Goal: Information Seeking & Learning: Find specific fact

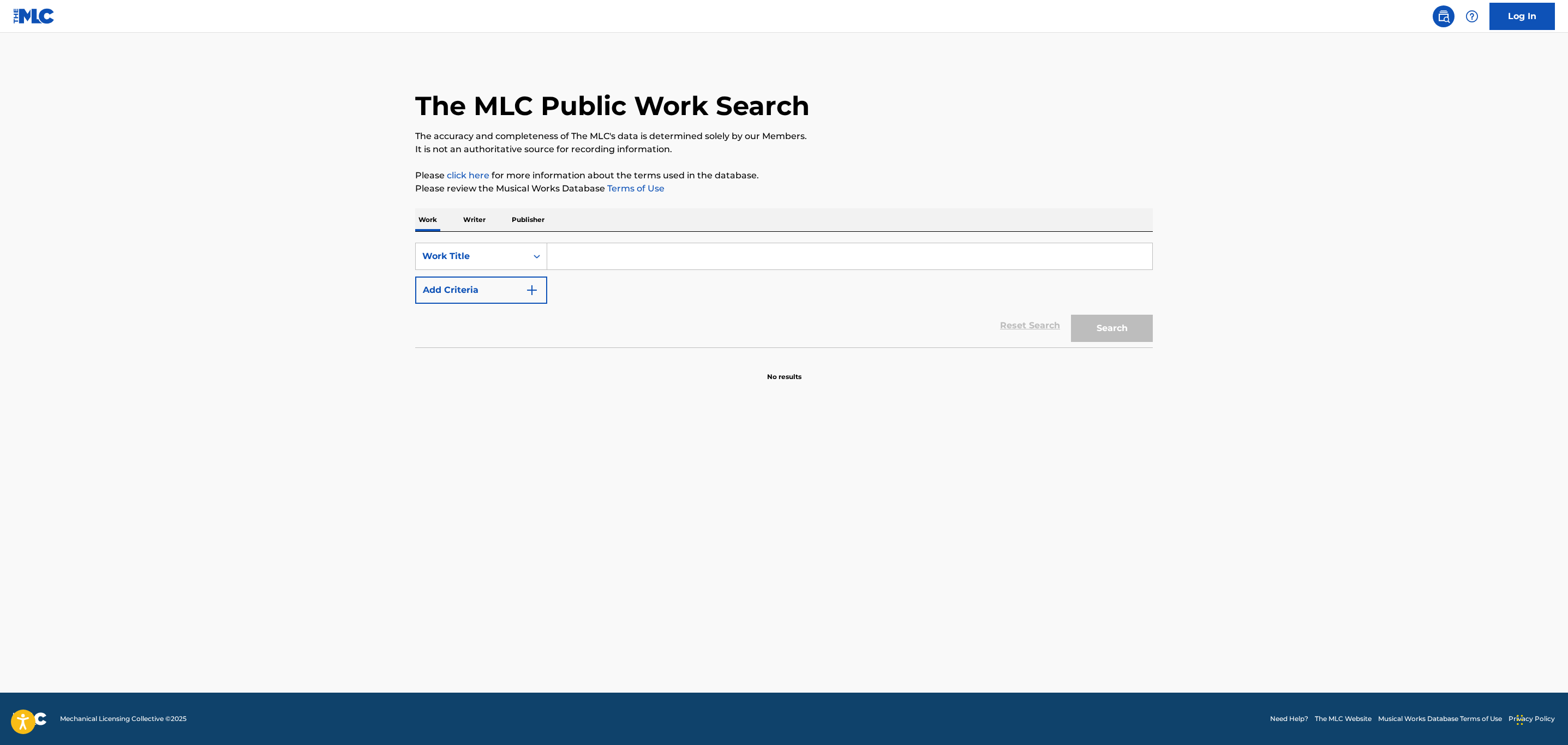
click at [621, 246] on input "Search Form" at bounding box center [850, 256] width 605 height 26
click at [731, 258] on input "Search Form" at bounding box center [850, 256] width 605 height 26
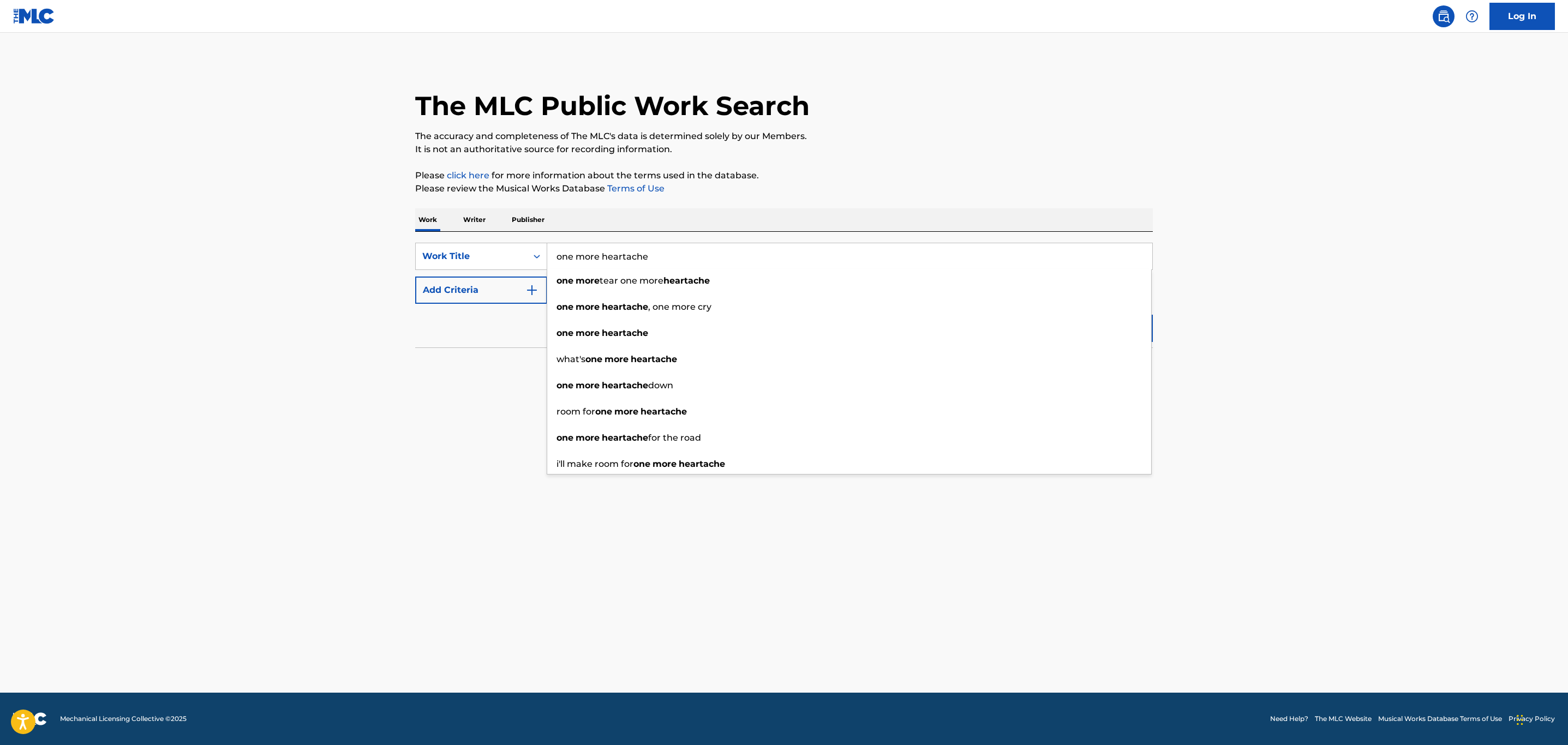
type input "one more heartache"
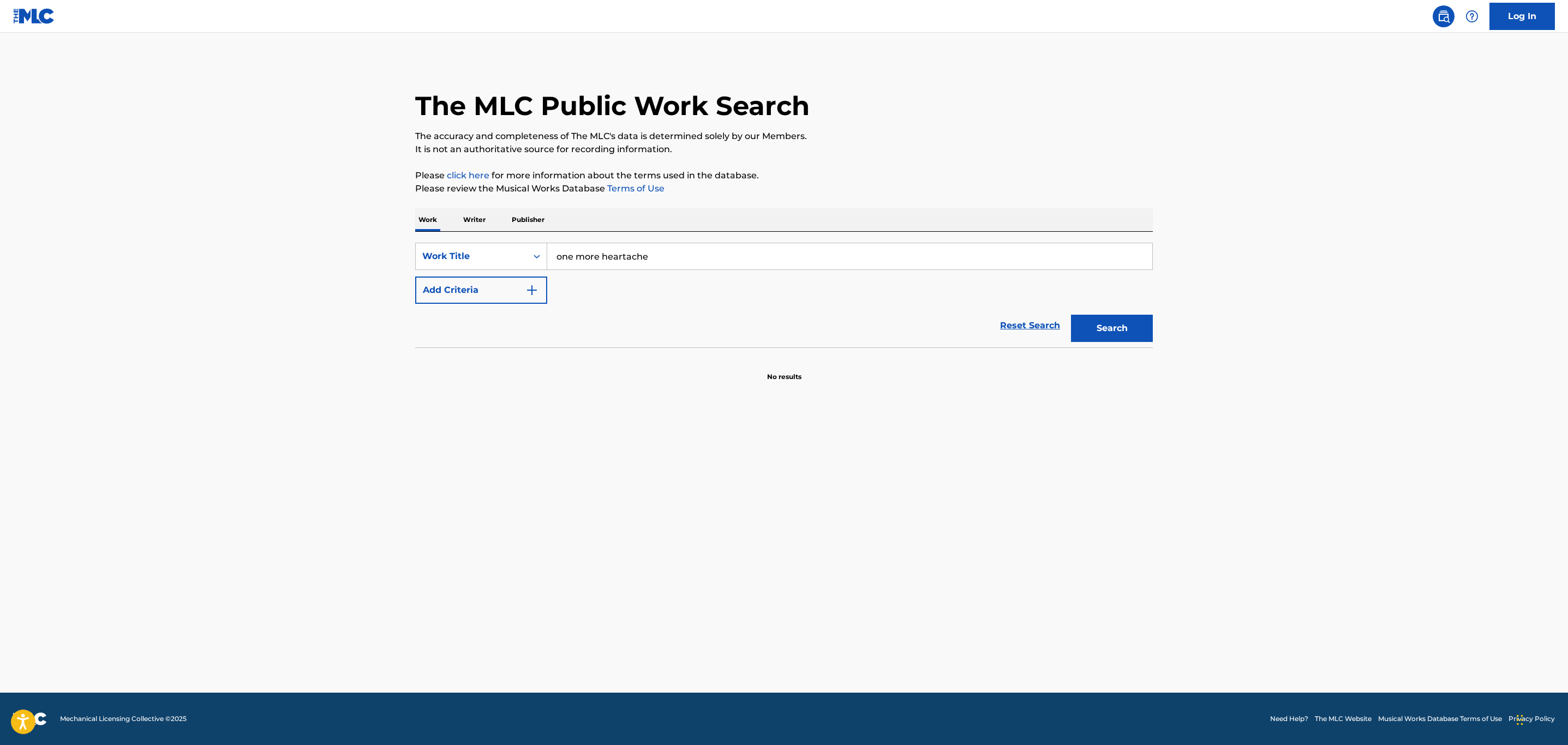
drag, startPoint x: 885, startPoint y: 160, endPoint x: 626, endPoint y: 264, distance: 279.1
click at [883, 160] on div "The MLC Public Work Search The accuracy and completeness of The MLC's data is d…" at bounding box center [784, 221] width 764 height 322
click at [521, 288] on button "Add Criteria" at bounding box center [481, 290] width 132 height 28
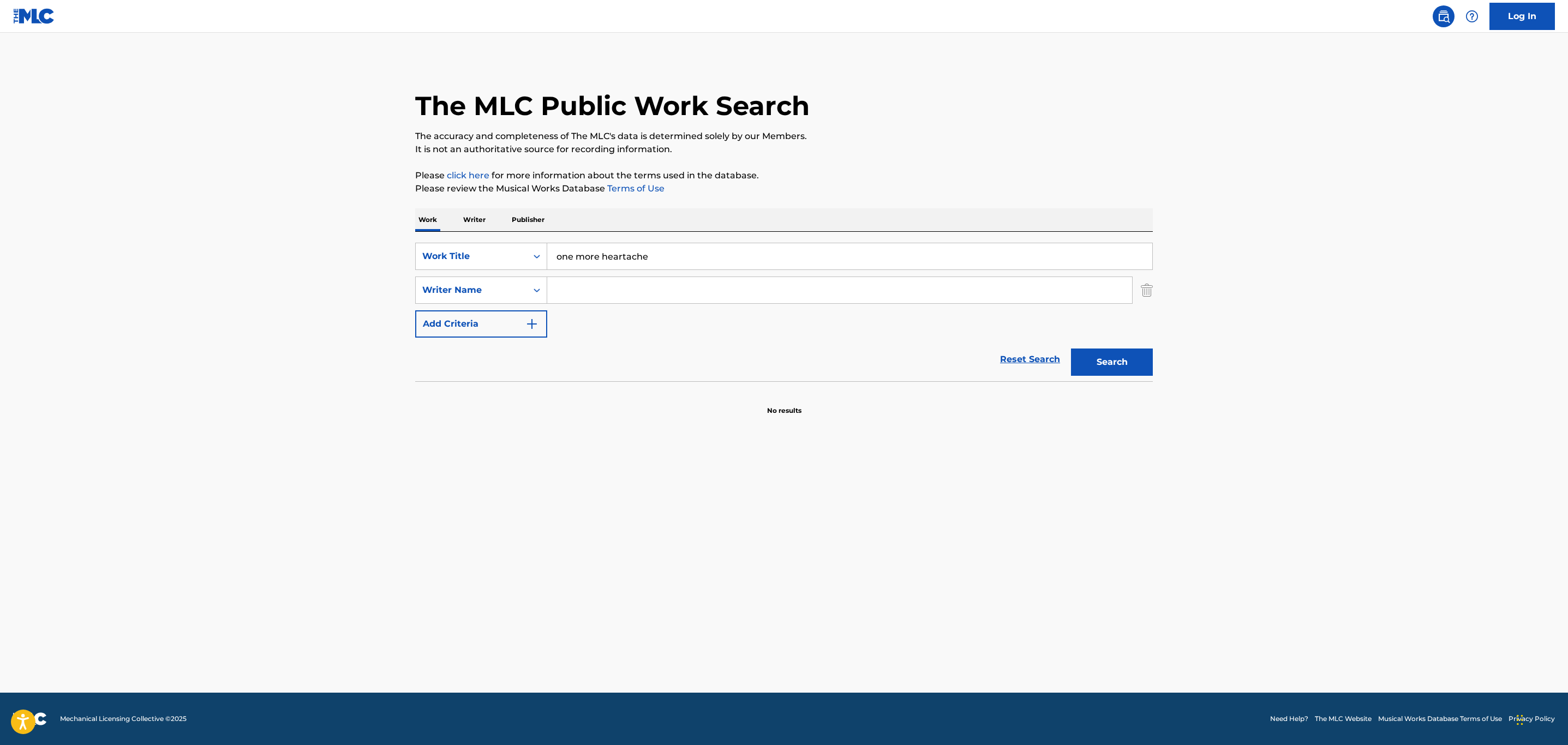
click at [599, 301] on input "Search Form" at bounding box center [840, 290] width 585 height 26
type input "tarplin"
click at [1071, 348] on button "Search" at bounding box center [1112, 362] width 82 height 28
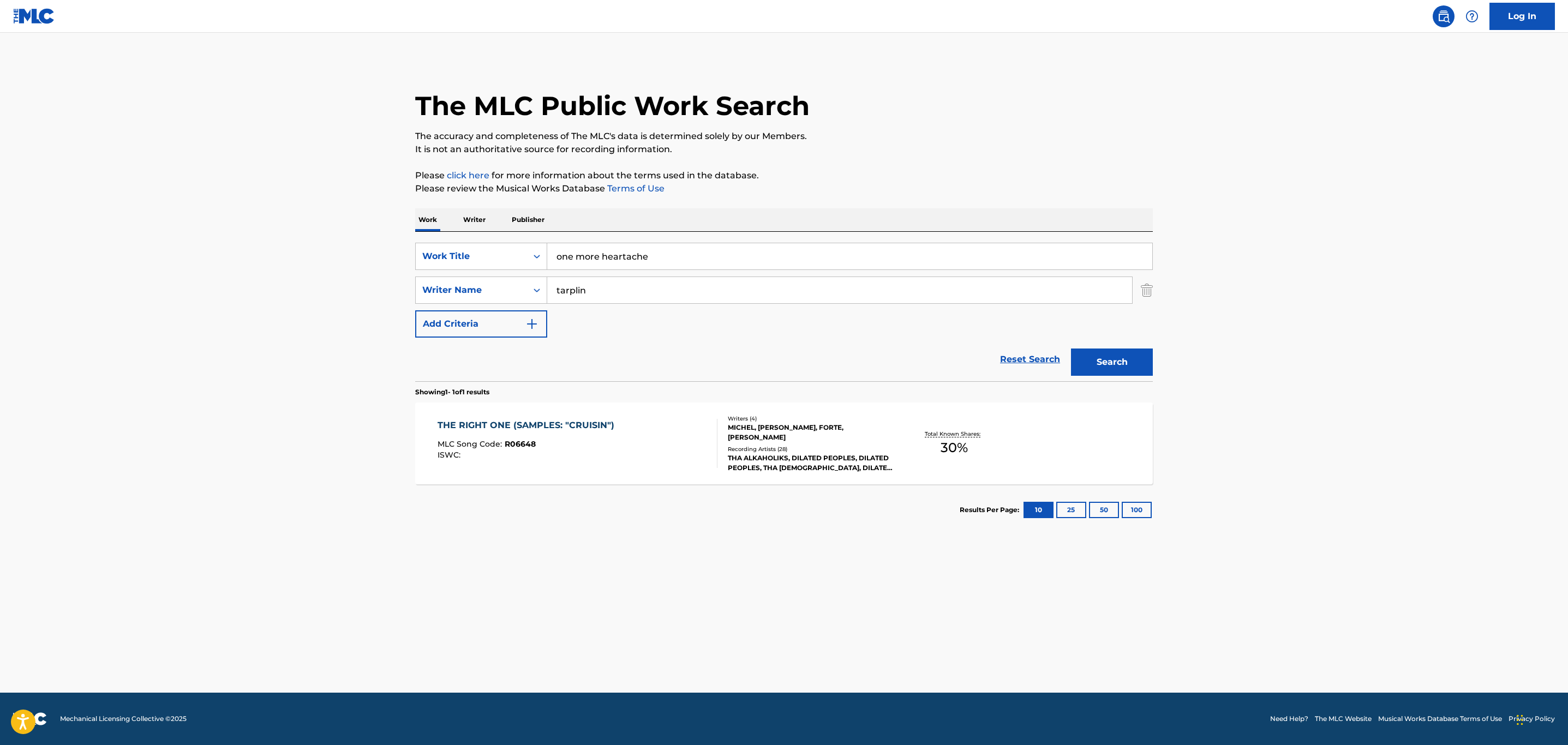
click at [1545, 28] on link "Log In" at bounding box center [1522, 16] width 66 height 28
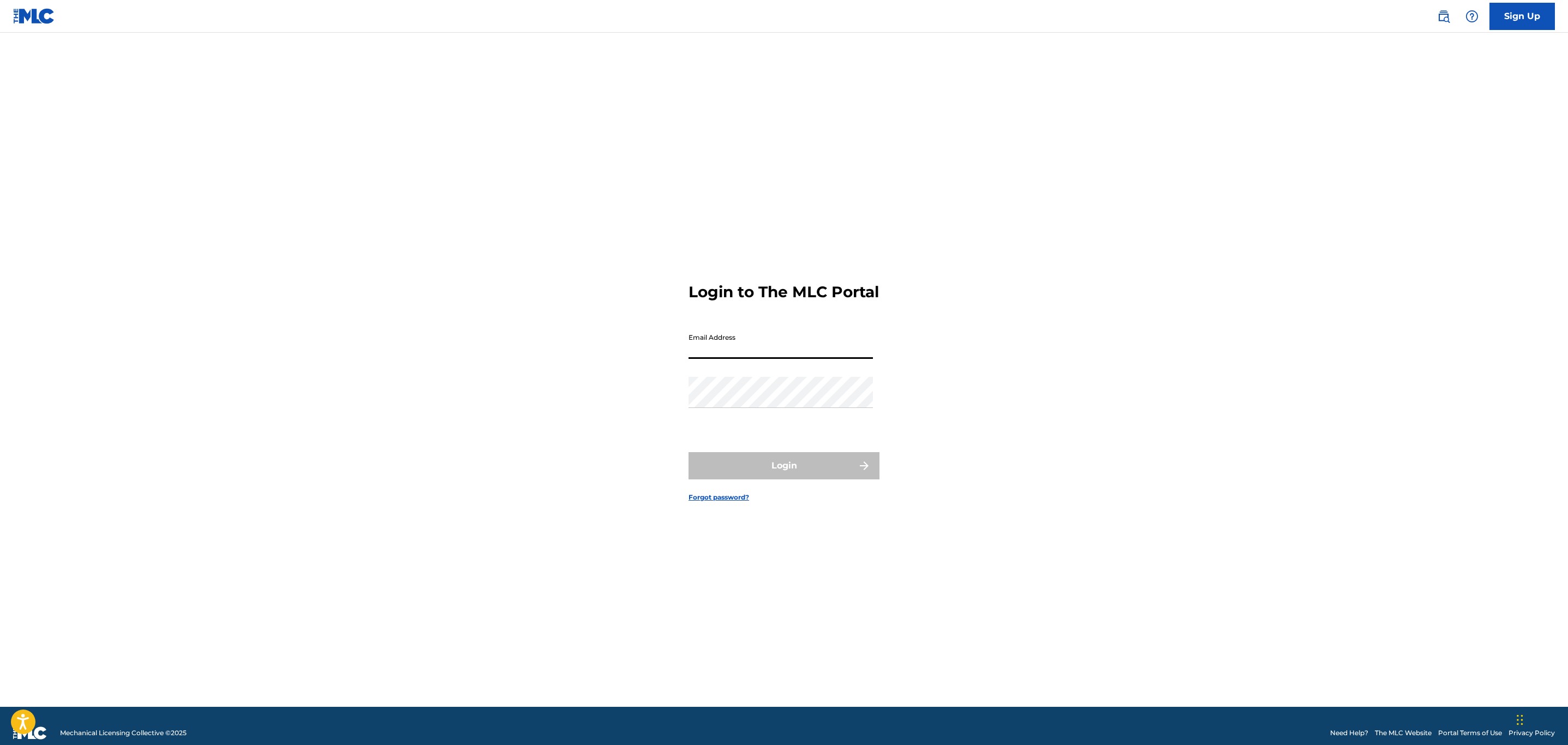
click at [818, 348] on input "Email Address" at bounding box center [780, 343] width 185 height 31
type input "[EMAIL_ADDRESS][DOMAIN_NAME]"
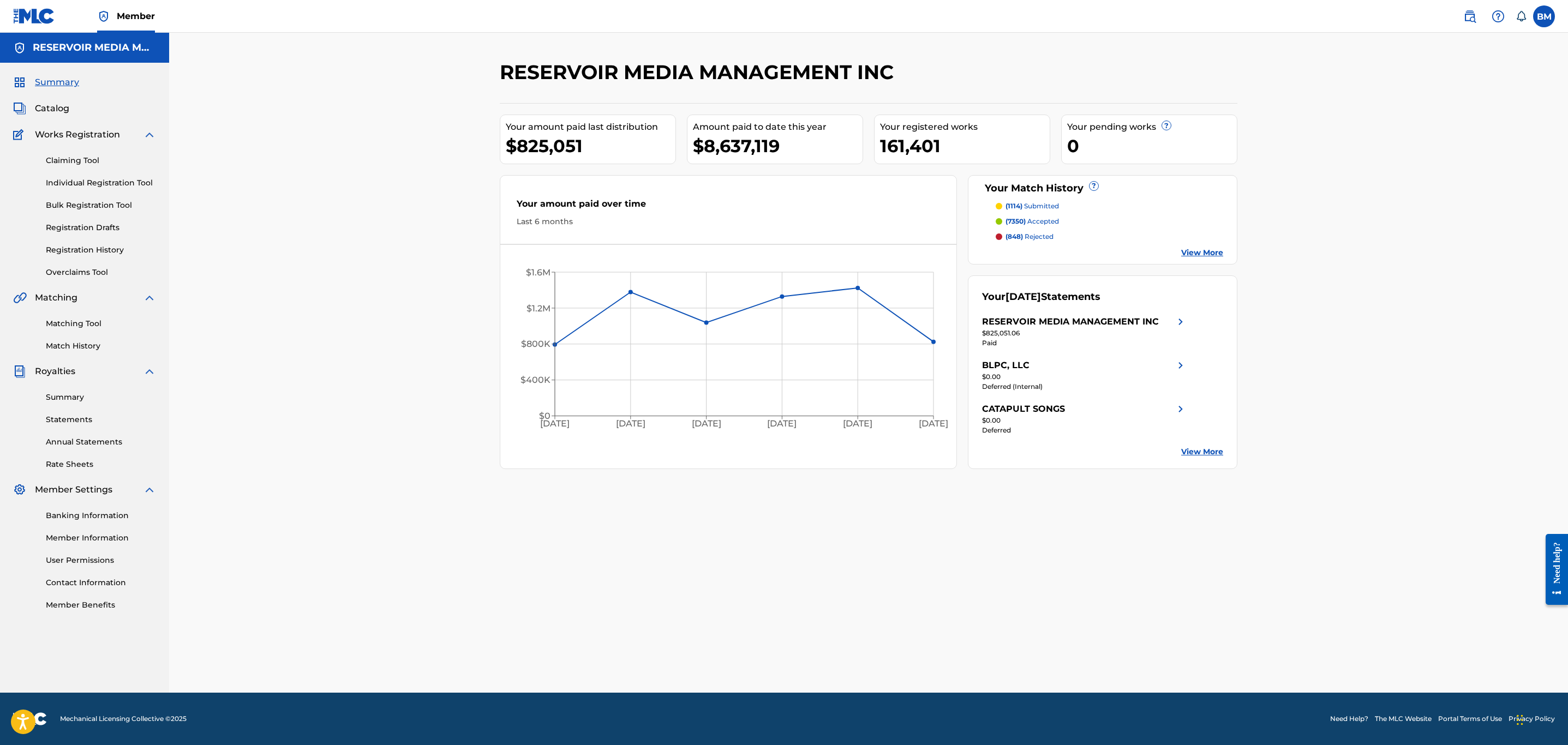
click at [53, 104] on span "Catalog" at bounding box center [52, 108] width 34 height 13
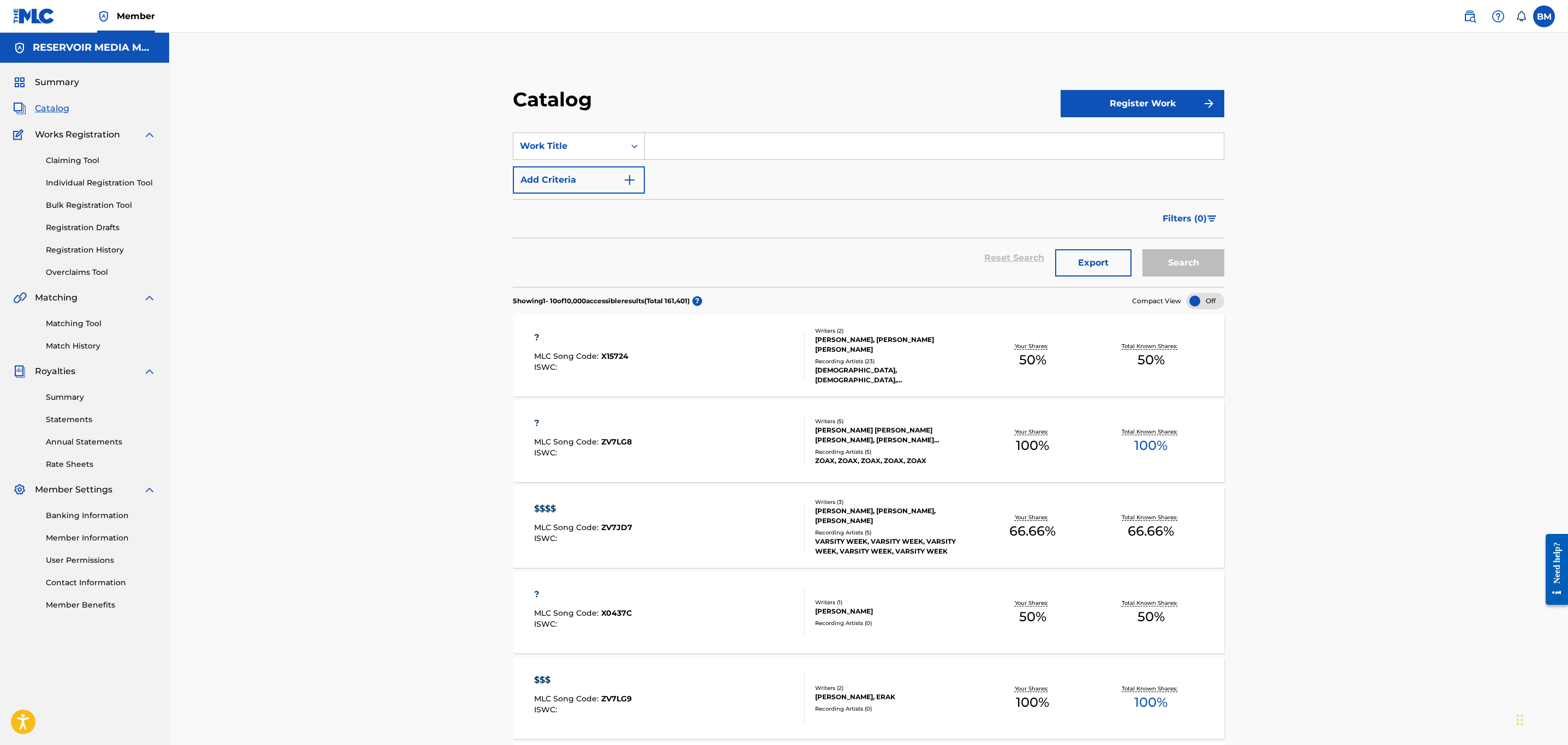
click at [699, 150] on input "Search Form" at bounding box center [934, 146] width 579 height 26
type input "o"
click at [100, 249] on link "Registration History" at bounding box center [101, 250] width 110 height 11
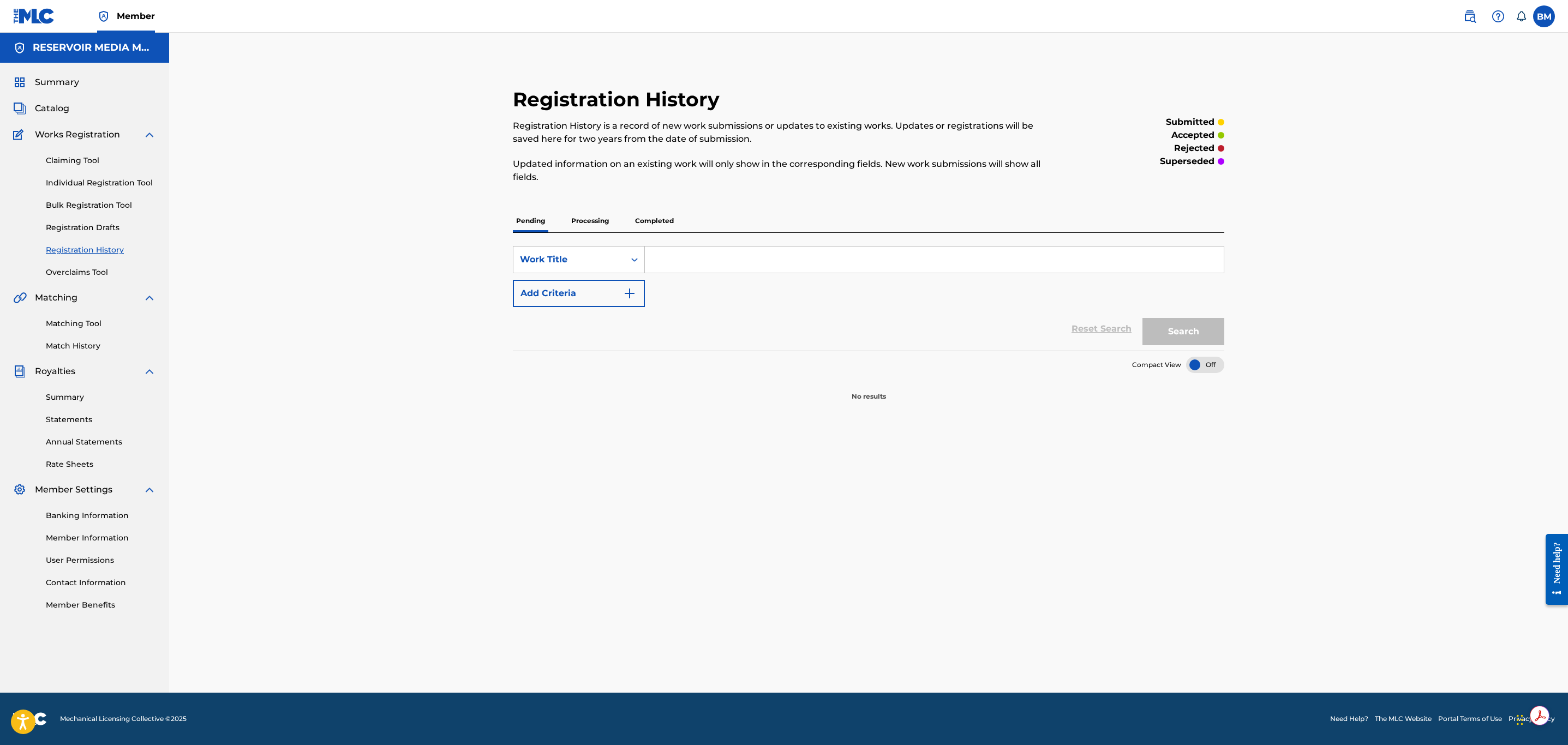
click at [675, 258] on input "Search Form" at bounding box center [934, 260] width 579 height 26
type input "one more heartache"
click at [1143, 318] on button "Search" at bounding box center [1183, 332] width 82 height 28
click at [788, 253] on input "one more heartache" at bounding box center [934, 260] width 579 height 26
click at [1143, 318] on button "Search" at bounding box center [1183, 332] width 82 height 28
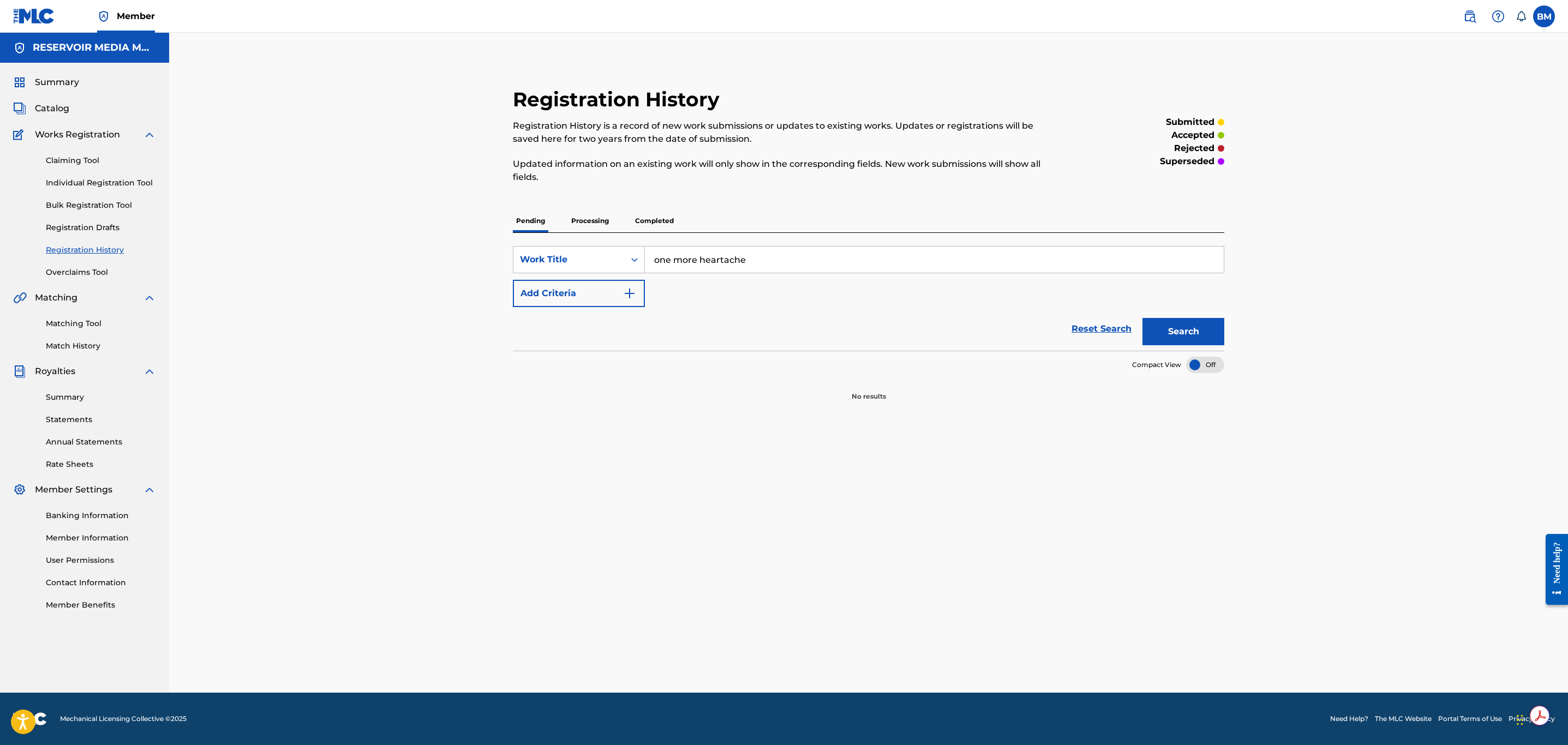
click at [1143, 318] on button "Search" at bounding box center [1183, 332] width 82 height 28
click at [711, 264] on input "one more heartache" at bounding box center [934, 260] width 579 height 26
click at [601, 226] on p "Processing" at bounding box center [590, 221] width 44 height 23
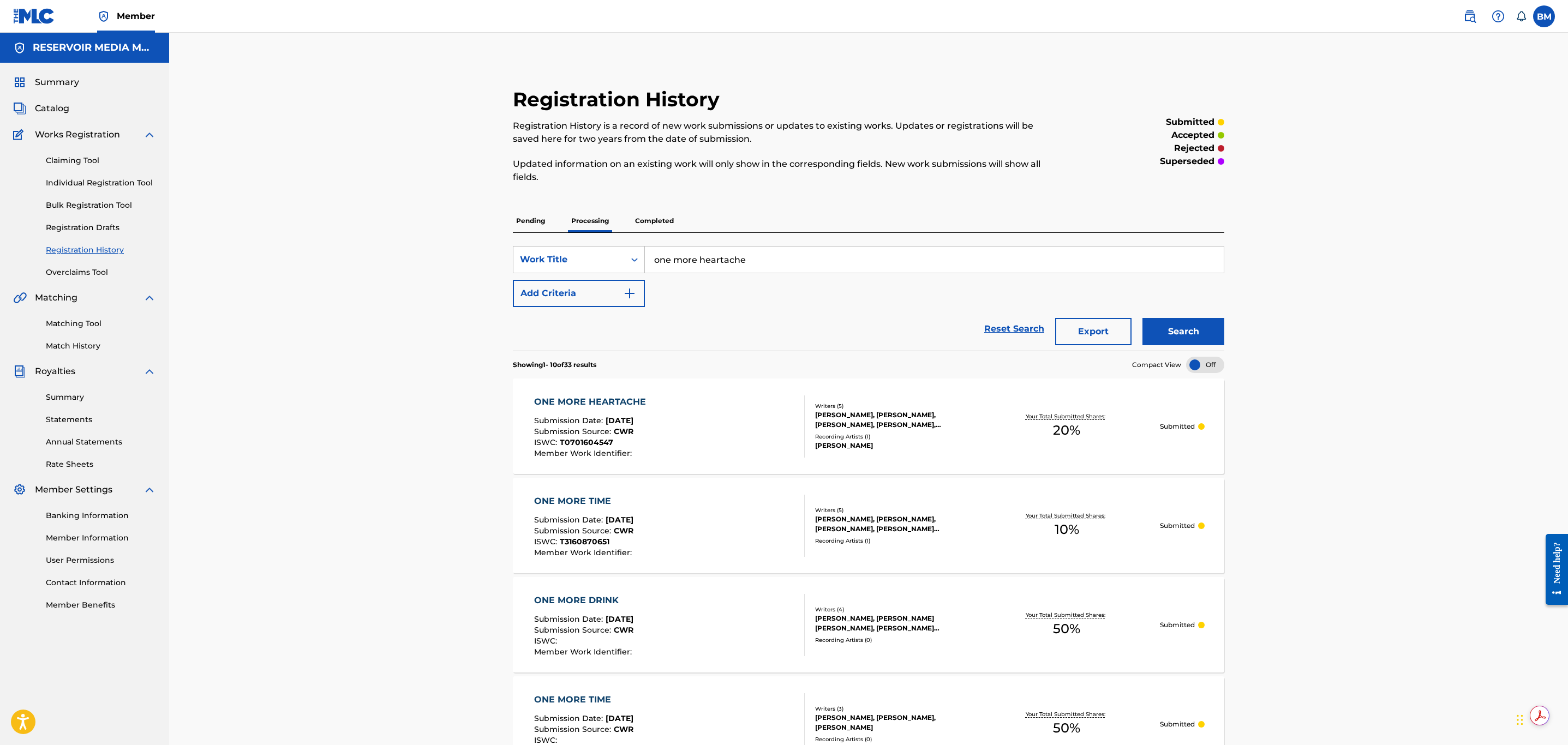
click at [714, 423] on div "ONE MORE HEARTACHE Submission Date : Jul 22, 2025 Submission Source : CWR ISWC …" at bounding box center [669, 426] width 270 height 62
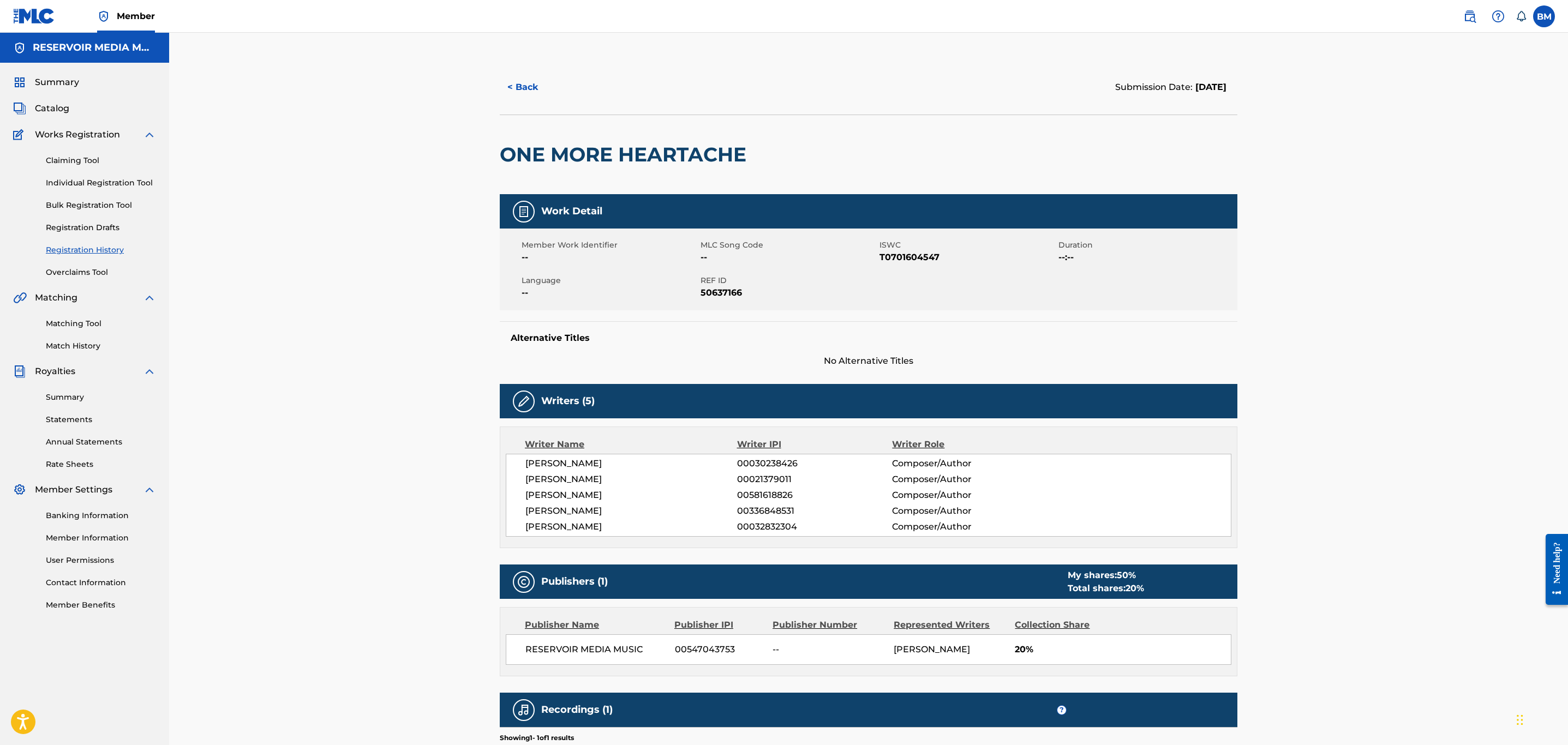
click at [731, 296] on span "50637166" at bounding box center [789, 293] width 176 height 13
copy span "50637166"
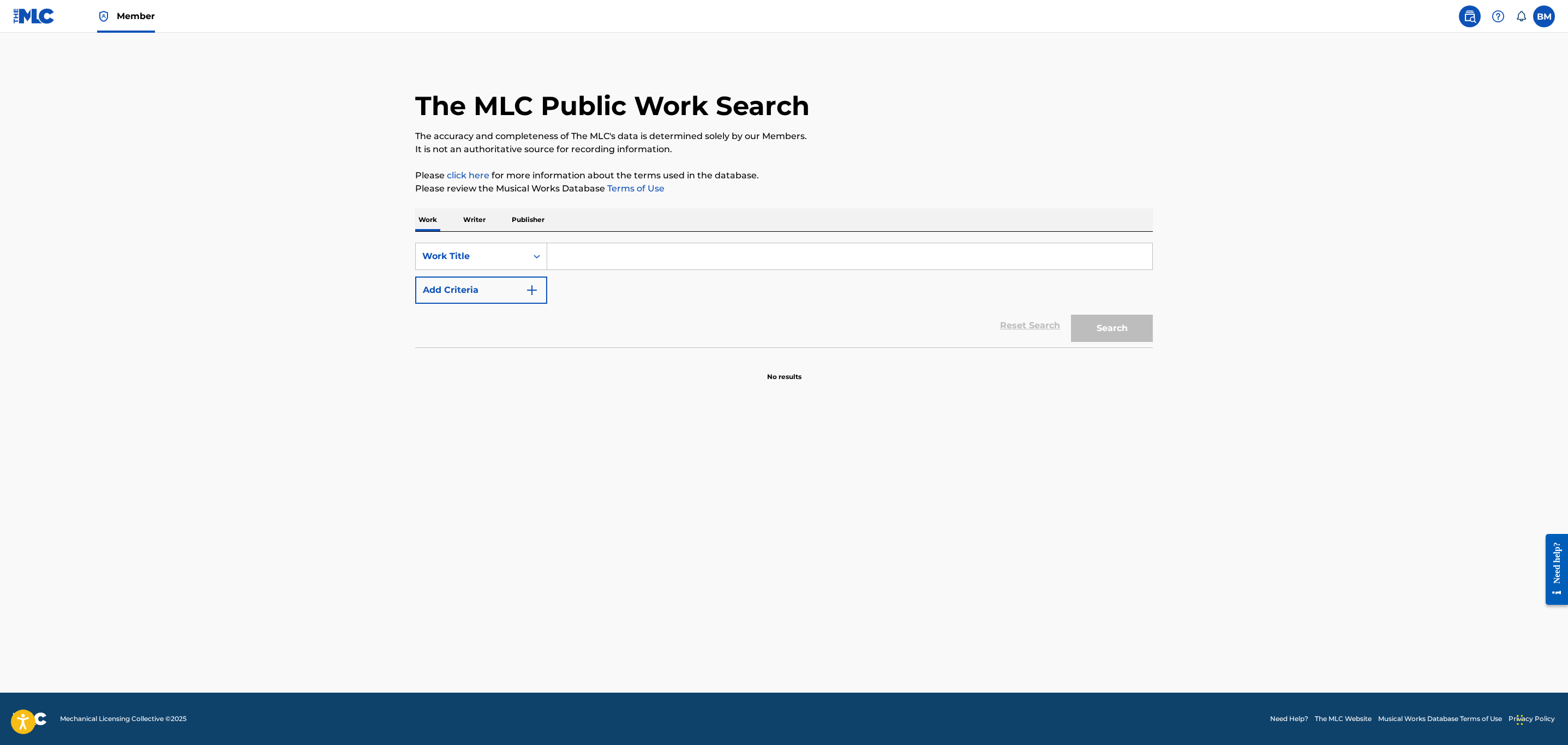
click at [471, 224] on p "Writer" at bounding box center [474, 220] width 29 height 23
click at [580, 249] on input "Search Form" at bounding box center [850, 256] width 605 height 26
type input "[PERSON_NAME]"
click at [1071, 287] on button "Search" at bounding box center [1112, 301] width 82 height 28
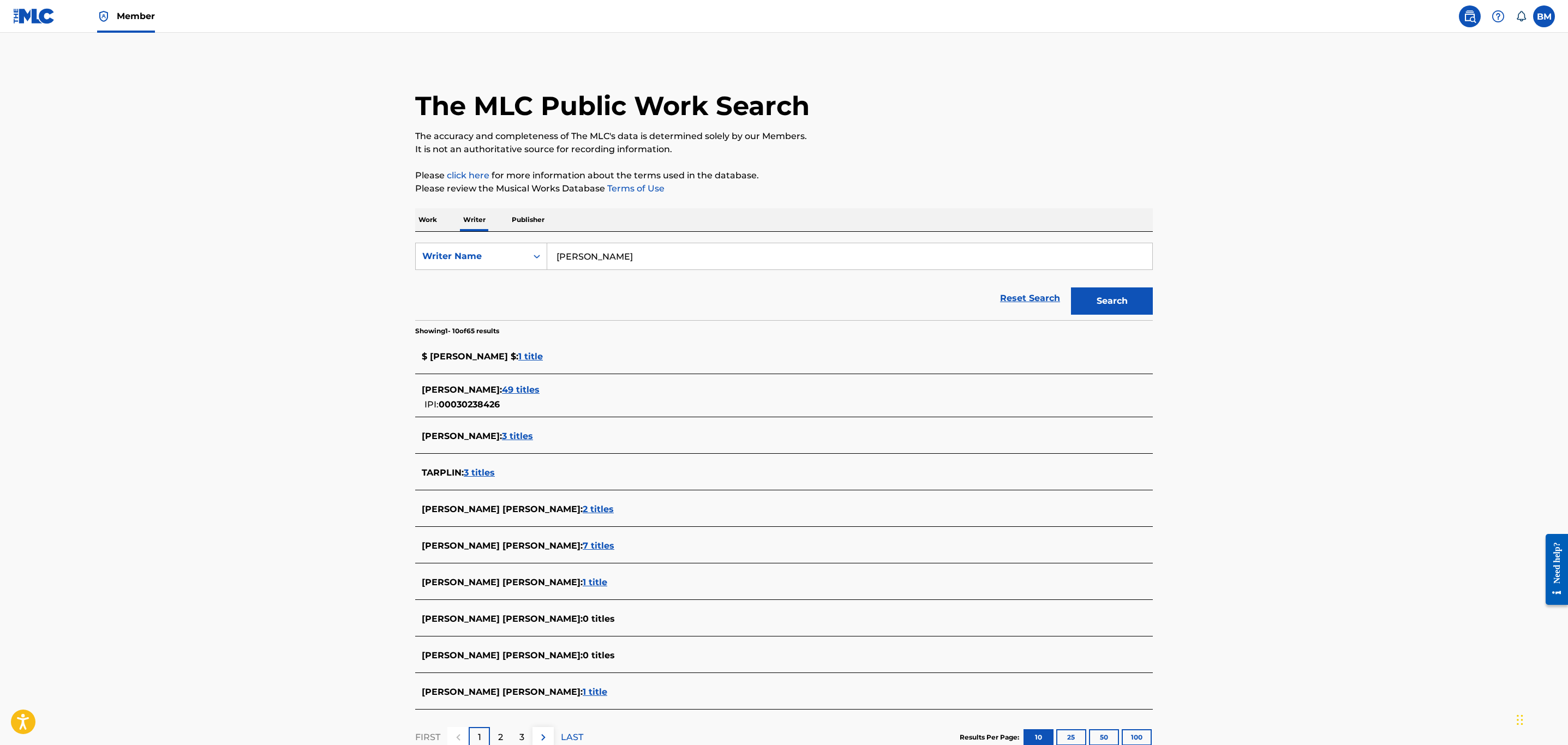
click at [530, 397] on div "[PERSON_NAME] : 49 titles" at bounding box center [770, 390] width 696 height 13
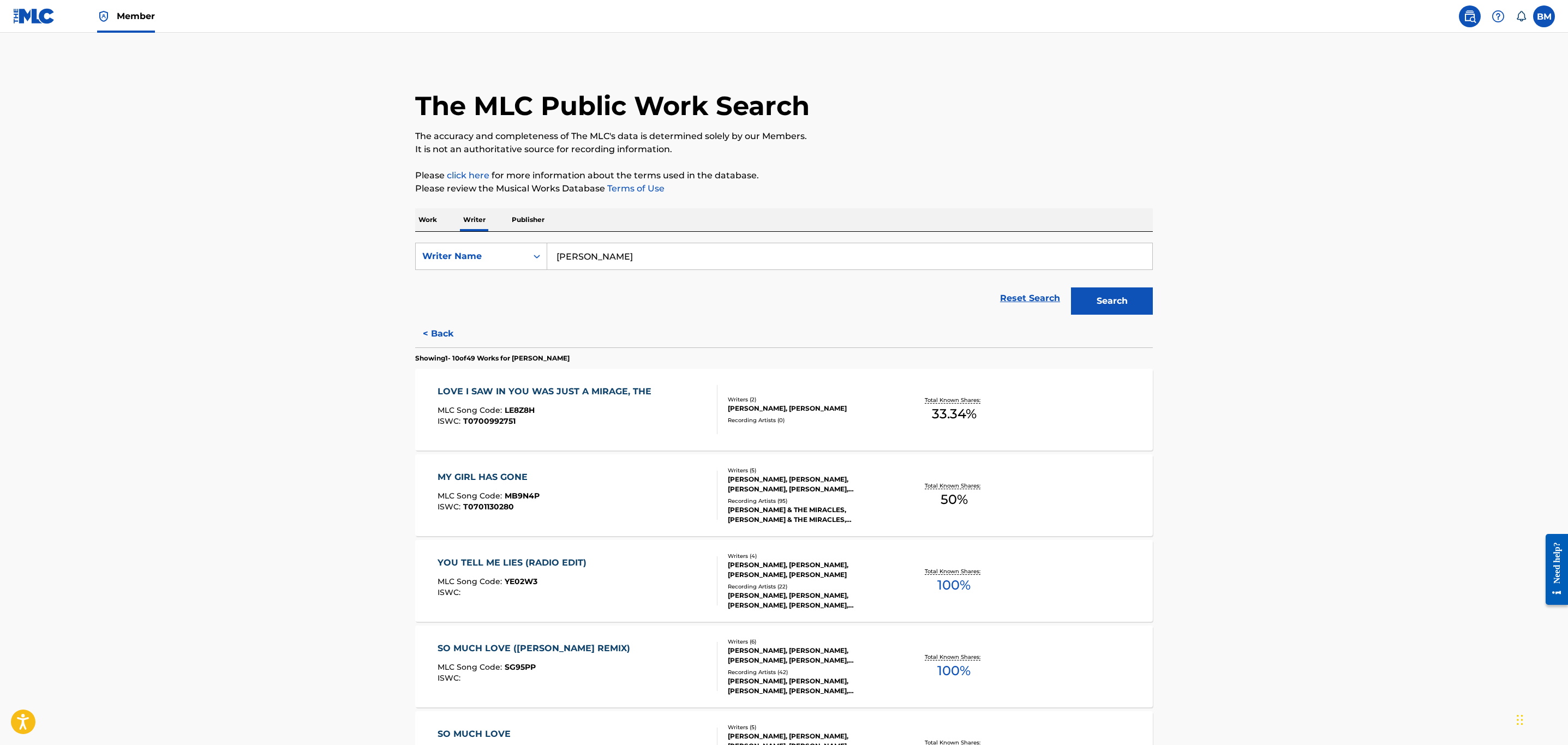
drag, startPoint x: 432, startPoint y: 220, endPoint x: 475, endPoint y: 228, distance: 43.7
click at [432, 220] on p "Work" at bounding box center [428, 220] width 25 height 23
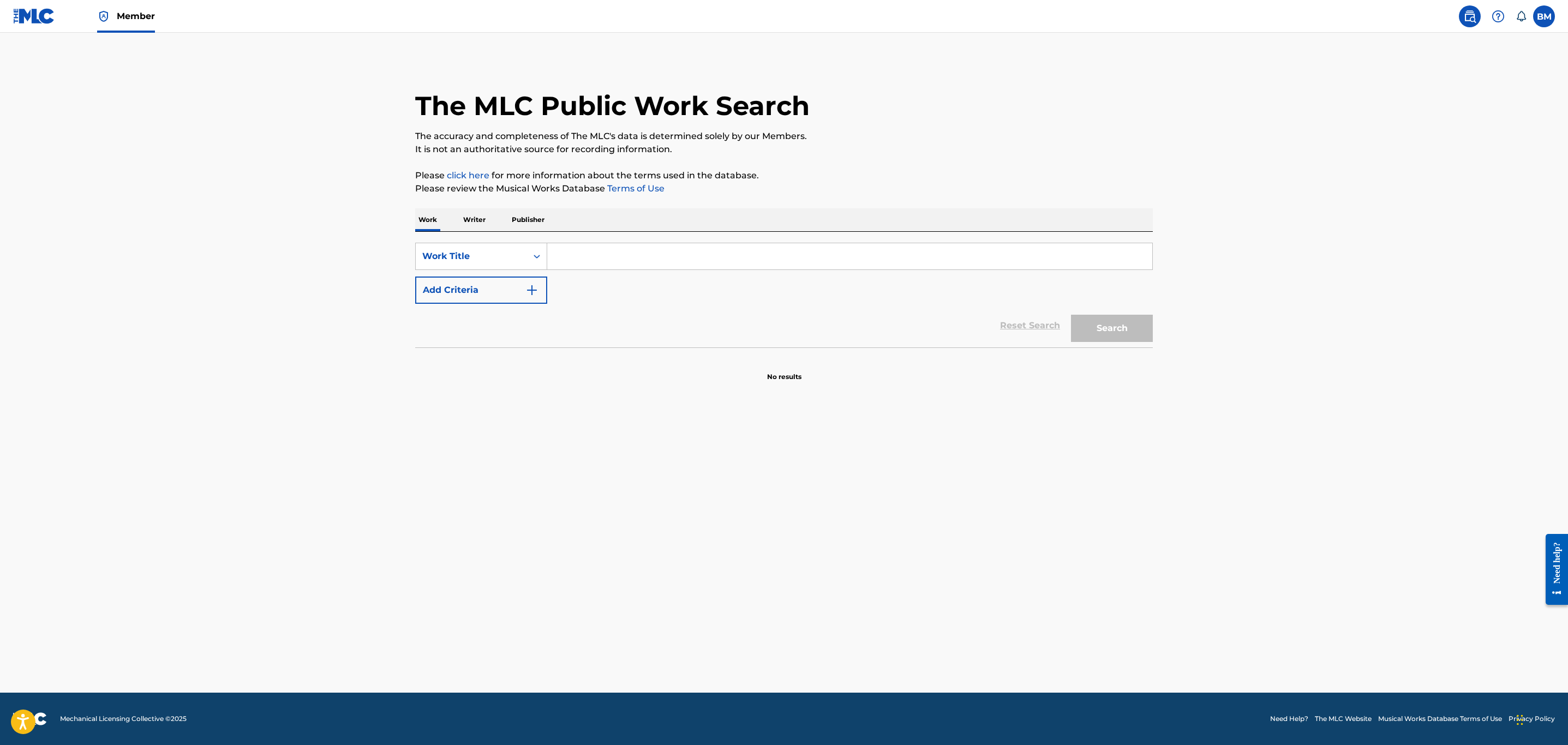
click at [685, 258] on input "Search Form" at bounding box center [850, 256] width 605 height 26
type input "ain't that peculiar"
click at [478, 285] on button "Add Criteria" at bounding box center [481, 290] width 132 height 28
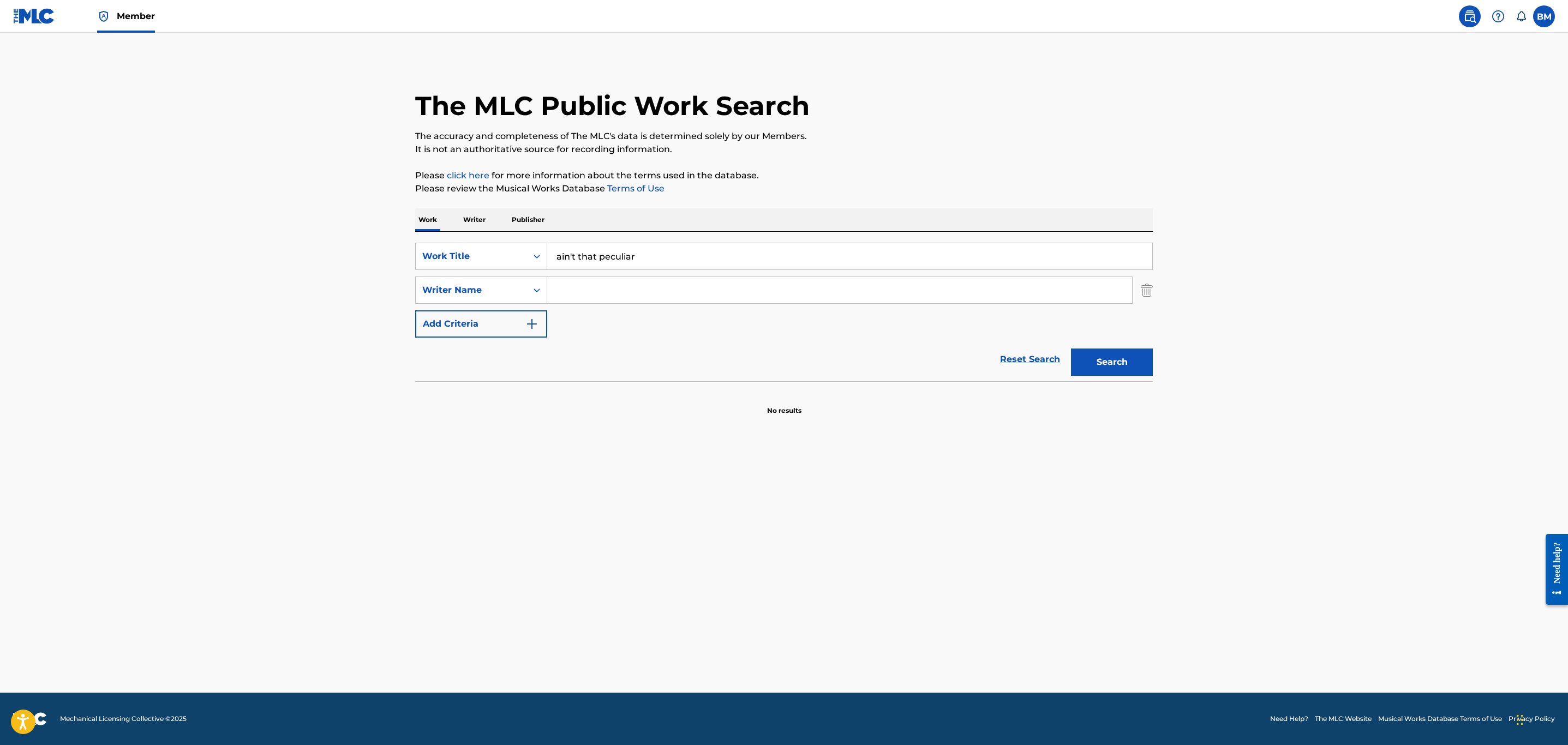
click at [646, 286] on input "Search Form" at bounding box center [840, 290] width 585 height 26
type input "tarplin"
click at [1071, 348] on button "Search" at bounding box center [1112, 362] width 82 height 28
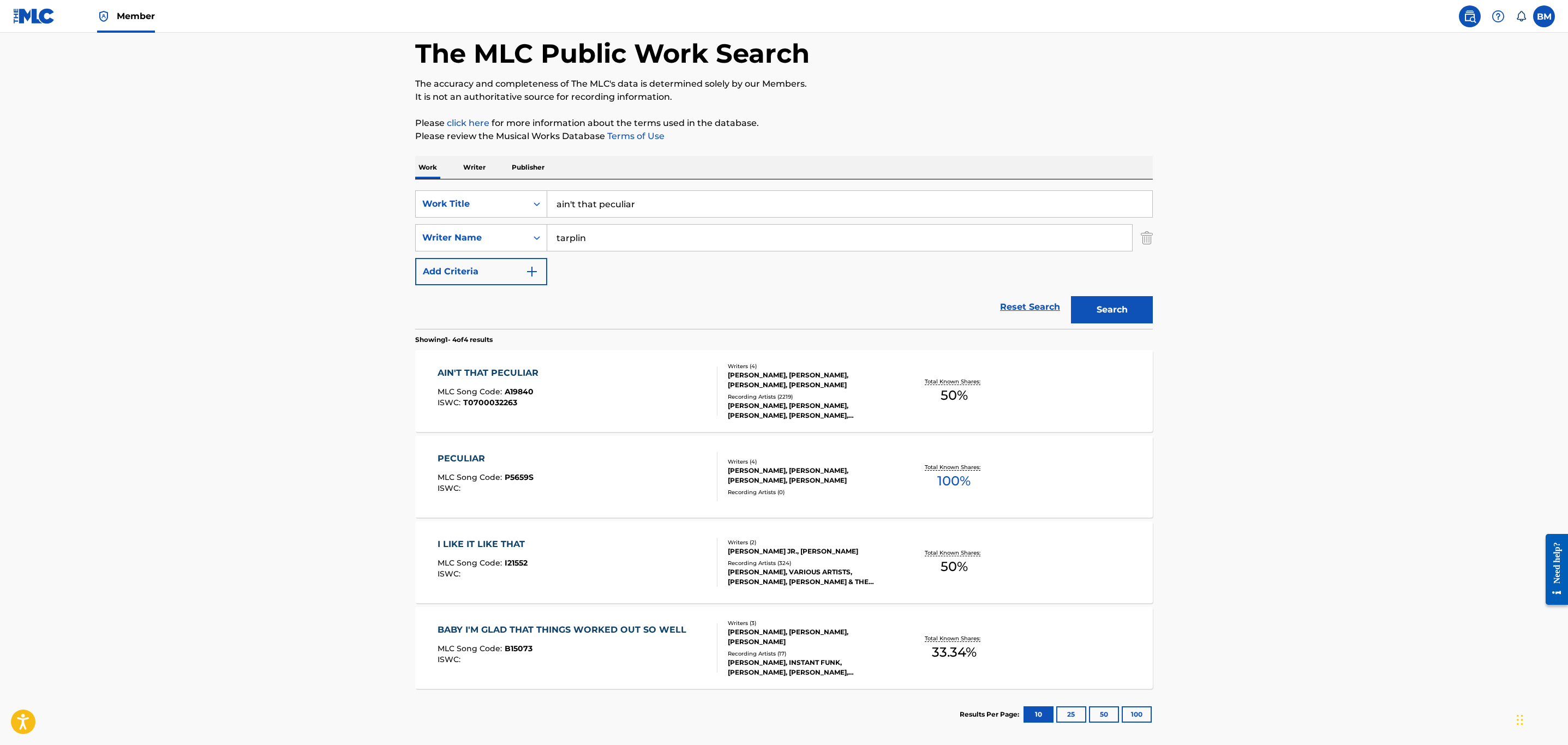
scroll to position [23, 0]
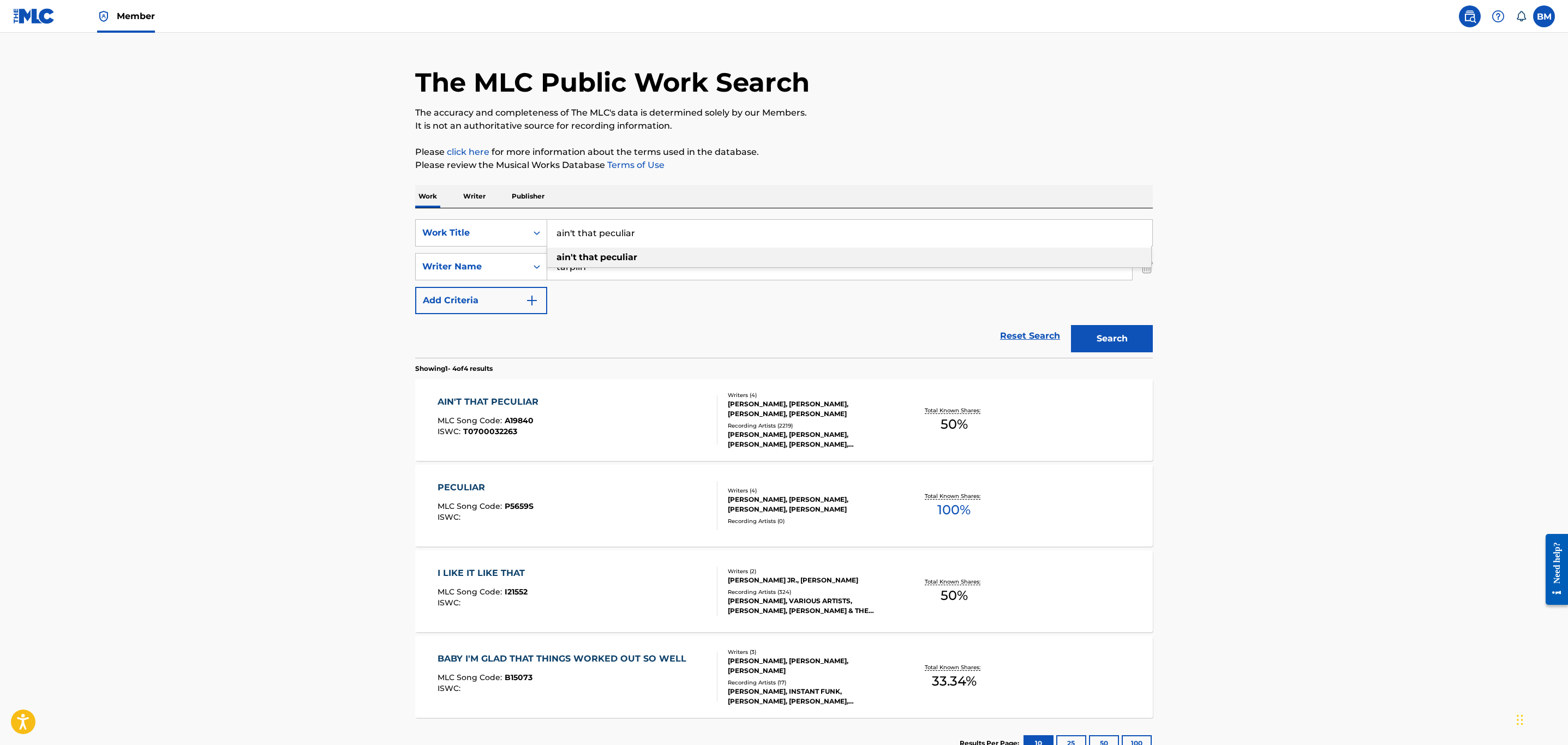
drag, startPoint x: 660, startPoint y: 238, endPoint x: 310, endPoint y: 221, distance: 350.4
click at [310, 221] on main "The MLC Public Work Search The accuracy and completeness of The MLC's data is d…" at bounding box center [784, 392] width 1568 height 765
click at [1071, 325] on button "Search" at bounding box center [1112, 339] width 82 height 28
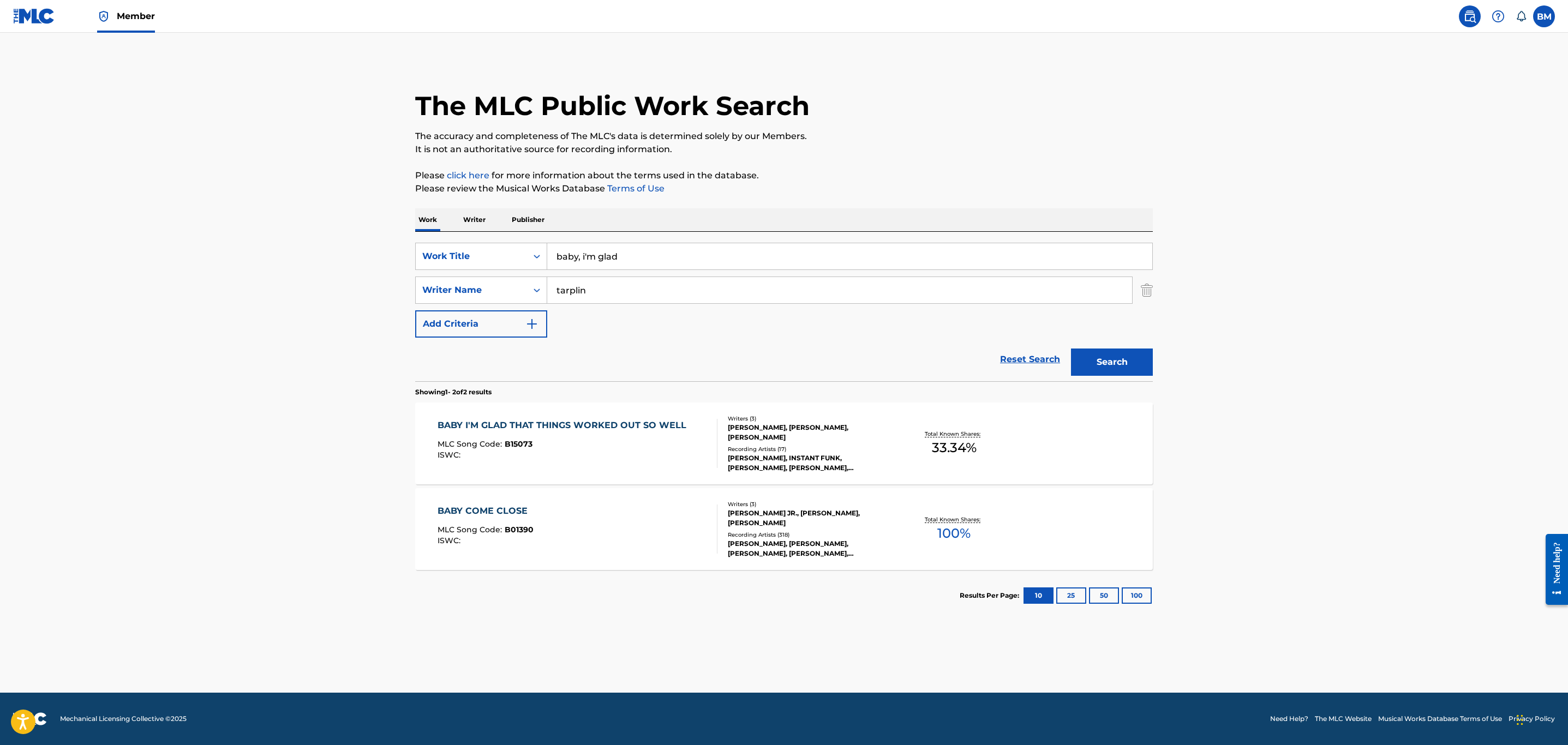
drag, startPoint x: 649, startPoint y: 262, endPoint x: 384, endPoint y: 258, distance: 265.0
click at [384, 258] on main "The MLC Public Work Search The accuracy and completeness of The MLC's data is d…" at bounding box center [784, 362] width 1568 height 660
click at [1071, 348] on button "Search" at bounding box center [1112, 362] width 82 height 28
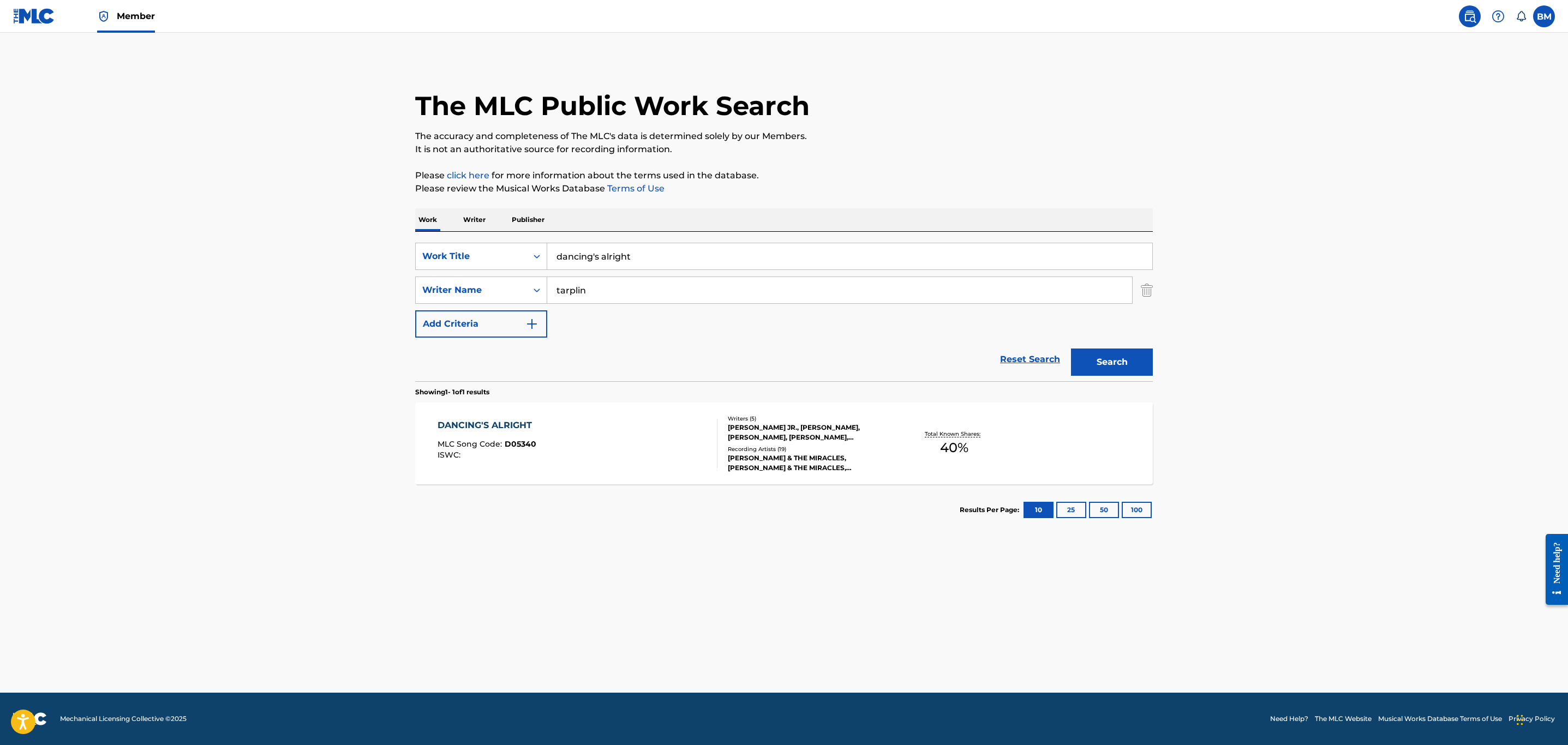
drag, startPoint x: 671, startPoint y: 258, endPoint x: 355, endPoint y: 258, distance: 316.0
click at [355, 258] on main "The MLC Public Work Search The accuracy and completeness of The MLC's data is d…" at bounding box center [784, 362] width 1568 height 660
click at [1071, 348] on button "Search" at bounding box center [1112, 362] width 82 height 28
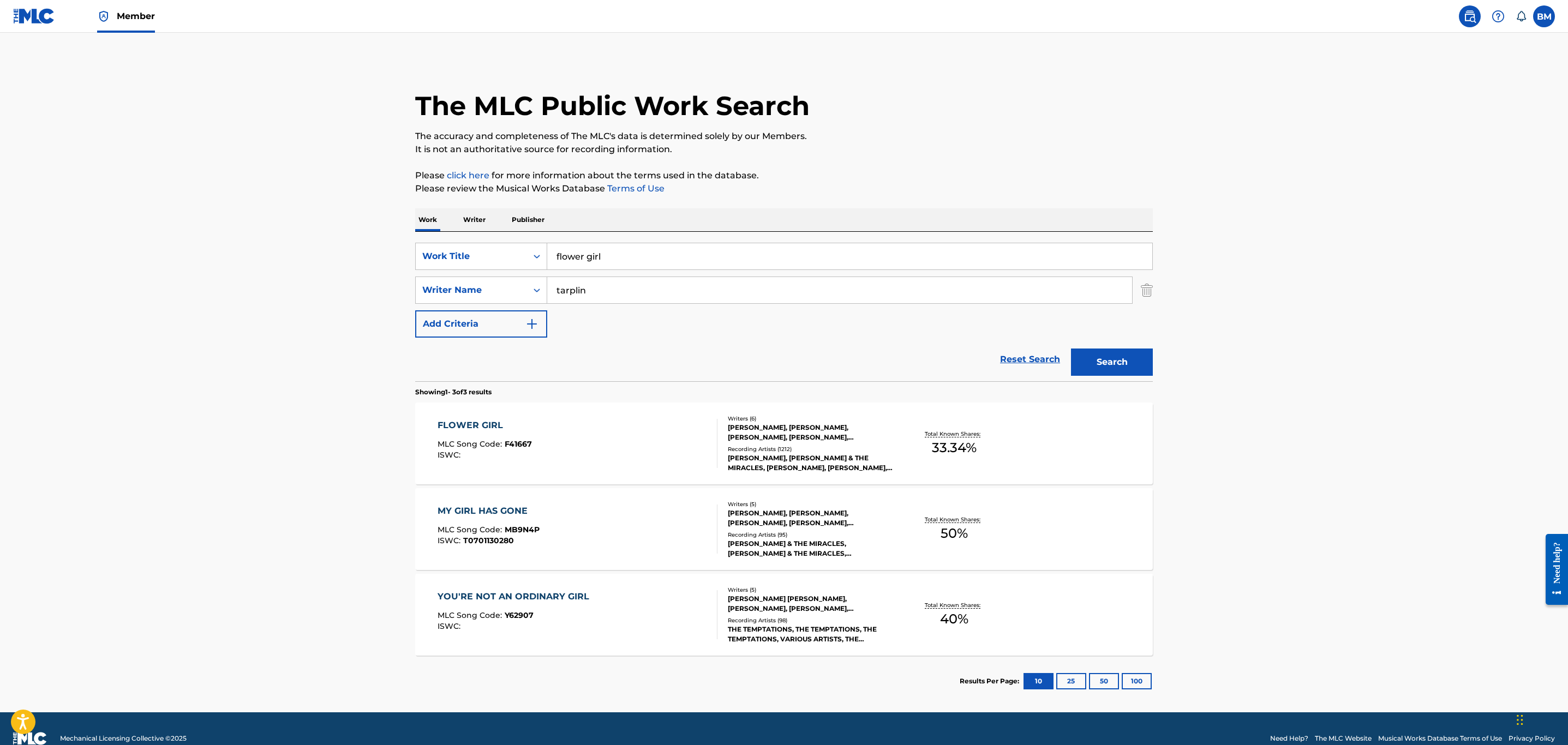
drag, startPoint x: 642, startPoint y: 254, endPoint x: 342, endPoint y: 250, distance: 300.0
click at [339, 250] on main "The MLC Public Work Search The accuracy and completeness of The MLC's data is d…" at bounding box center [784, 372] width 1568 height 679
click at [343, 250] on main "The MLC Public Work Search The accuracy and completeness of The MLC's data is d…" at bounding box center [784, 372] width 1568 height 679
click at [1076, 360] on button "Search" at bounding box center [1112, 362] width 82 height 28
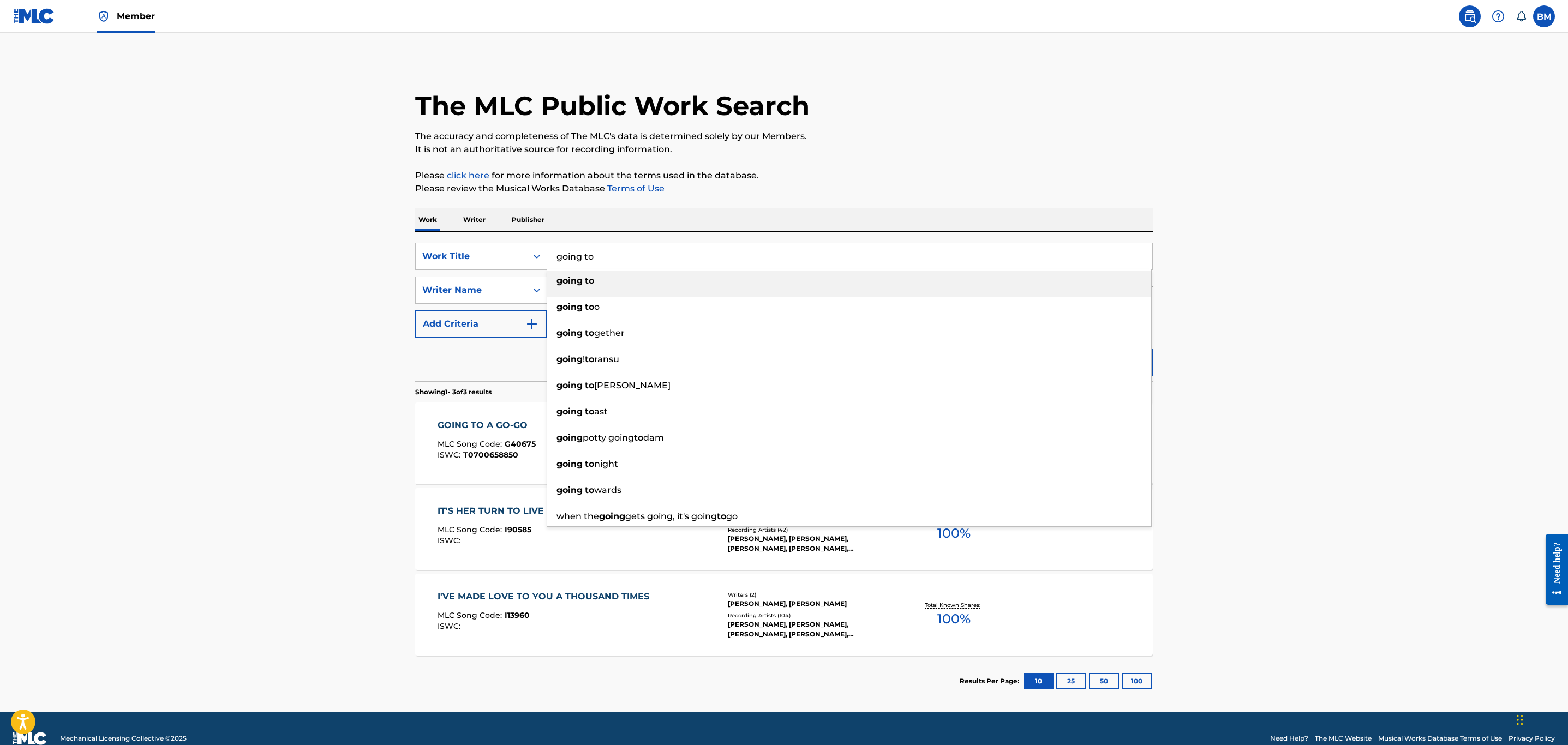
drag, startPoint x: 640, startPoint y: 258, endPoint x: 262, endPoint y: 260, distance: 378.0
click at [262, 260] on main "The MLC Public Work Search The accuracy and completeness of The MLC's data is d…" at bounding box center [784, 372] width 1568 height 679
click at [273, 264] on main "The MLC Public Work Search The accuracy and completeness of The MLC's data is d…" at bounding box center [784, 372] width 1568 height 679
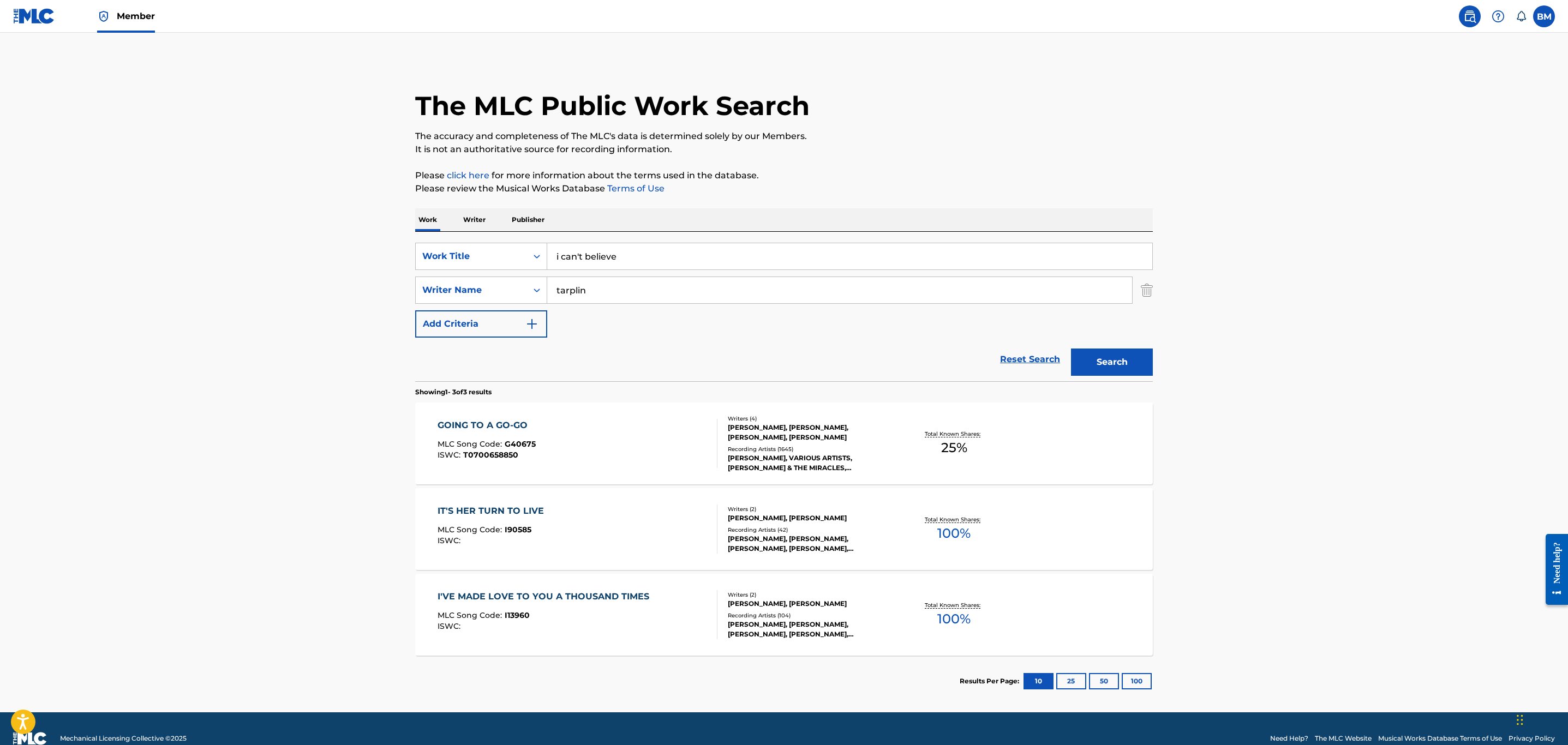
drag, startPoint x: 1113, startPoint y: 357, endPoint x: 688, endPoint y: 243, distance: 440.0
click at [1112, 357] on button "Search" at bounding box center [1112, 362] width 82 height 28
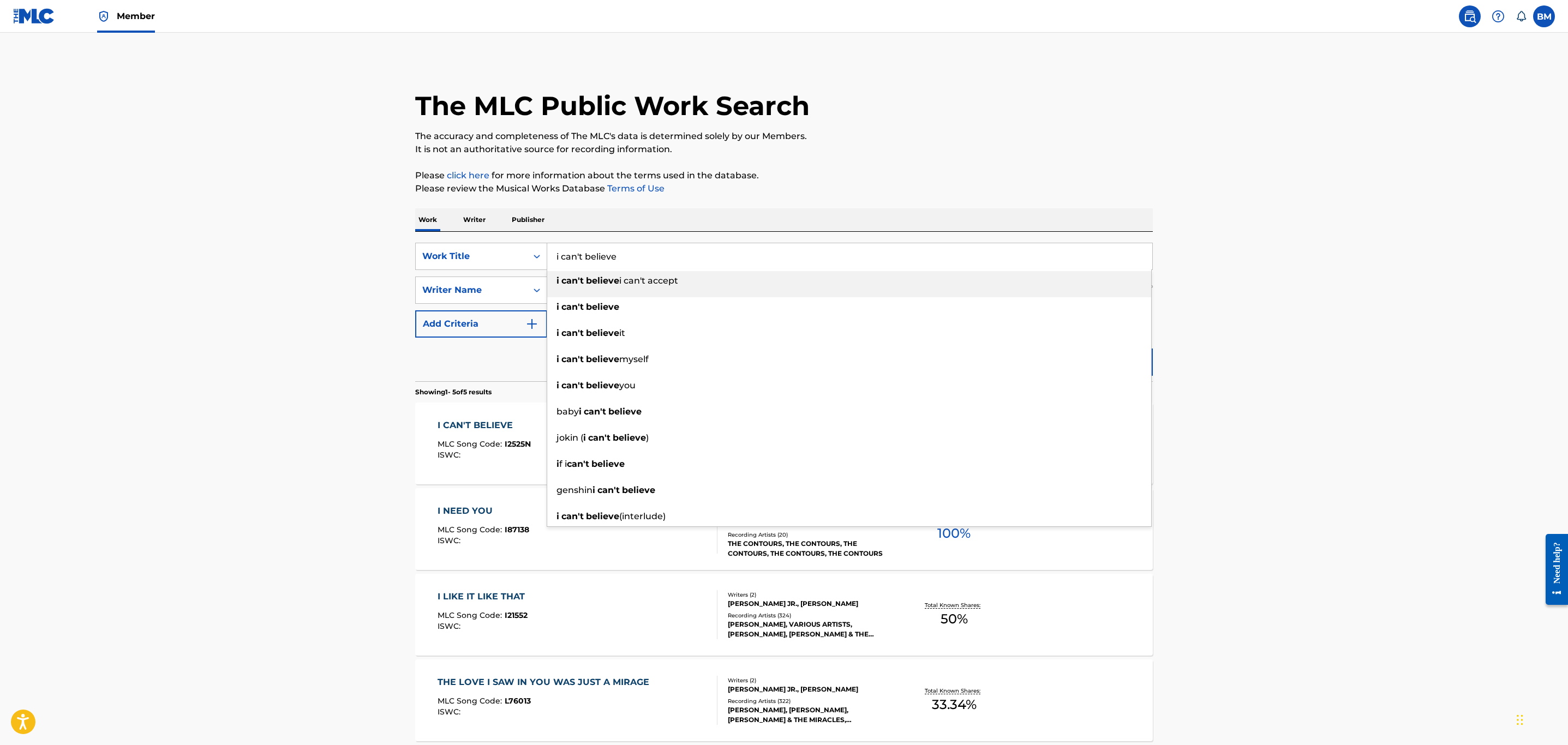
drag, startPoint x: 627, startPoint y: 262, endPoint x: 321, endPoint y: 255, distance: 306.1
click at [321, 255] on main "The MLC Public Work Search The accuracy and completeness of The MLC's data is d…" at bounding box center [784, 458] width 1568 height 851
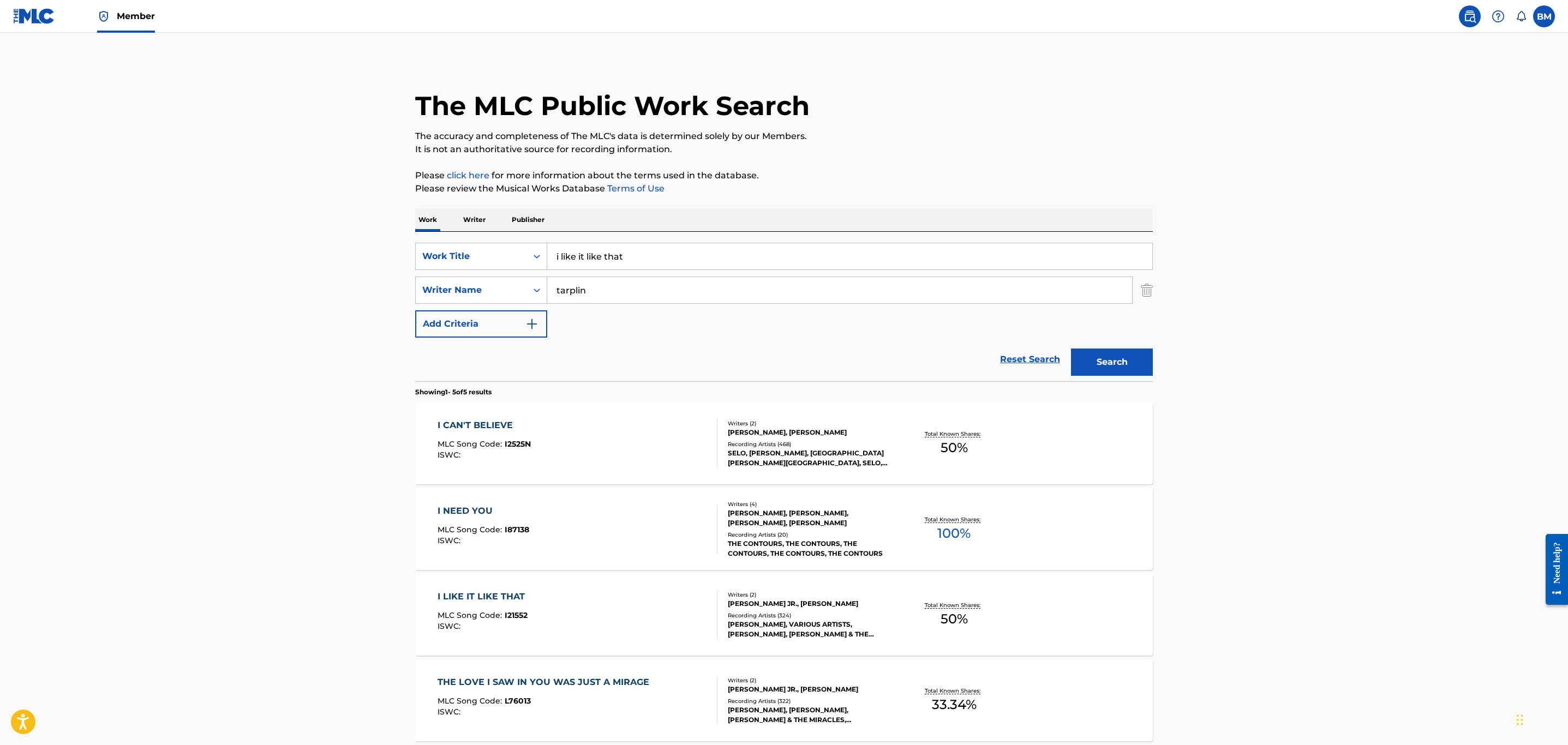
click at [343, 254] on main "The MLC Public Work Search The accuracy and completeness of The MLC's data is d…" at bounding box center [784, 458] width 1568 height 851
click at [1111, 353] on button "Search" at bounding box center [1112, 362] width 82 height 28
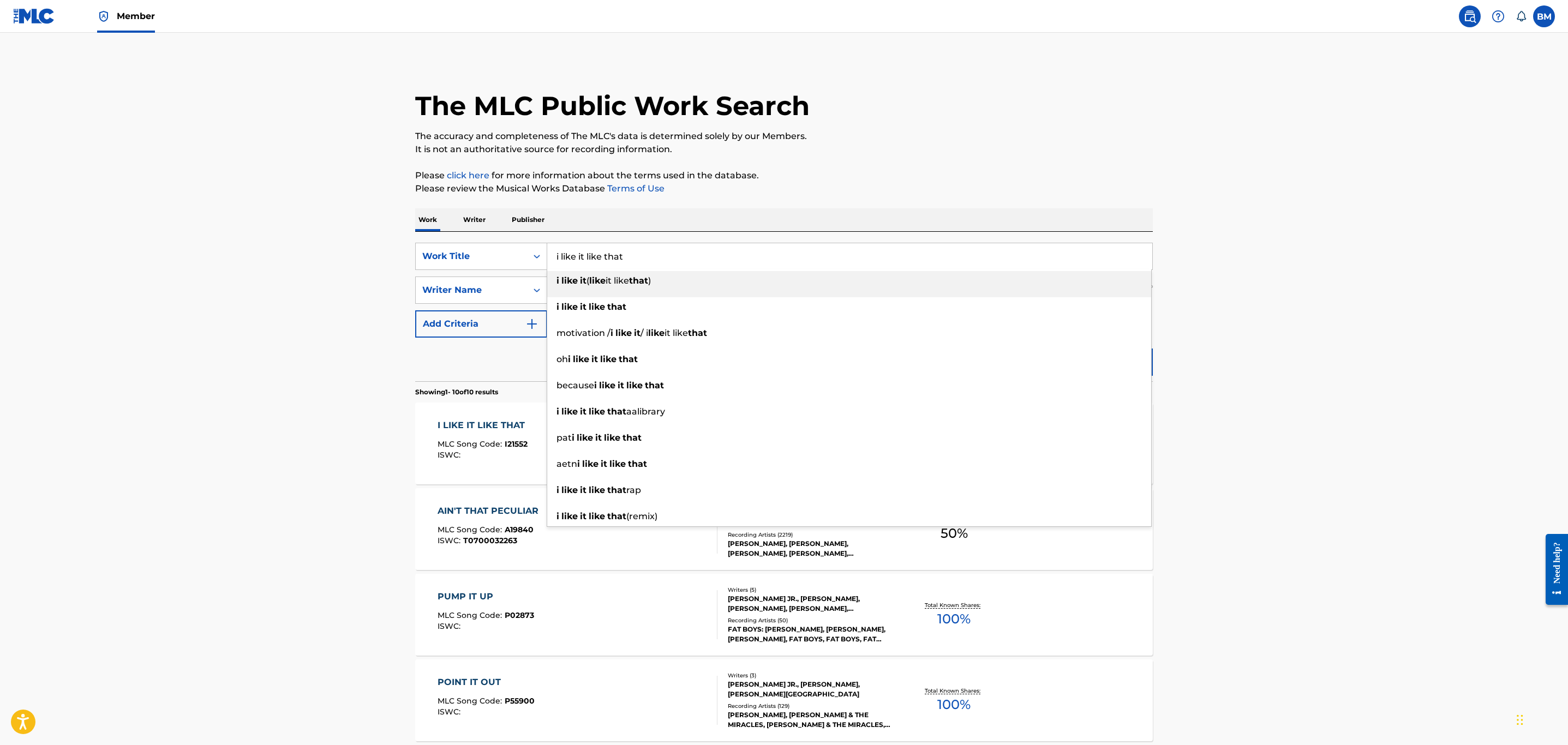
drag, startPoint x: 703, startPoint y: 268, endPoint x: 283, endPoint y: 254, distance: 420.2
click at [283, 254] on main "The MLC Public Work Search The accuracy and completeness of The MLC's data is d…" at bounding box center [784, 672] width 1568 height 1279
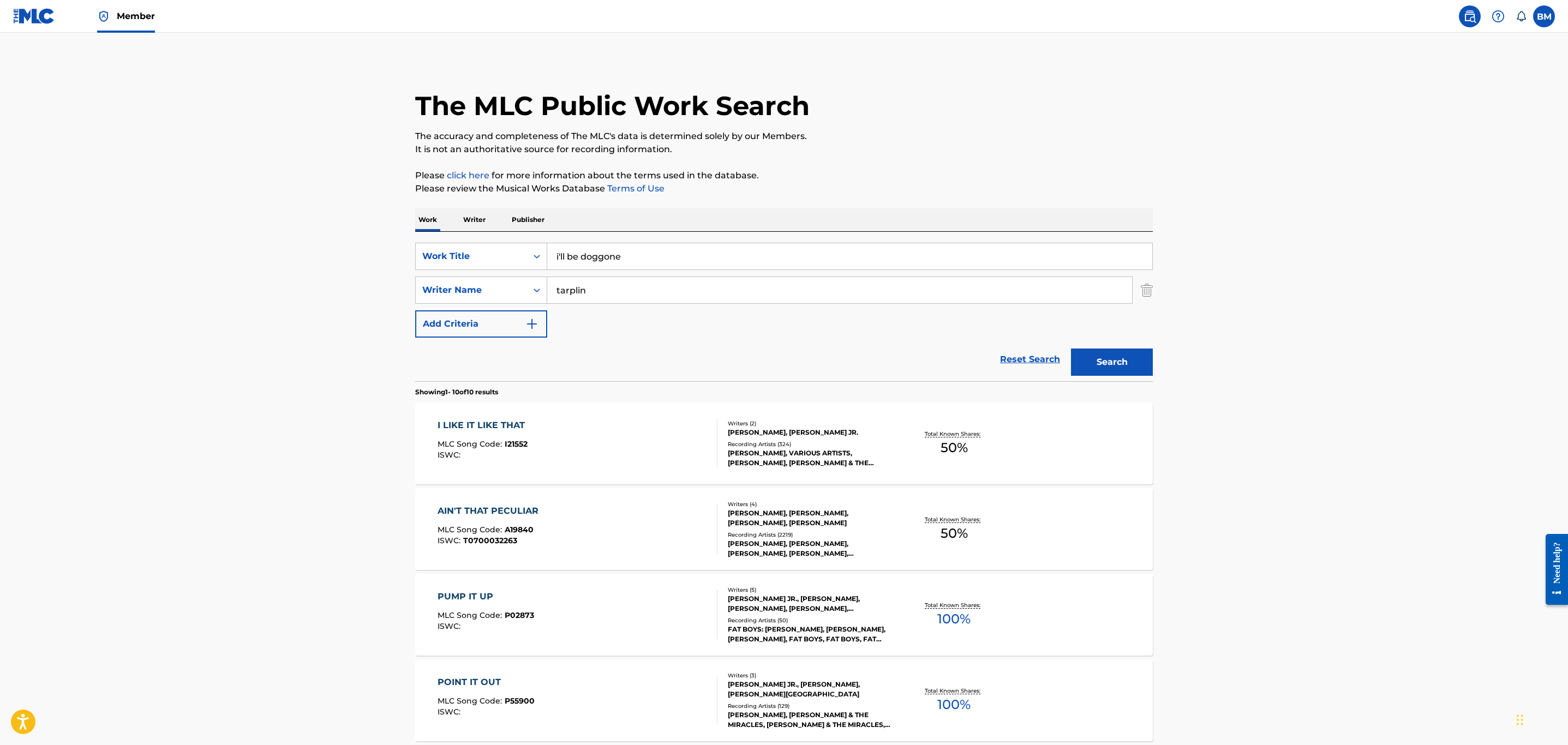
click at [282, 254] on main "The MLC Public Work Search The accuracy and completeness of The MLC's data is d…" at bounding box center [784, 672] width 1568 height 1279
click at [1114, 343] on div "Search" at bounding box center [1109, 360] width 88 height 44
click at [1114, 347] on div "Search" at bounding box center [1109, 360] width 88 height 44
click at [1119, 355] on button "Search" at bounding box center [1112, 362] width 82 height 28
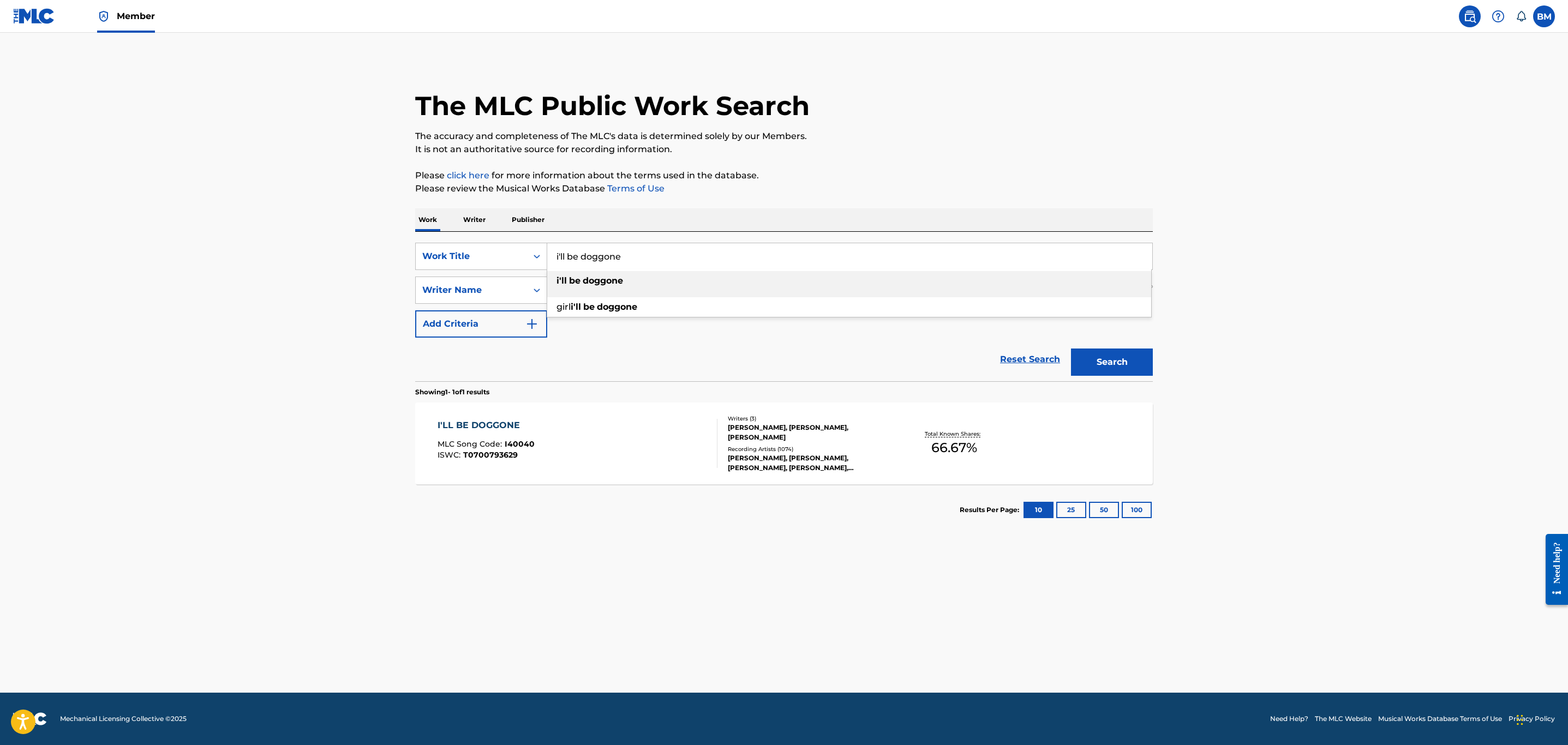
drag, startPoint x: 660, startPoint y: 260, endPoint x: 189, endPoint y: 253, distance: 471.1
click at [189, 253] on main "The MLC Public Work Search The accuracy and completeness of The MLC's data is d…" at bounding box center [784, 362] width 1568 height 660
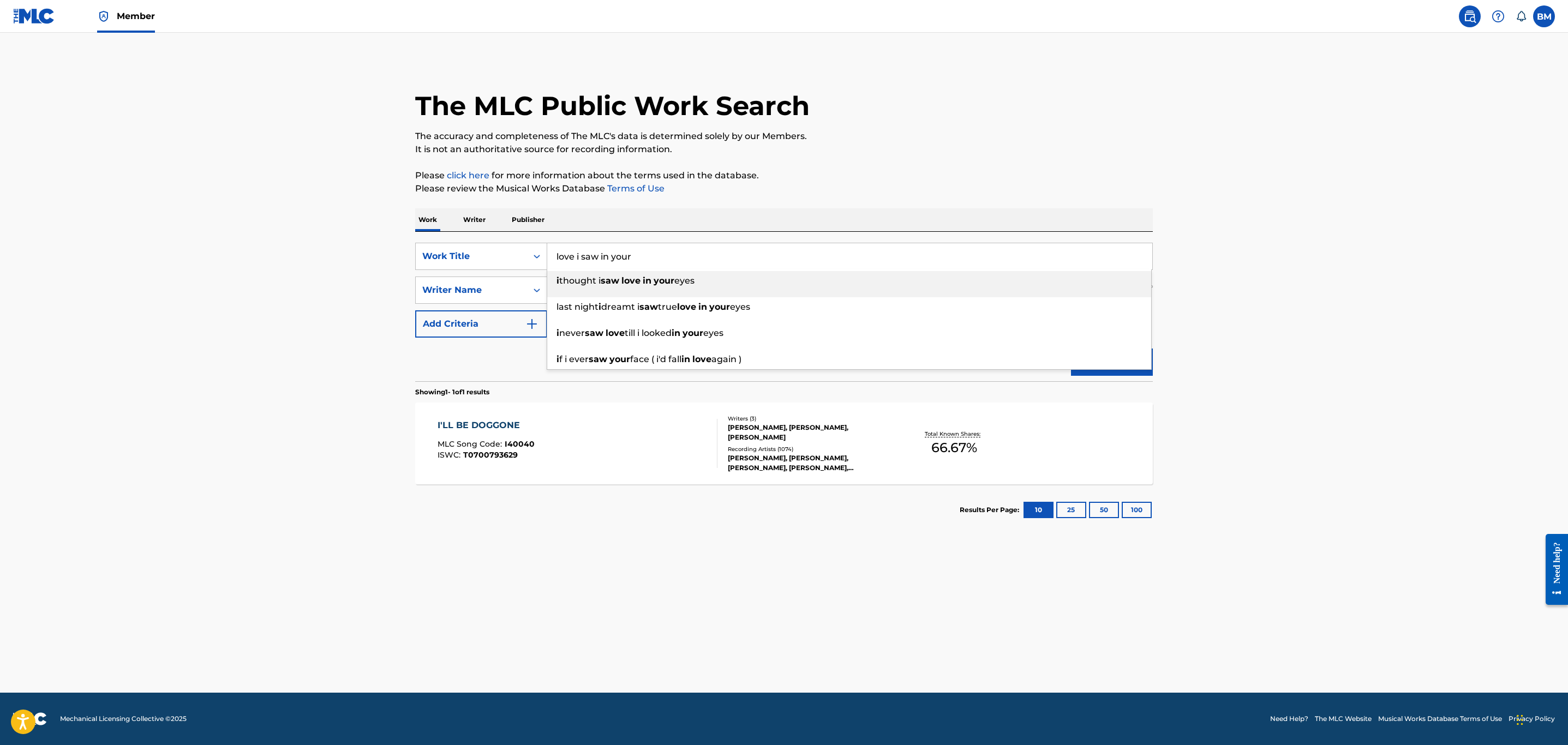
click at [245, 250] on main "The MLC Public Work Search The accuracy and completeness of The MLC's data is d…" at bounding box center [784, 362] width 1568 height 660
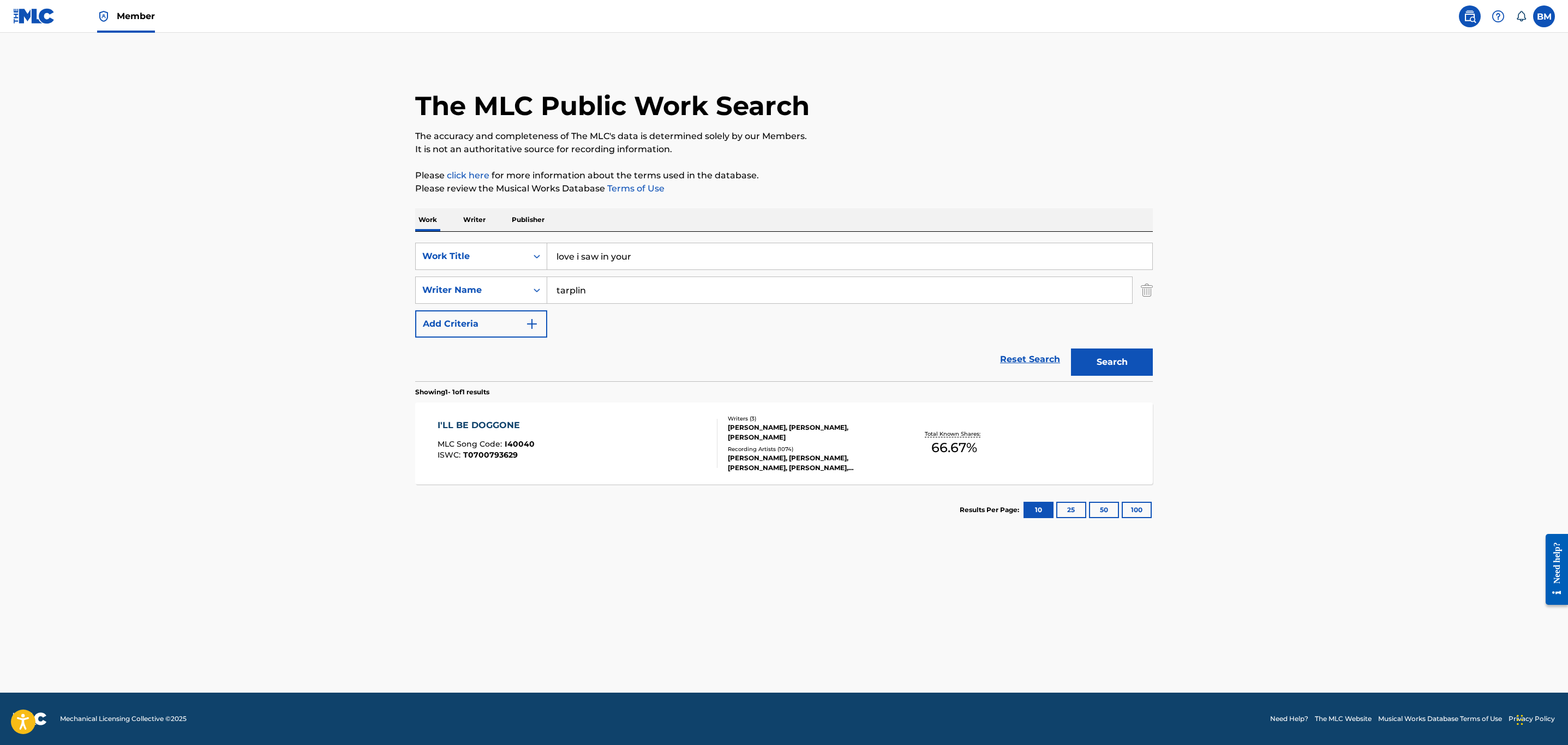
click at [647, 246] on input "love i saw in your" at bounding box center [850, 256] width 605 height 26
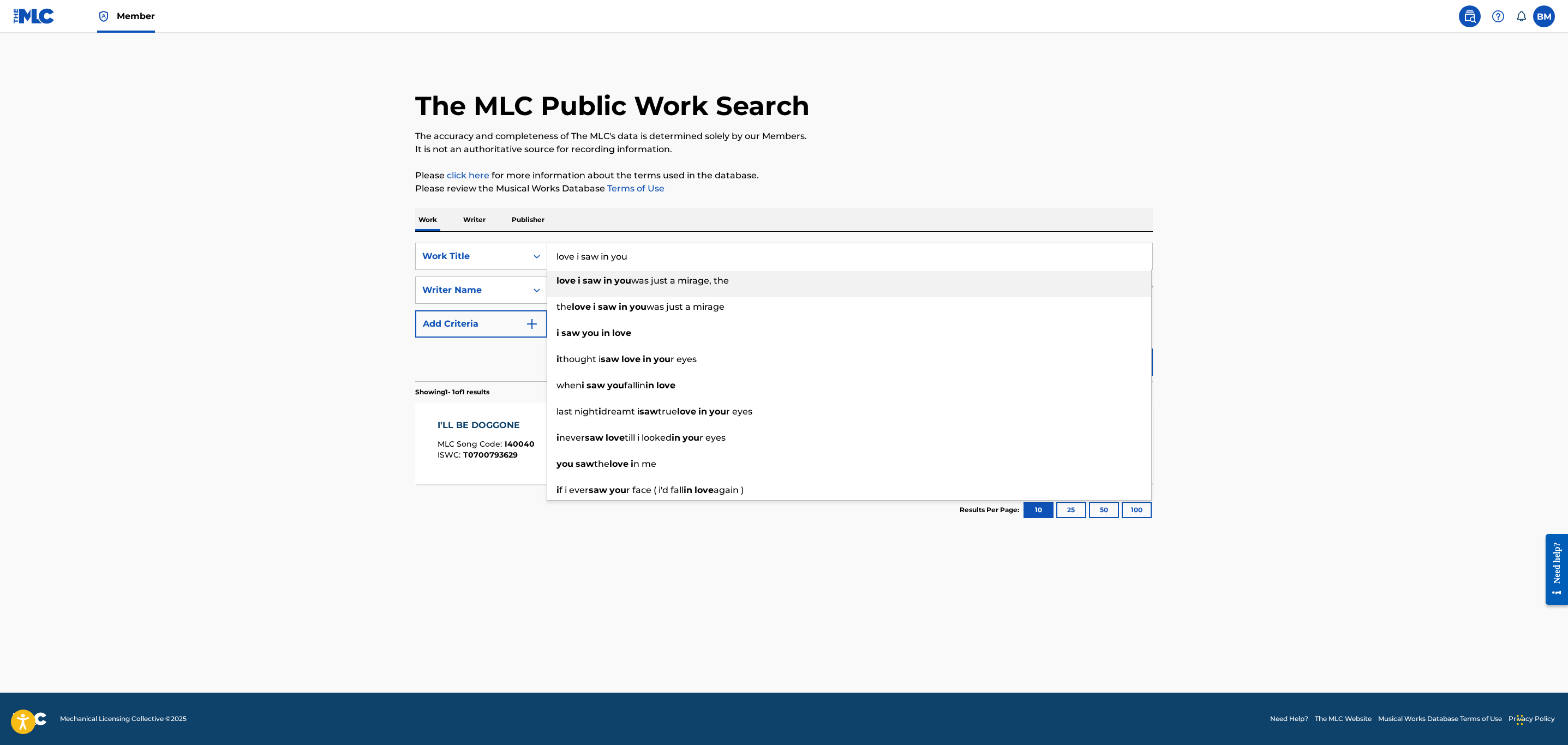
type input "love i saw in you"
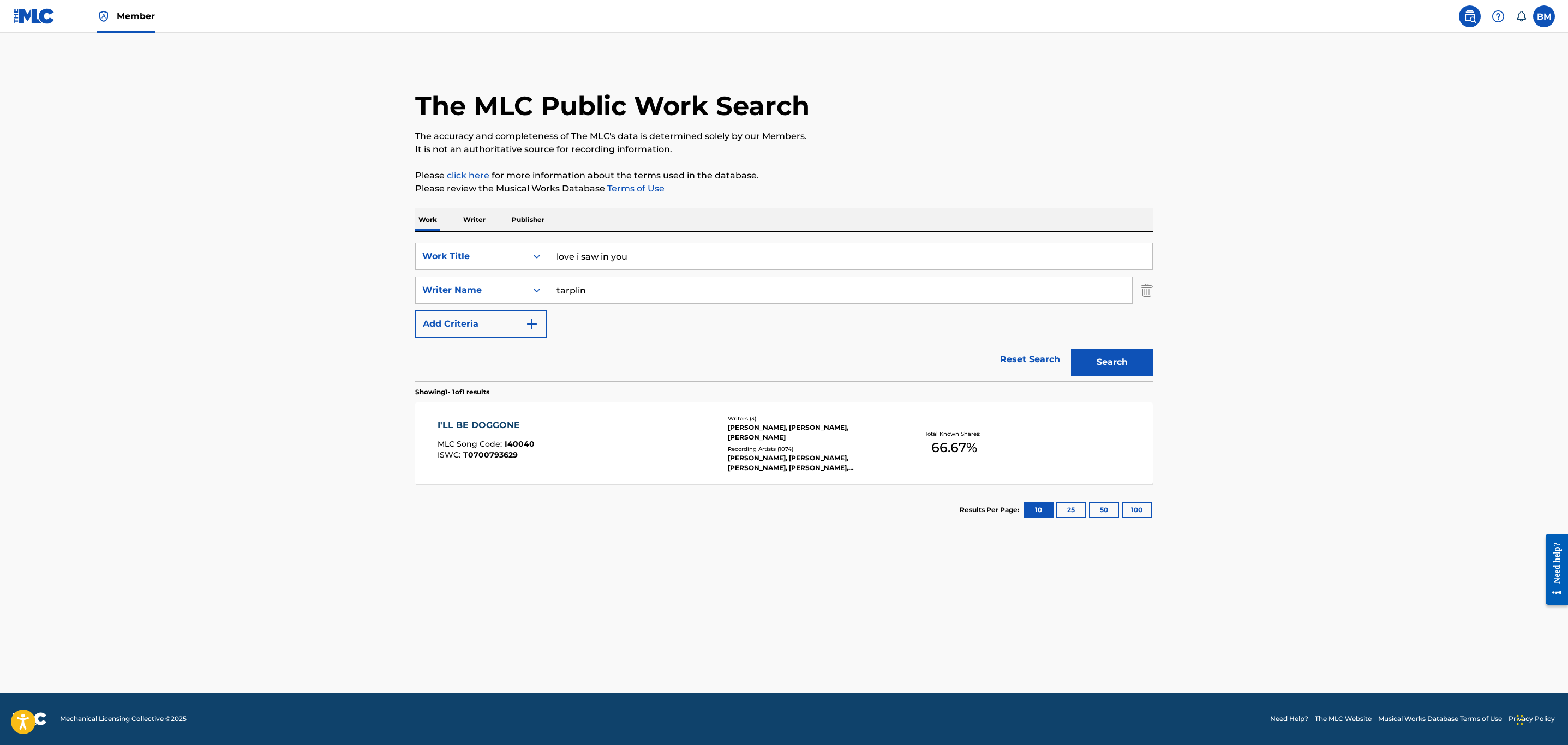
click at [1166, 157] on main "The MLC Public Work Search The accuracy and completeness of The MLC's data is d…" at bounding box center [784, 362] width 1568 height 660
click at [1146, 357] on button "Search" at bounding box center [1112, 362] width 82 height 28
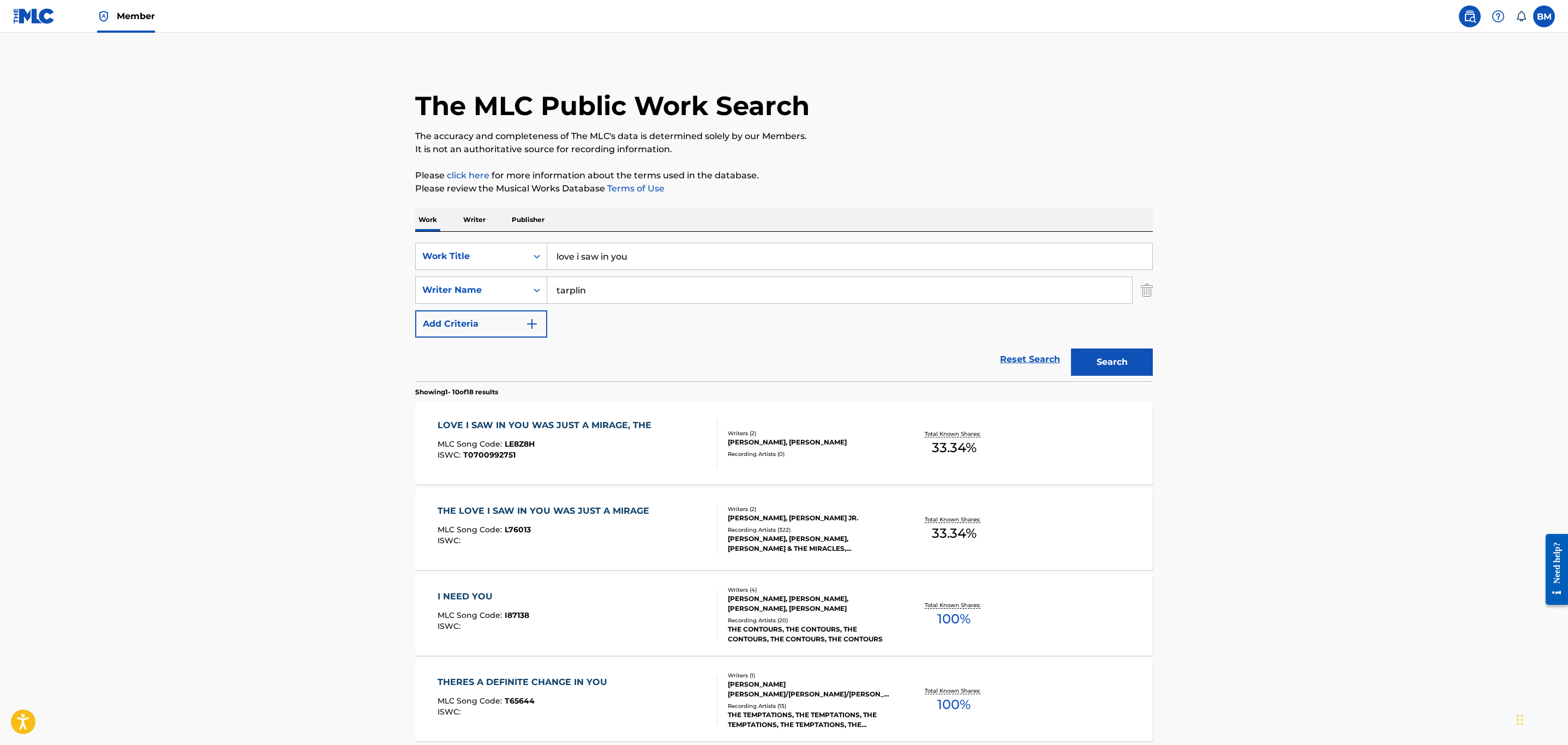
scroll to position [164, 0]
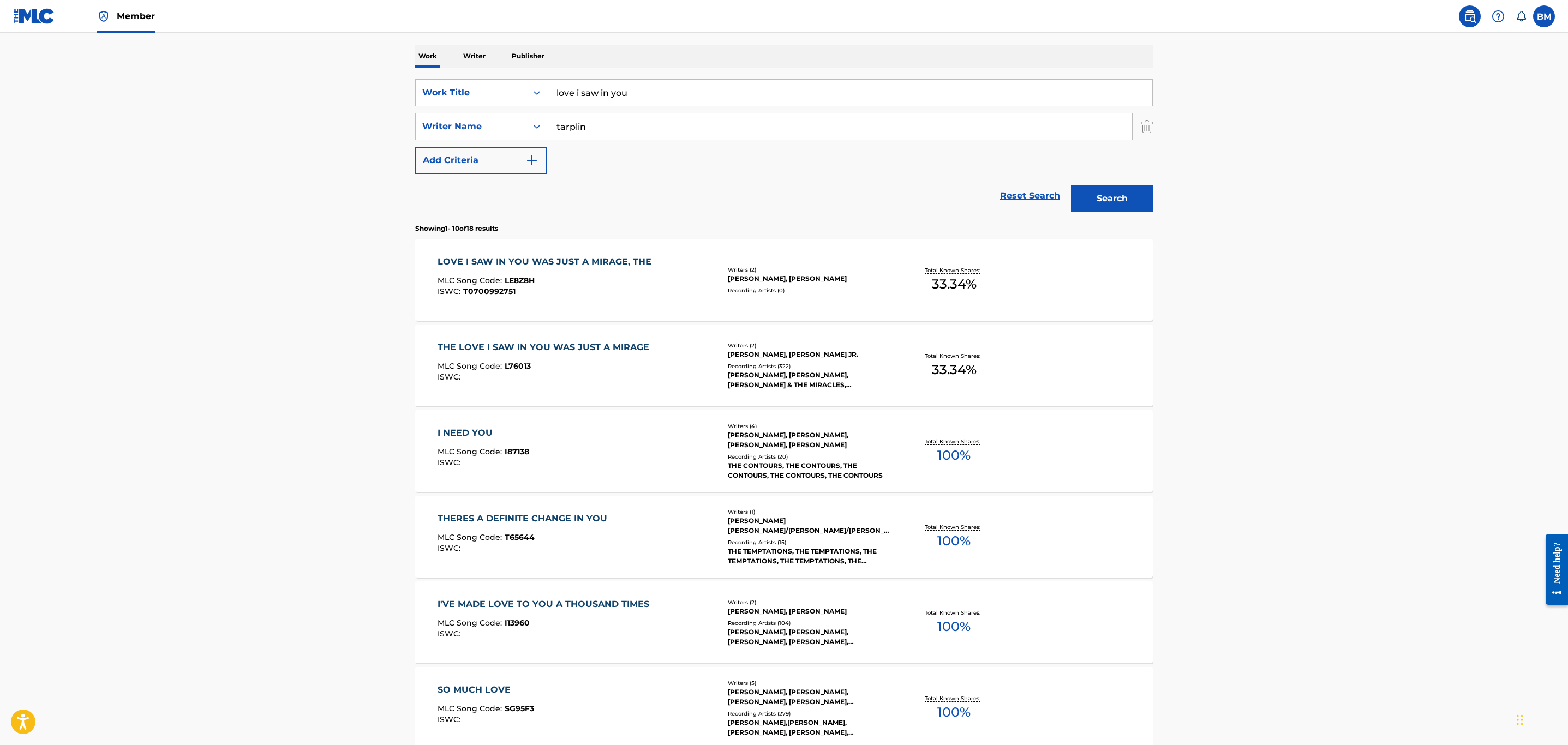
click at [618, 293] on div "ISWC : T0700992751" at bounding box center [547, 291] width 220 height 8
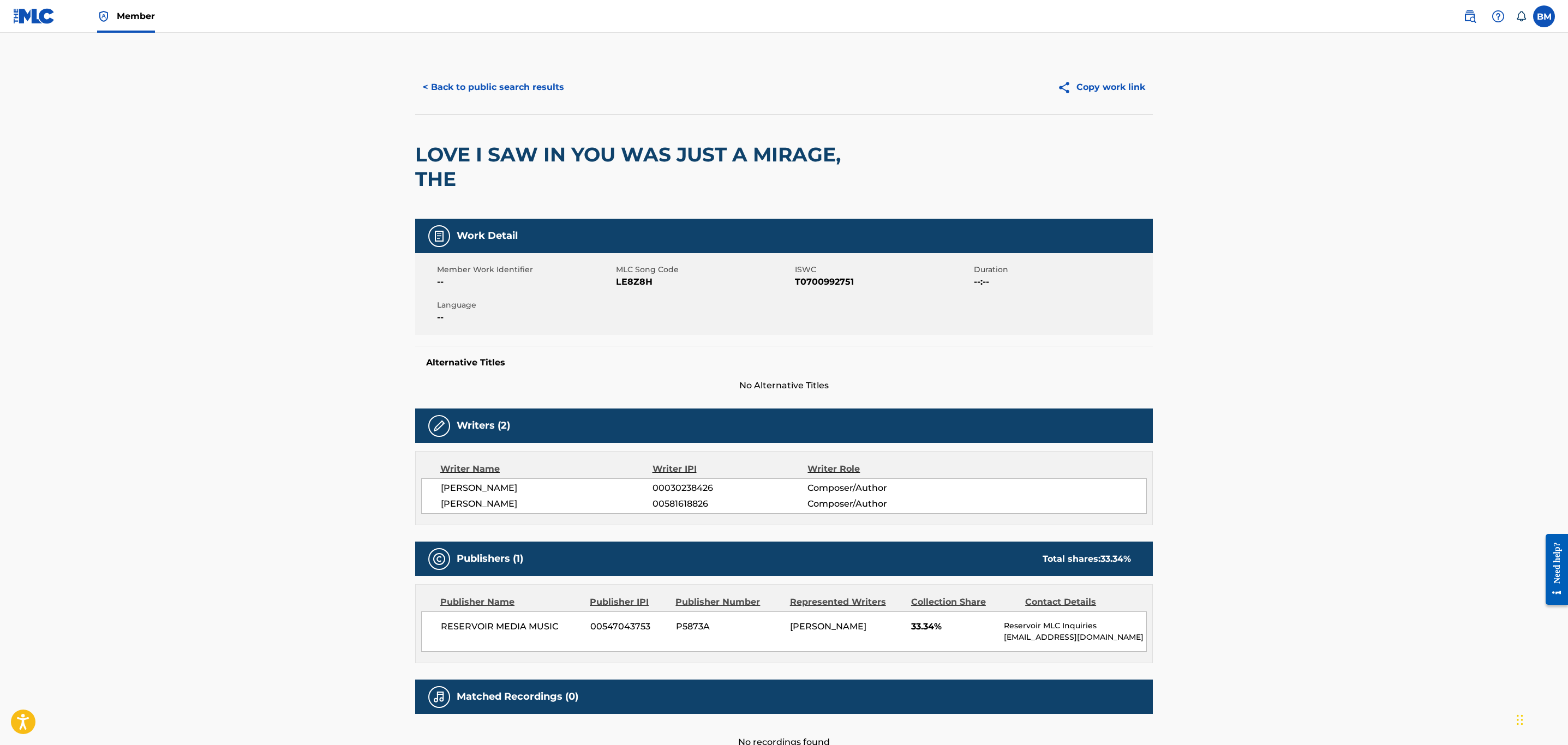
click at [645, 279] on span "LE8Z8H" at bounding box center [704, 281] width 176 height 13
copy span "LE8Z8H"
click at [524, 75] on button "< Back to public search results" at bounding box center [494, 88] width 156 height 28
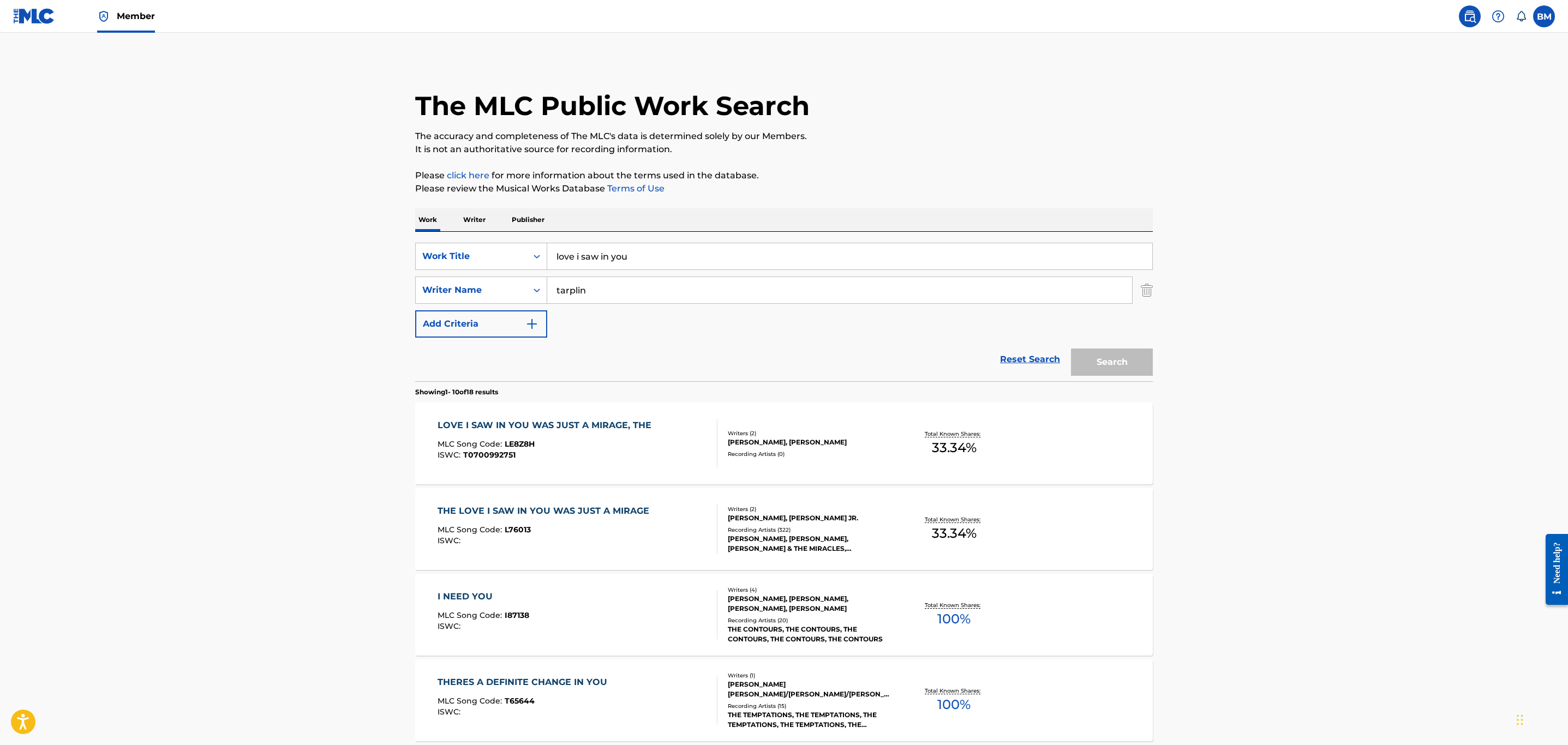
scroll to position [164, 0]
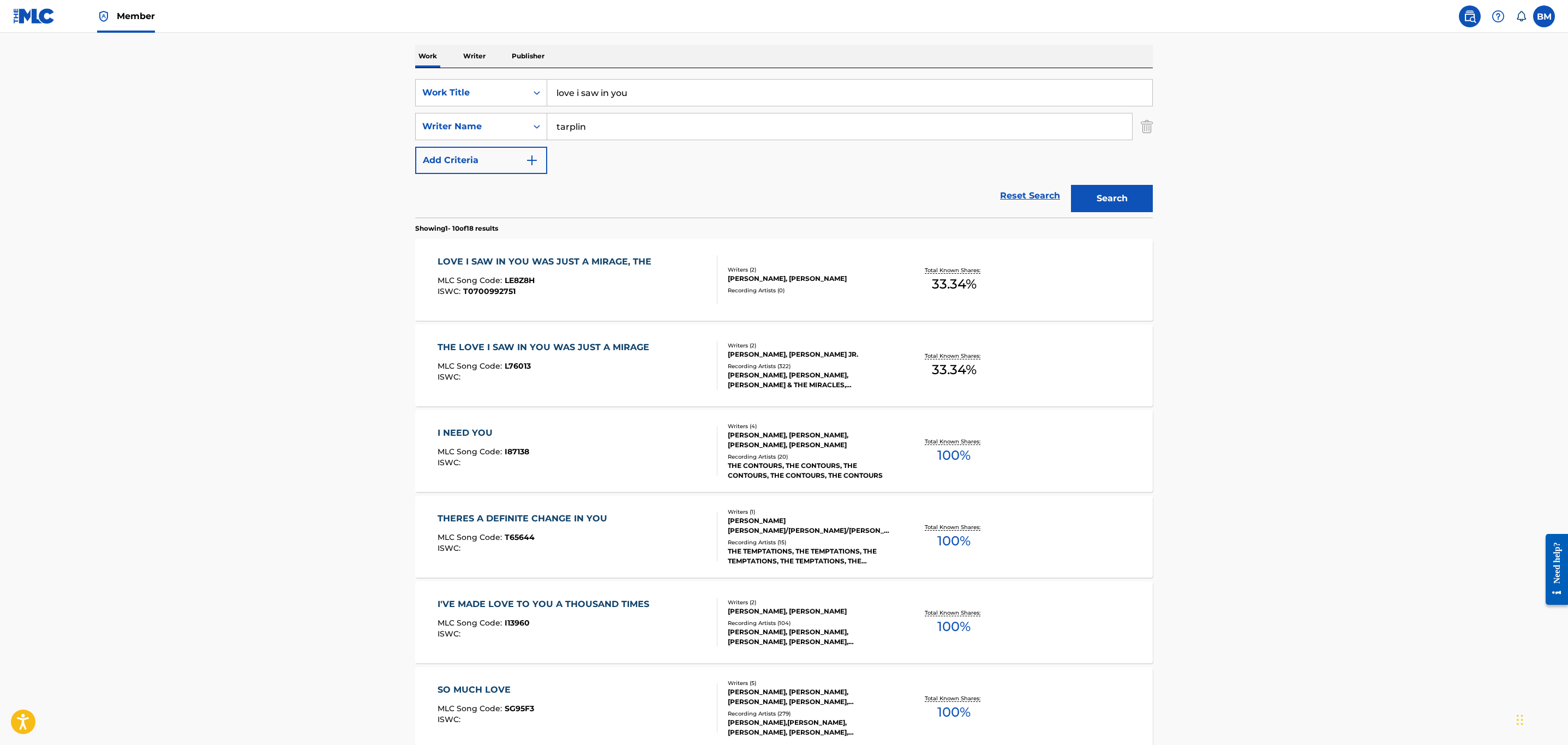
click at [606, 349] on div "THE LOVE I SAW IN YOU WAS JUST A MIRAGE" at bounding box center [546, 347] width 217 height 13
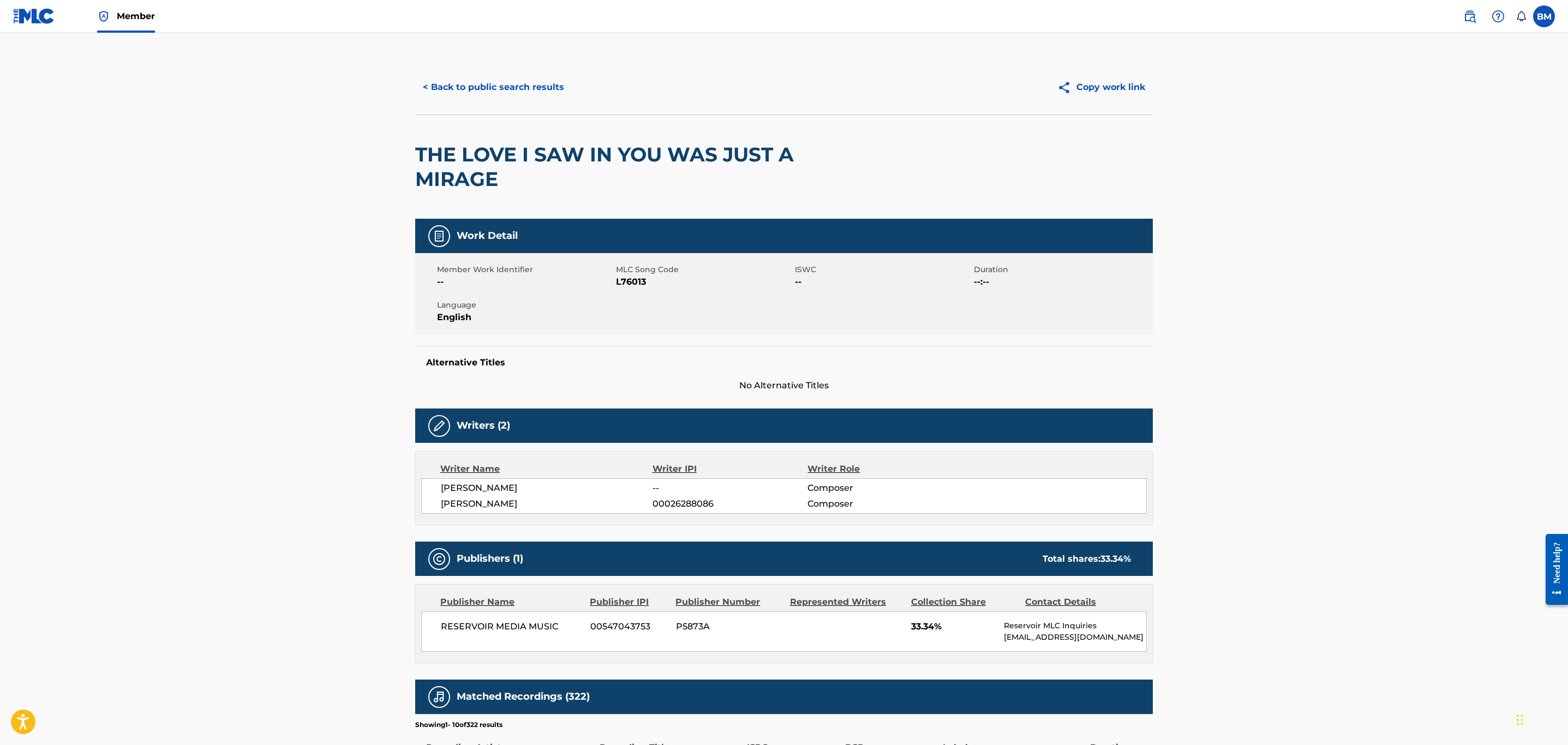
click at [636, 277] on span "L76013" at bounding box center [704, 281] width 176 height 13
copy span "L76013"
click at [483, 91] on button "< Back to public search results" at bounding box center [494, 88] width 156 height 28
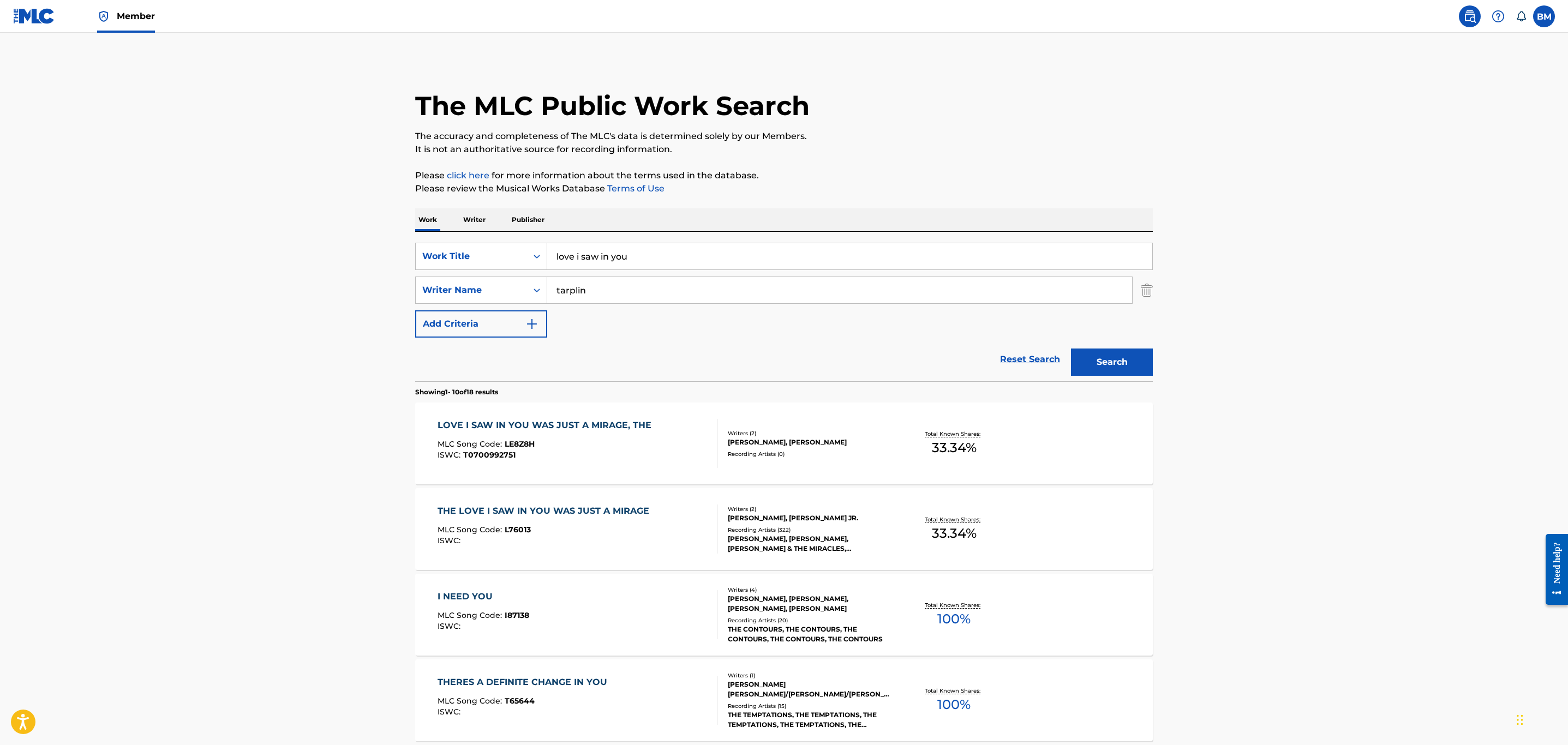
scroll to position [164, 0]
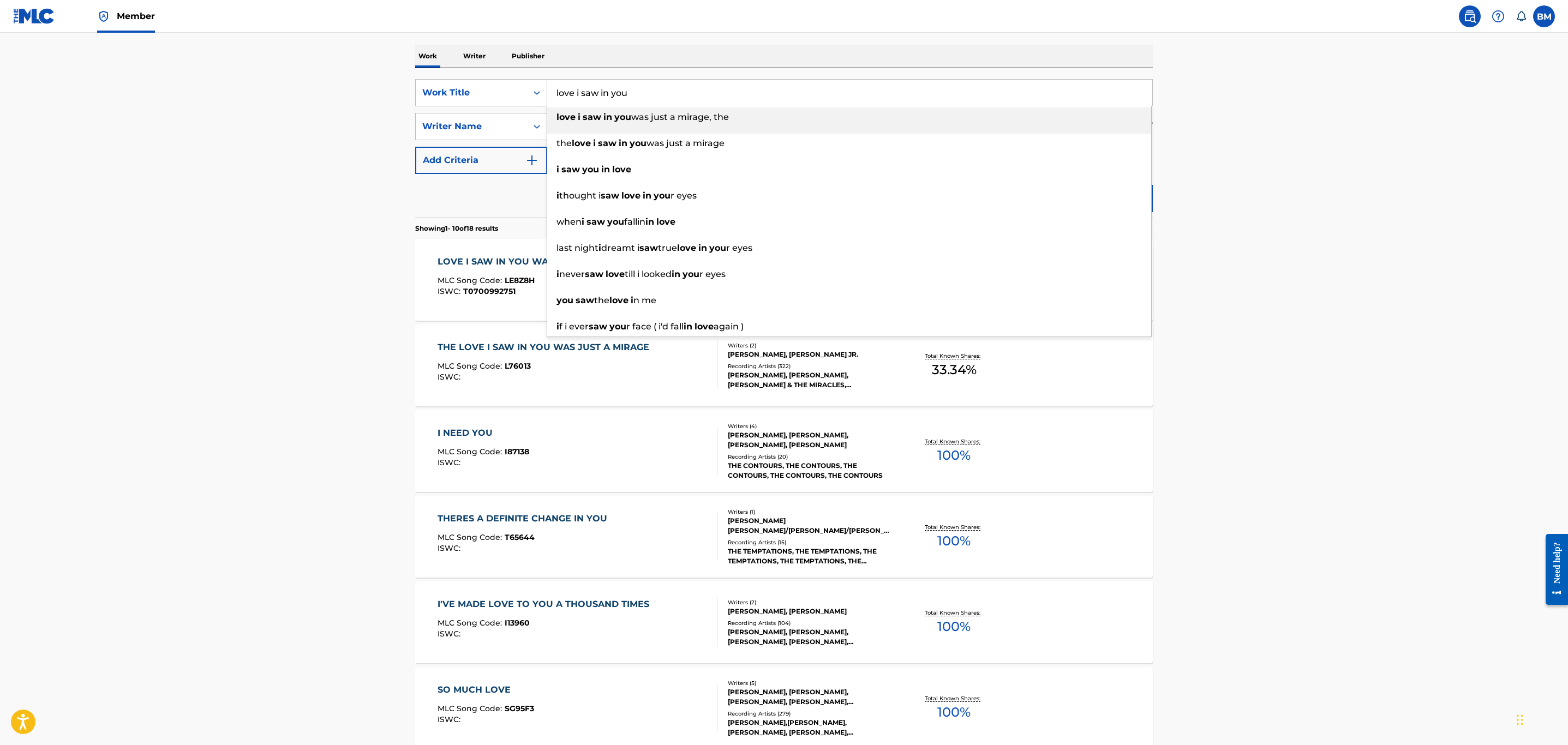
drag, startPoint x: 631, startPoint y: 79, endPoint x: 522, endPoint y: 74, distance: 109.1
click at [522, 74] on div "SearchWithCriteria9999f484-954f-4ab7-9562-3005d43075be Work Title love i saw in…" at bounding box center [784, 143] width 738 height 150
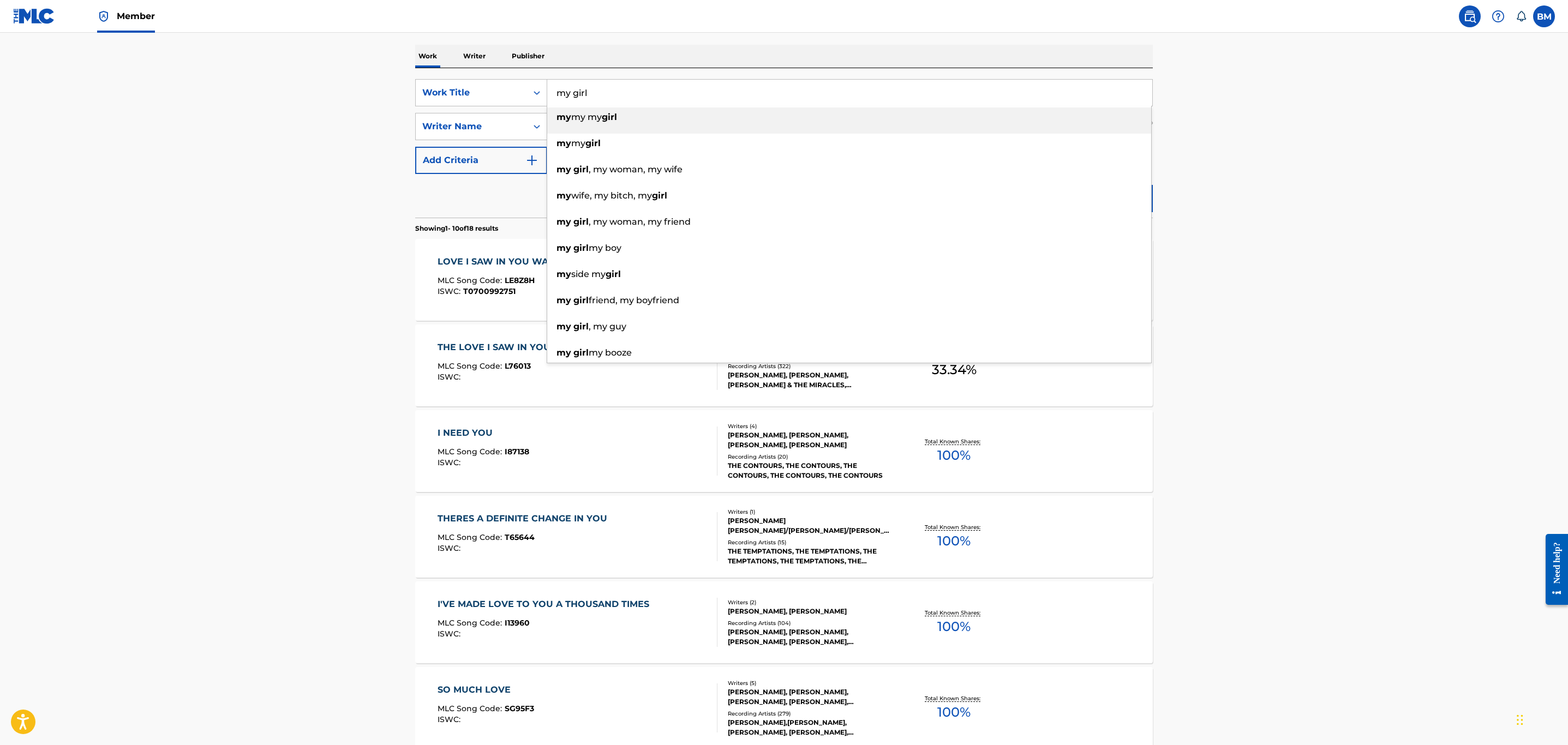
click at [382, 180] on main "The MLC Public Work Search The accuracy and completeness of The MLC's data is d…" at bounding box center [784, 511] width 1568 height 1284
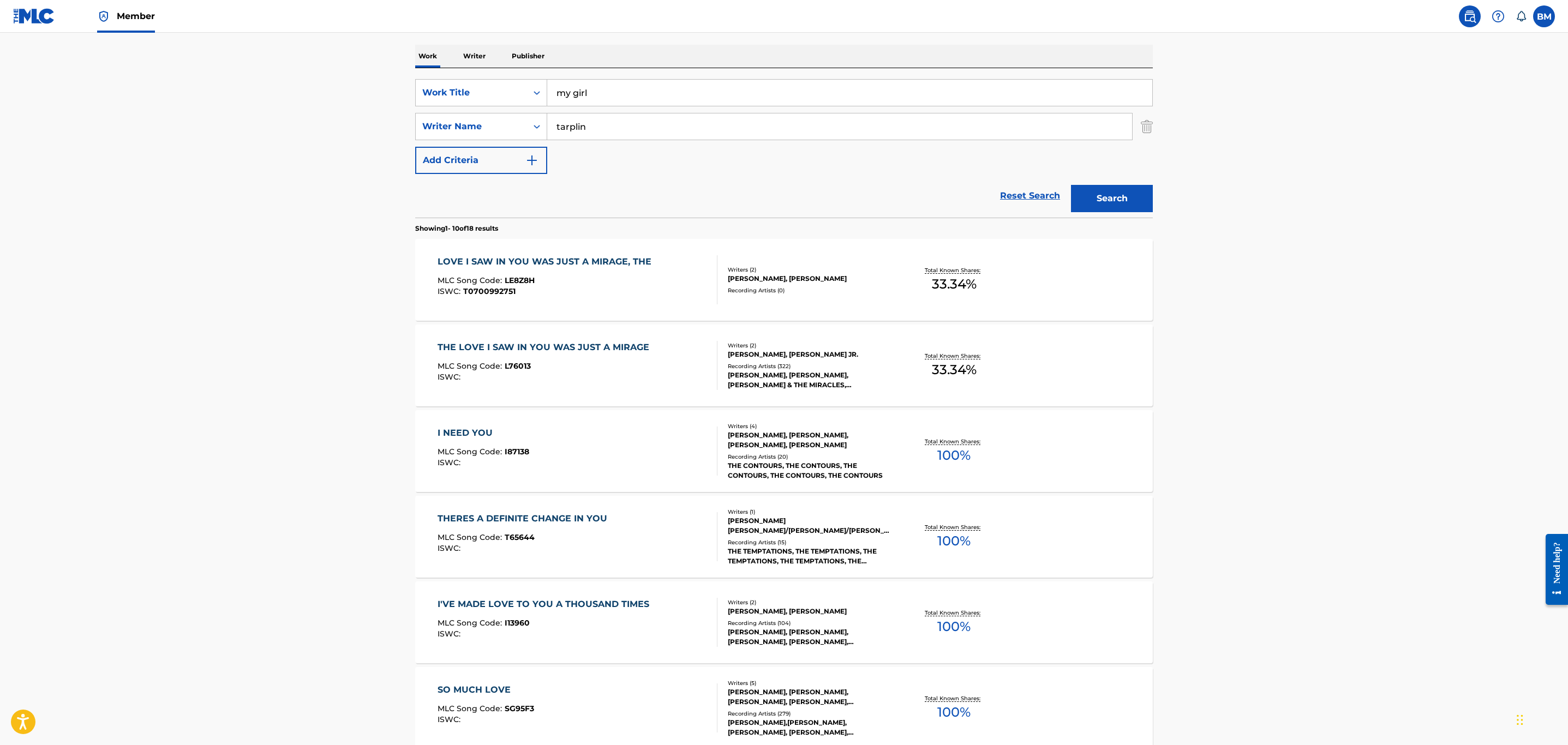
click at [1121, 197] on button "Search" at bounding box center [1112, 199] width 82 height 28
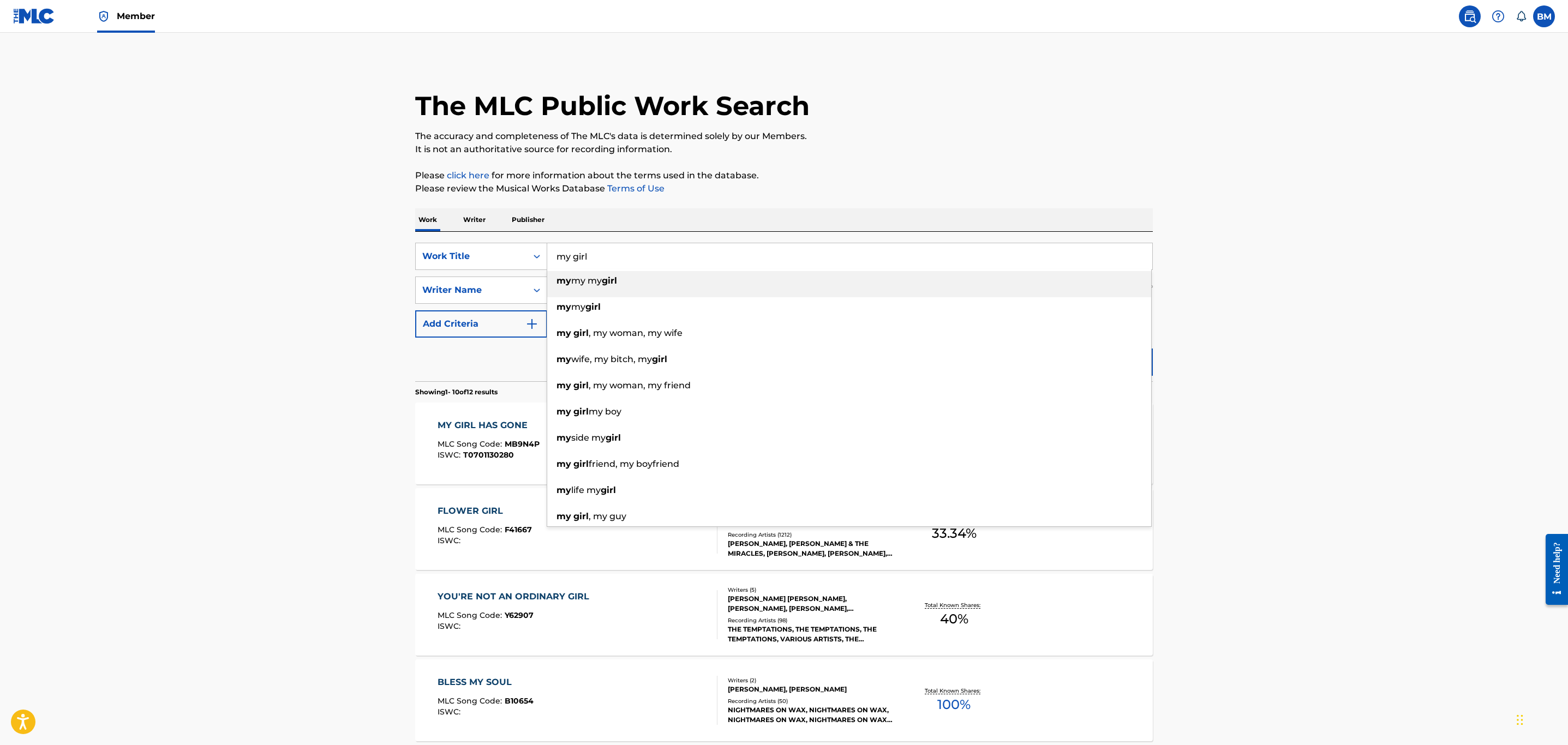
drag, startPoint x: 770, startPoint y: 259, endPoint x: 285, endPoint y: 270, distance: 485.1
click at [285, 270] on main "The MLC Public Work Search The accuracy and completeness of The MLC's data is d…" at bounding box center [784, 674] width 1568 height 1284
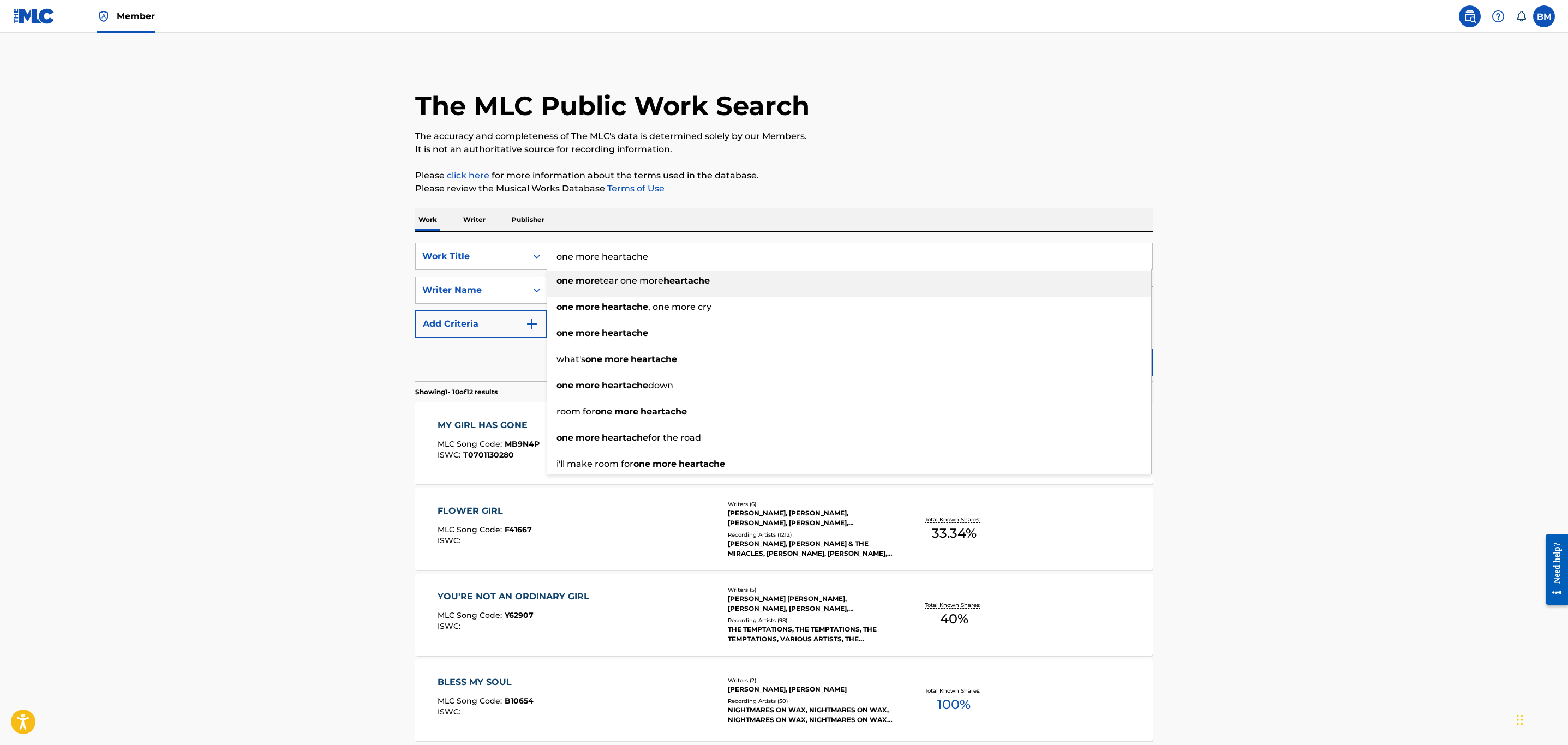
click at [156, 248] on main "The MLC Public Work Search The accuracy and completeness of The MLC's data is d…" at bounding box center [784, 674] width 1568 height 1284
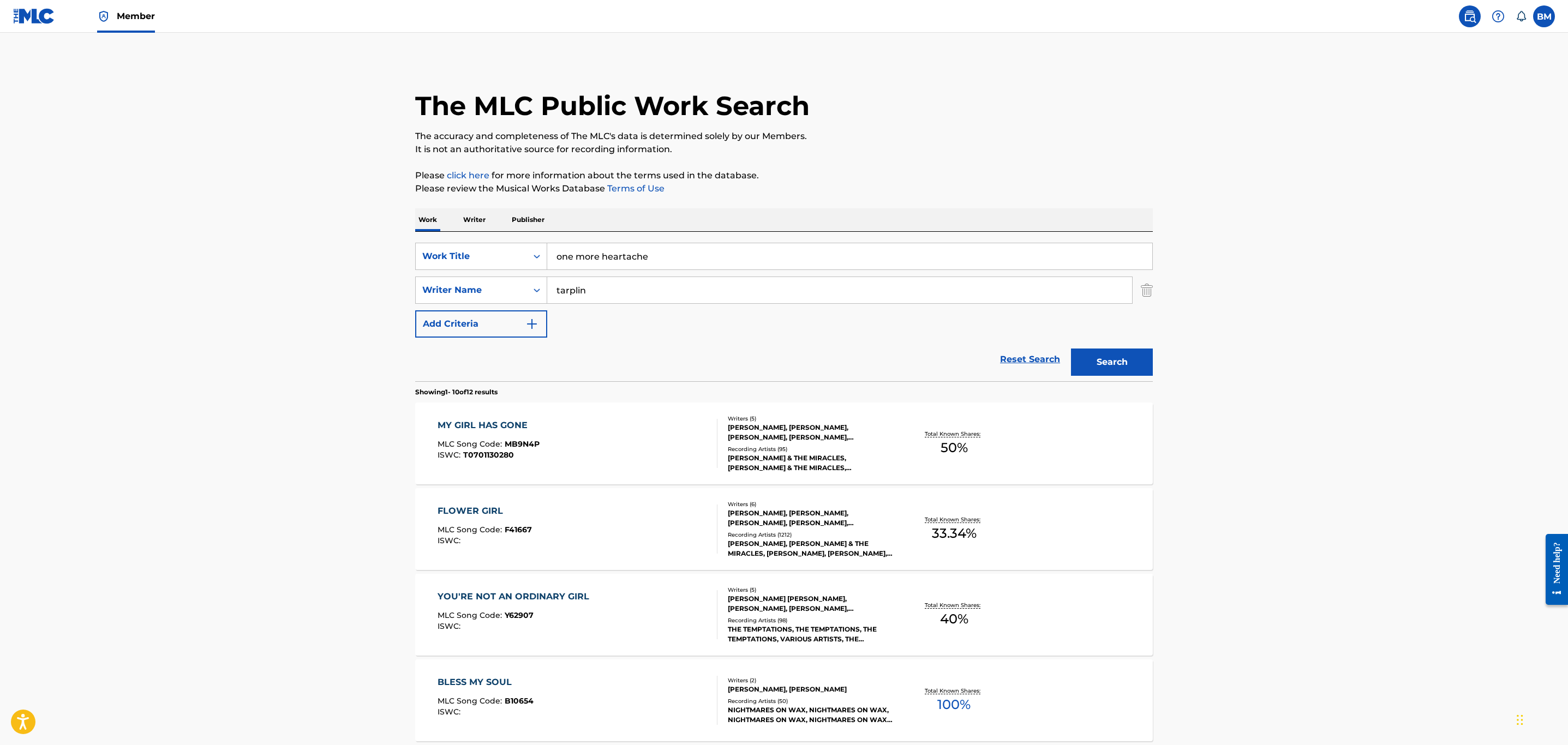
click at [1092, 365] on button "Search" at bounding box center [1112, 362] width 82 height 28
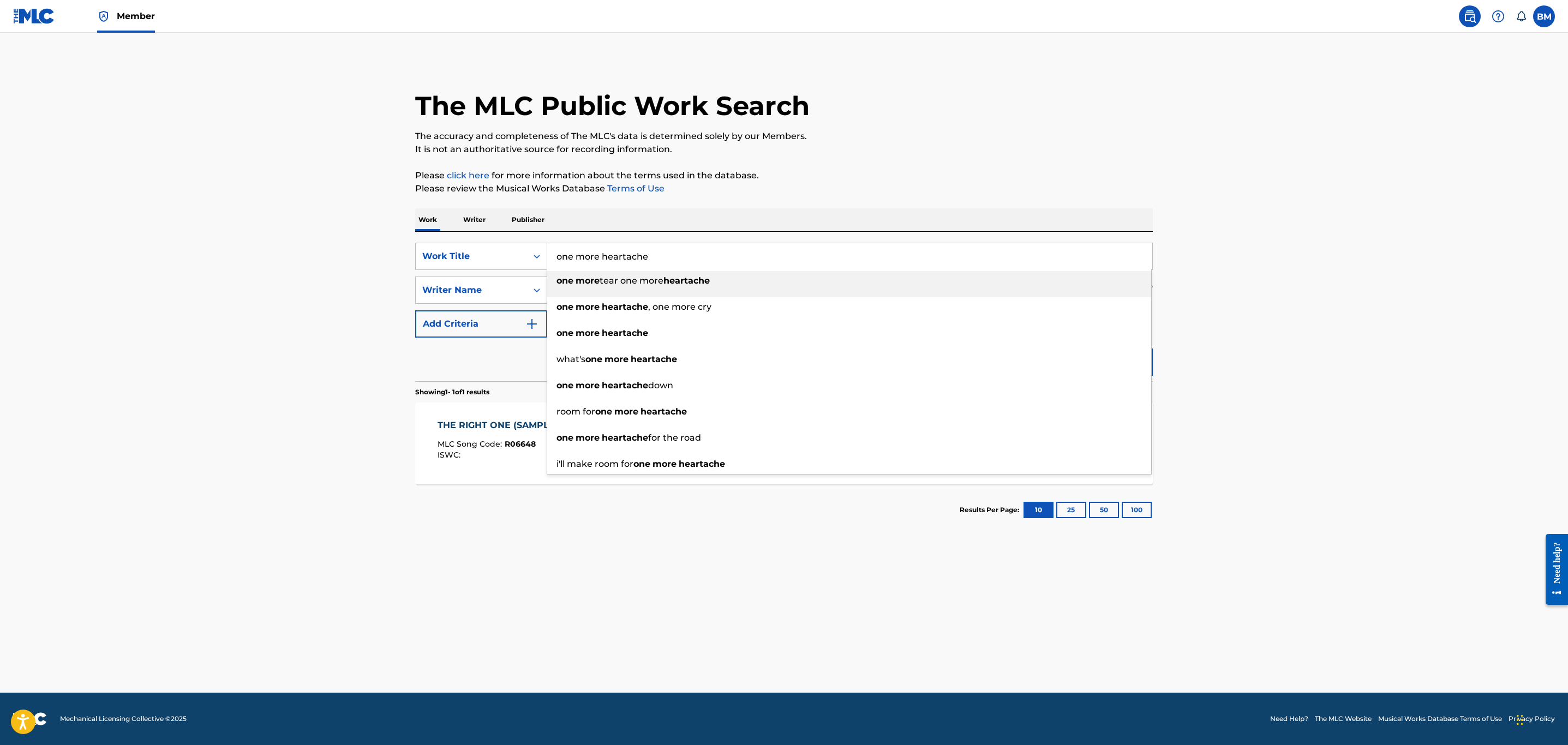
drag, startPoint x: 698, startPoint y: 249, endPoint x: 367, endPoint y: 250, distance: 331.0
click at [367, 250] on main "The MLC Public Work Search The accuracy and completeness of The MLC's data is d…" at bounding box center [784, 362] width 1568 height 660
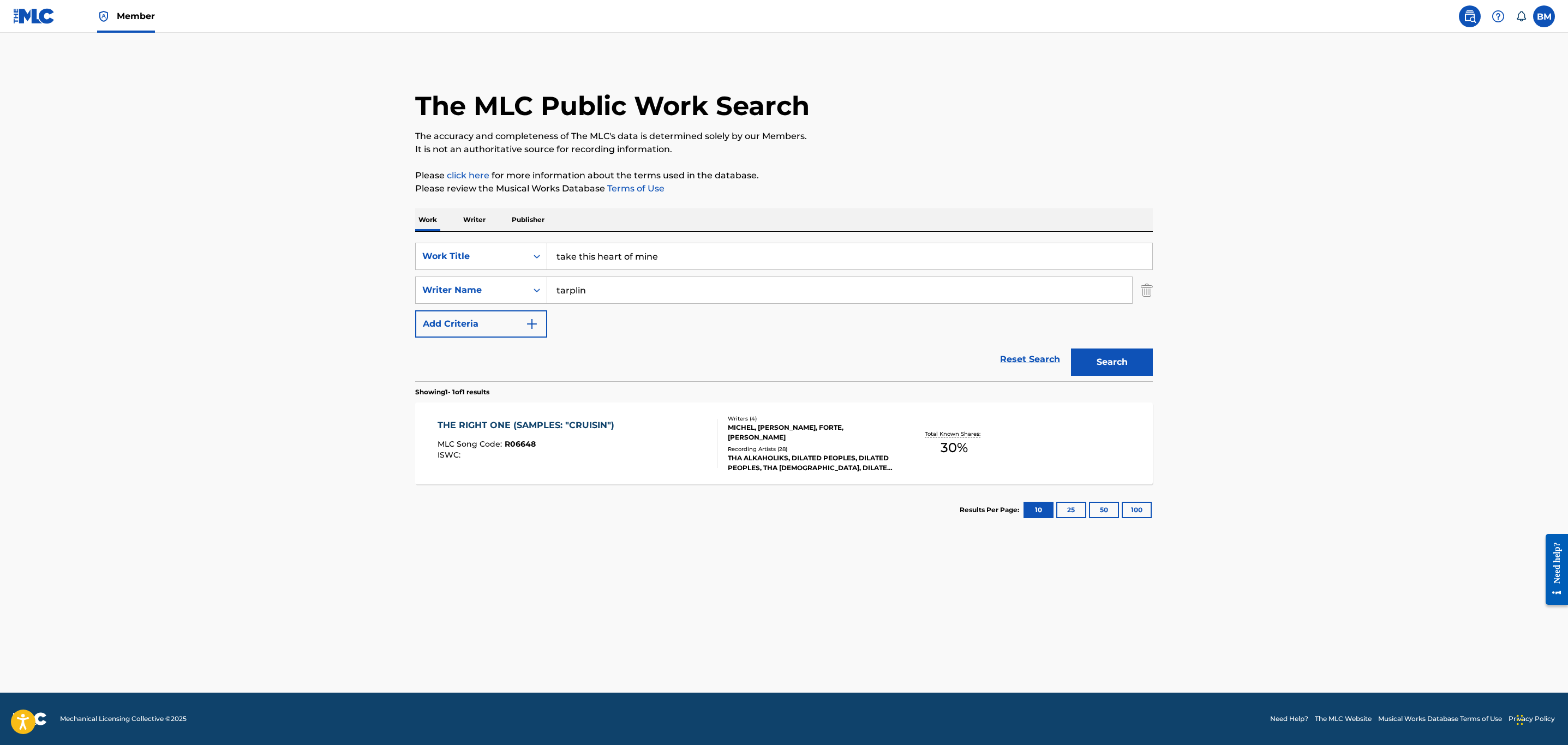
click at [267, 266] on main "The MLC Public Work Search The accuracy and completeness of The MLC's data is d…" at bounding box center [784, 362] width 1568 height 660
click at [1096, 352] on button "Search" at bounding box center [1112, 362] width 82 height 28
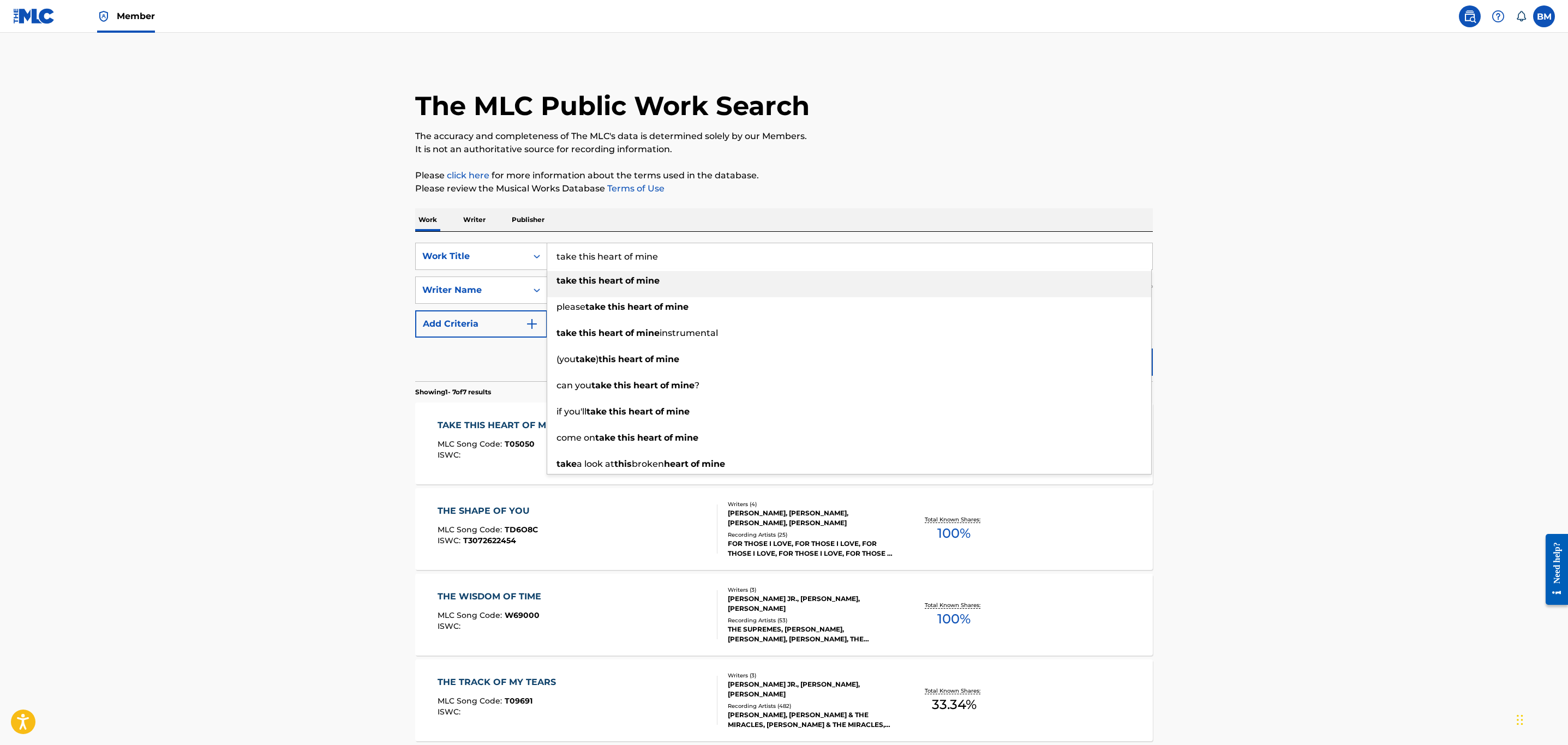
drag, startPoint x: 697, startPoint y: 262, endPoint x: 280, endPoint y: 262, distance: 417.0
click at [280, 262] on main "The MLC Public Work Search The accuracy and completeness of The MLC's data is d…" at bounding box center [784, 544] width 1568 height 1022
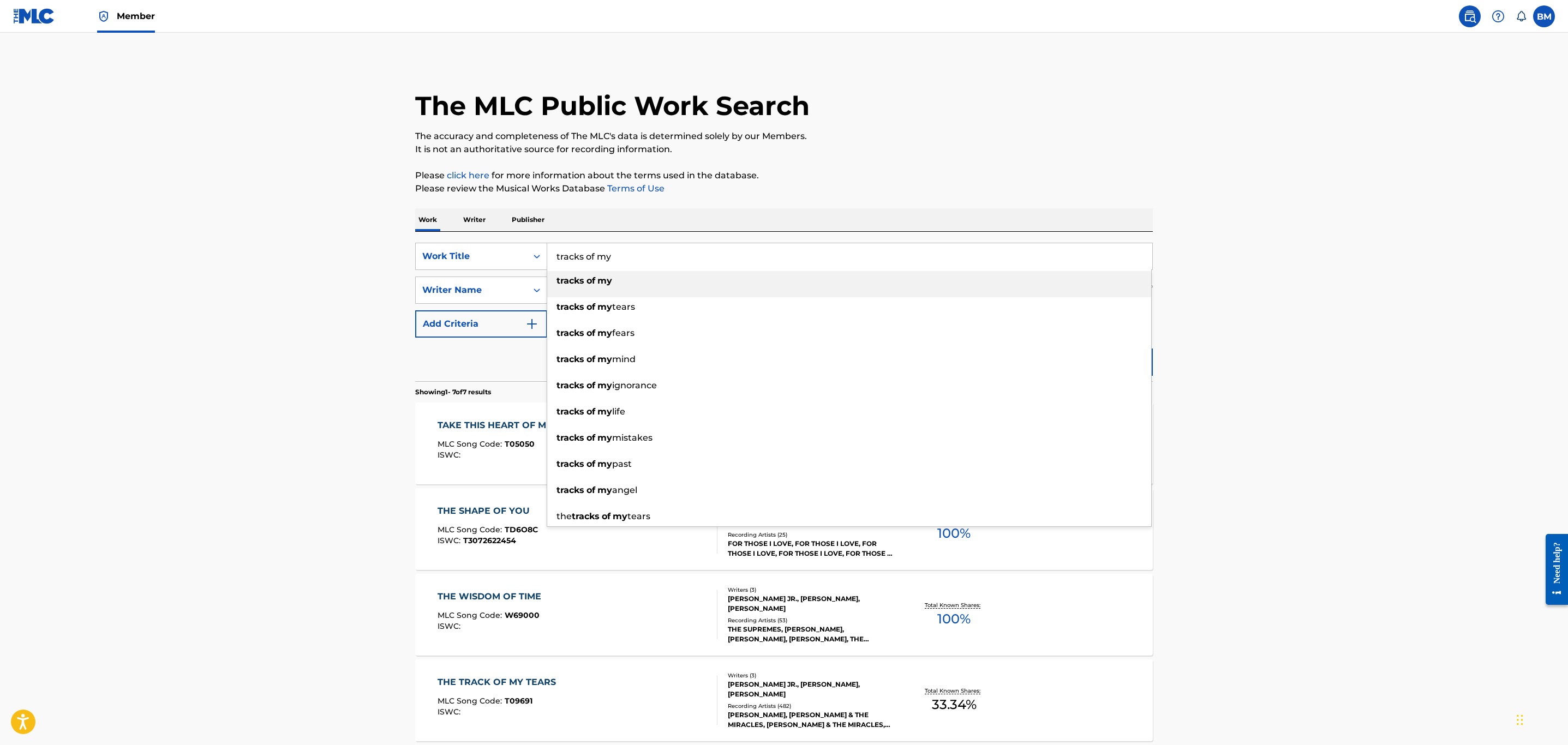
type input "tracks of my"
click at [315, 272] on main "The MLC Public Work Search The accuracy and completeness of The MLC's data is d…" at bounding box center [784, 544] width 1568 height 1022
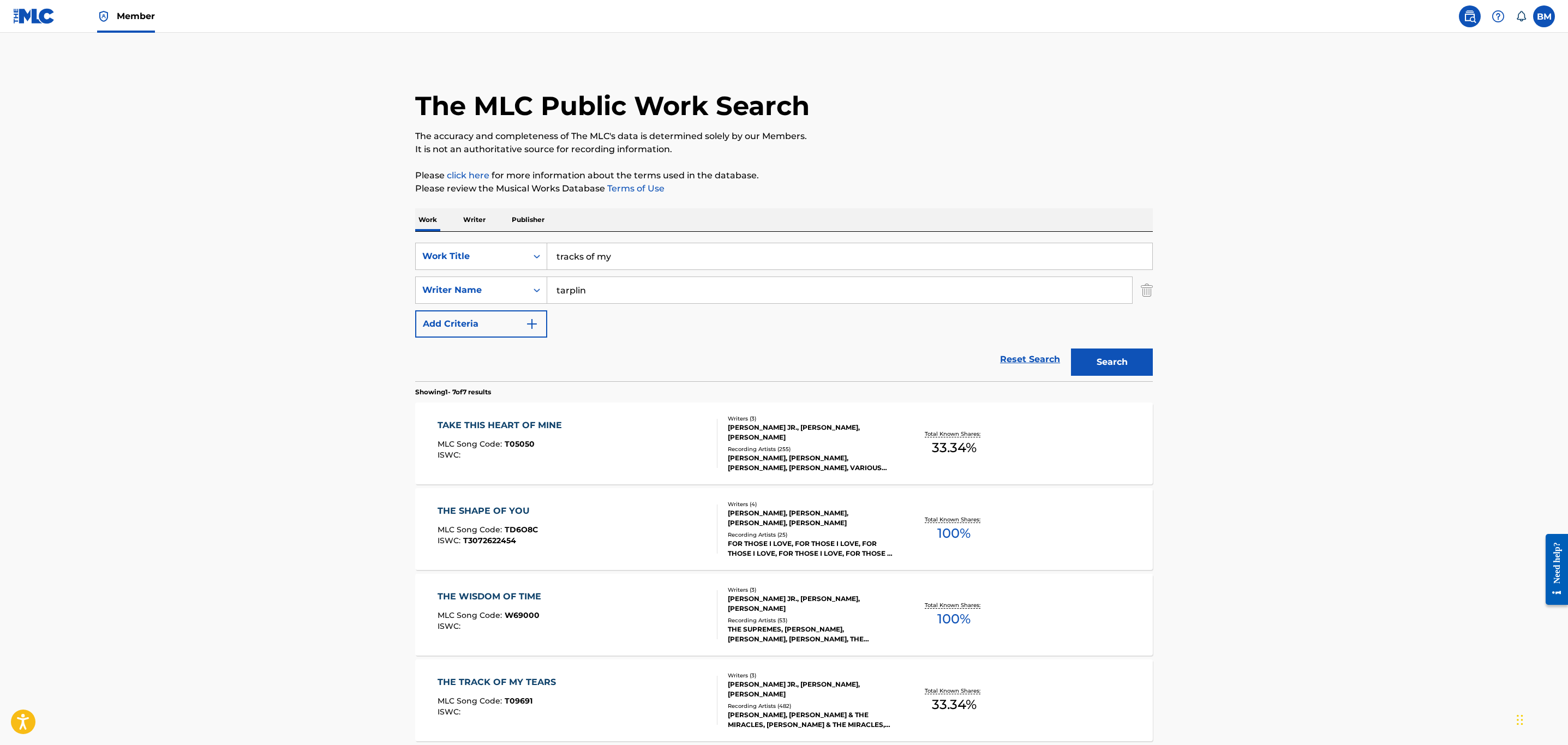
click at [1090, 368] on button "Search" at bounding box center [1112, 362] width 82 height 28
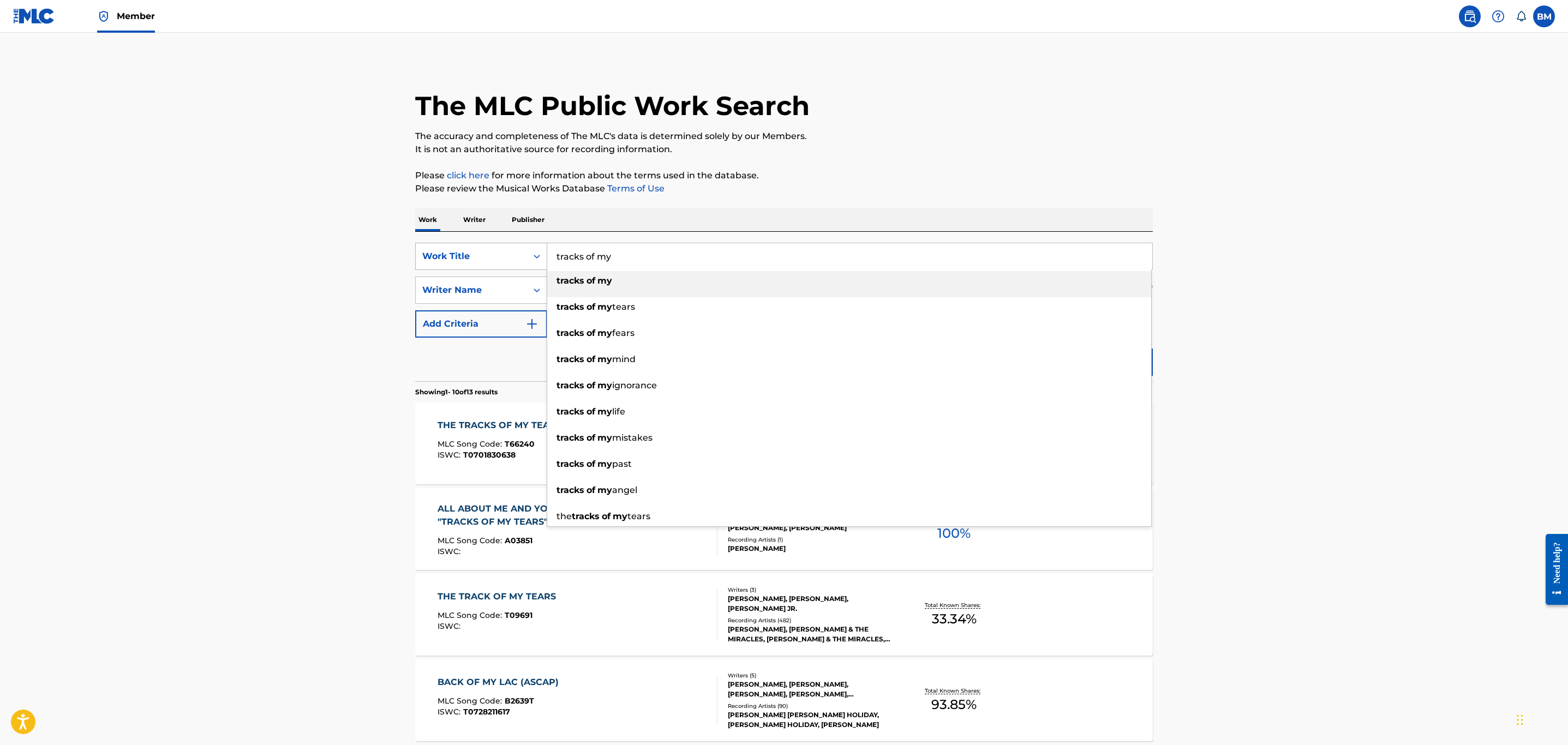
drag, startPoint x: 651, startPoint y: 266, endPoint x: 425, endPoint y: 259, distance: 226.1
click at [425, 259] on div "SearchWithCriteria9999f484-954f-4ab7-9562-3005d43075be Work Title tracks of my …" at bounding box center [784, 256] width 738 height 28
click at [246, 318] on main "The MLC Public Work Search The accuracy and completeness of The MLC's data is d…" at bounding box center [784, 674] width 1568 height 1284
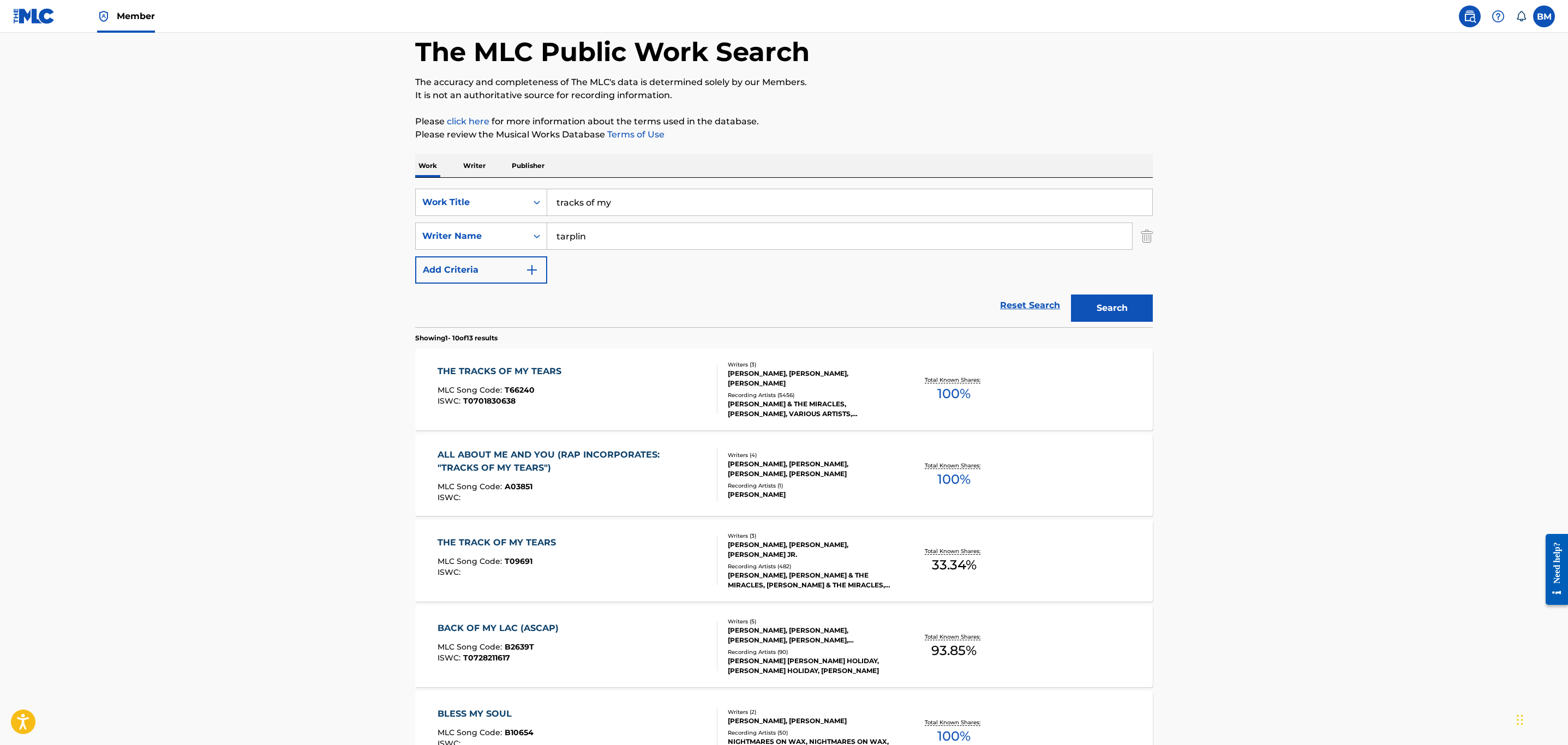
scroll to position [82, 0]
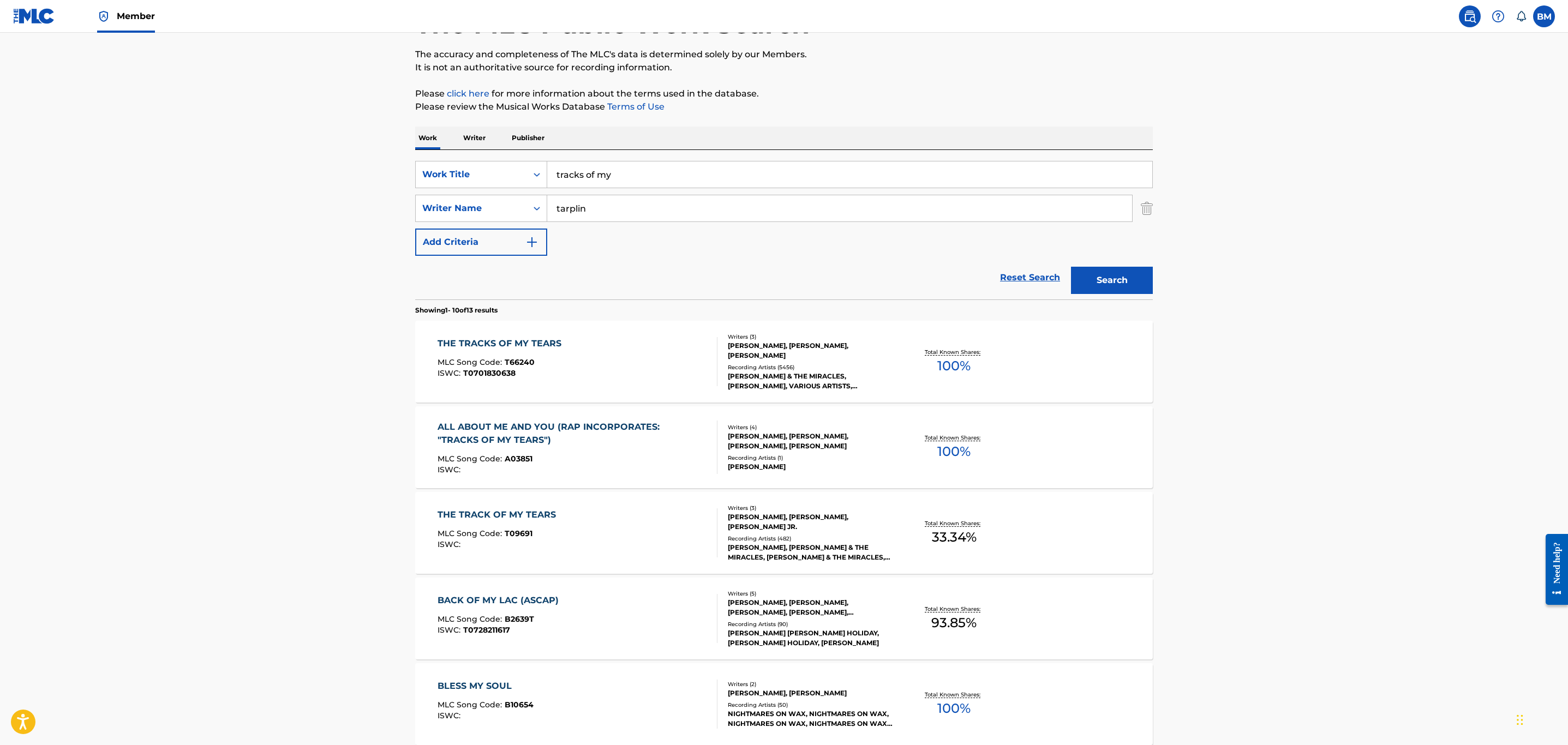
click at [624, 517] on div "THE TRACK OF MY TEARS MLC Song Code : T09691 ISWC :" at bounding box center [578, 533] width 280 height 49
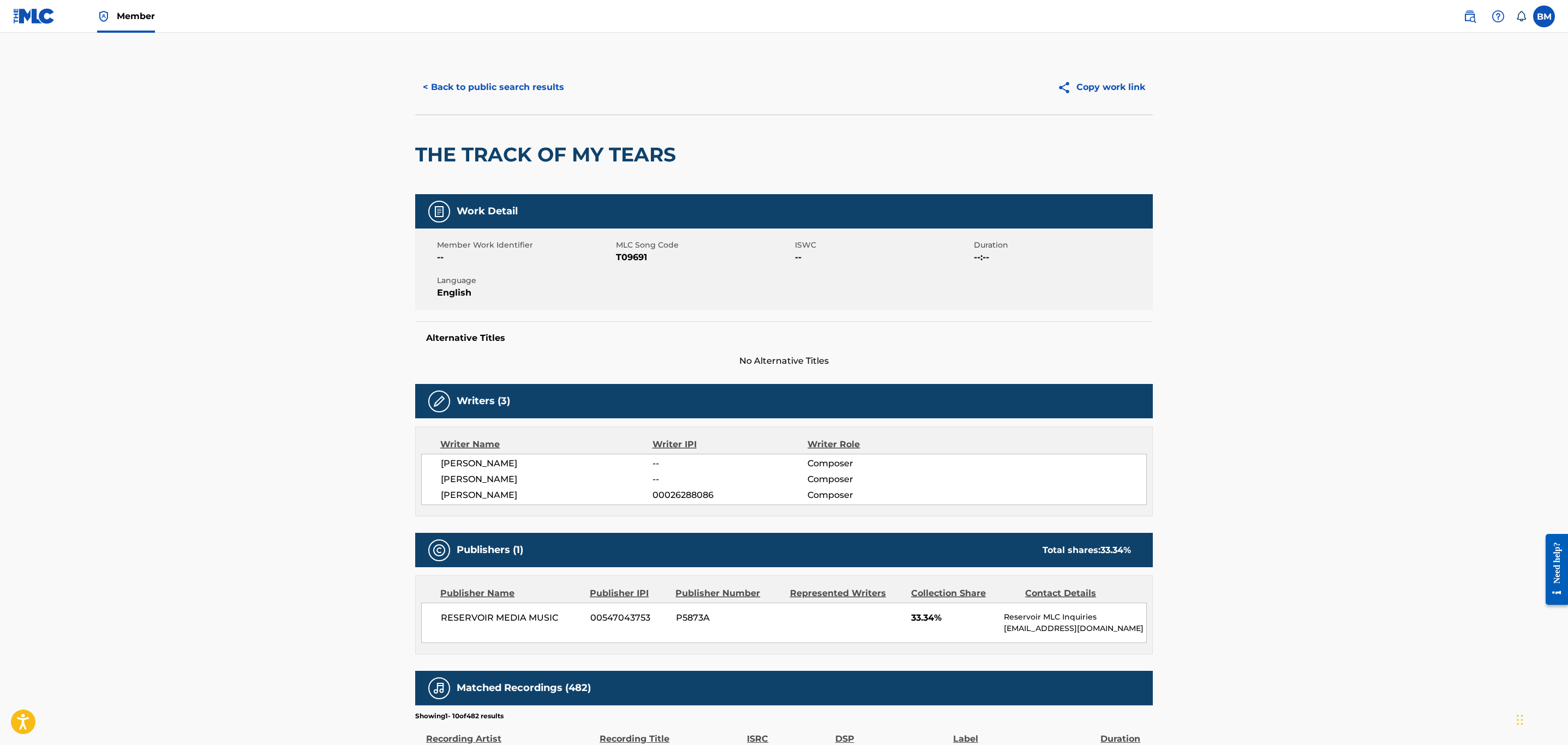
click at [632, 258] on span "T09691" at bounding box center [704, 257] width 176 height 13
copy span "T09691"
click at [468, 86] on button "< Back to public search results" at bounding box center [494, 88] width 156 height 28
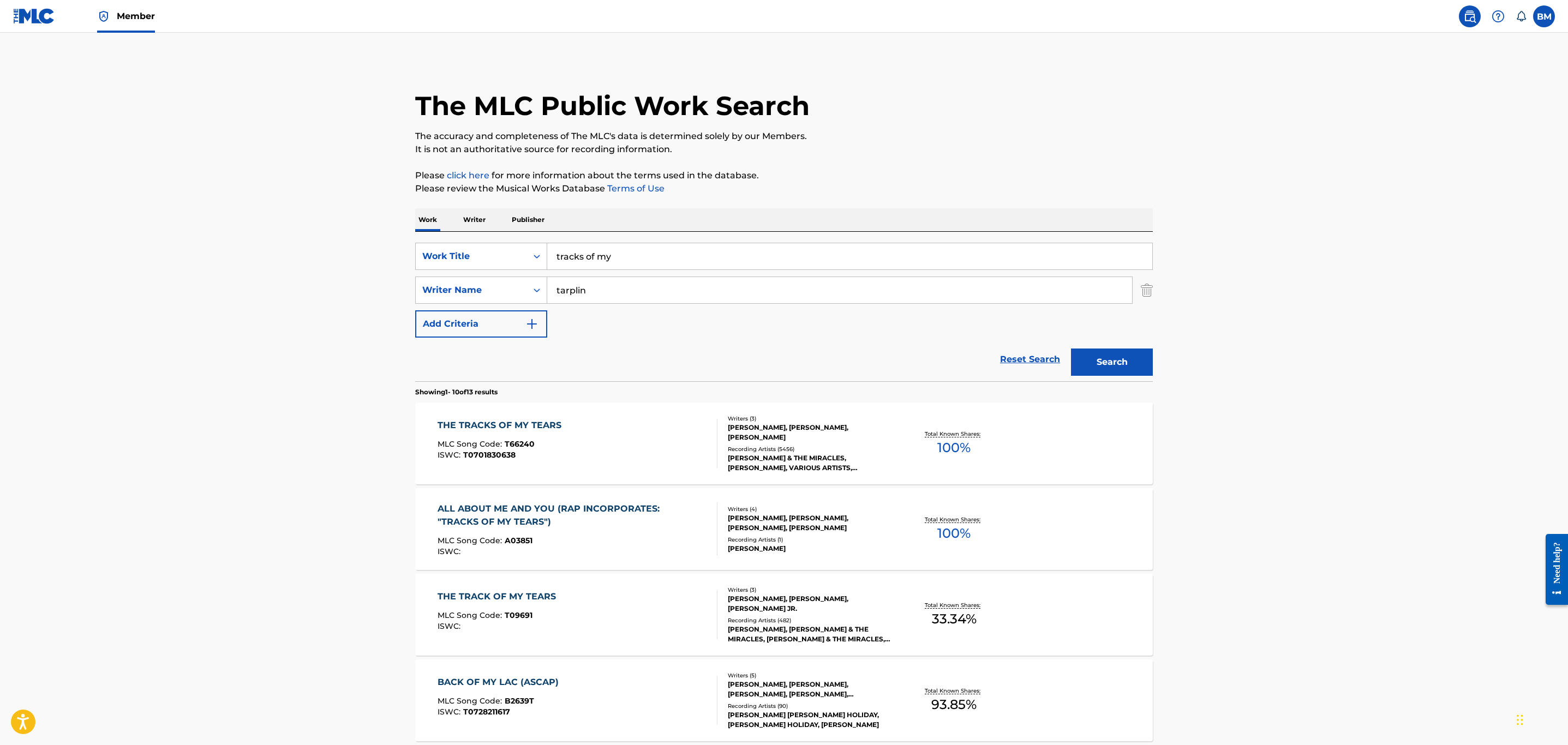
scroll to position [82, 0]
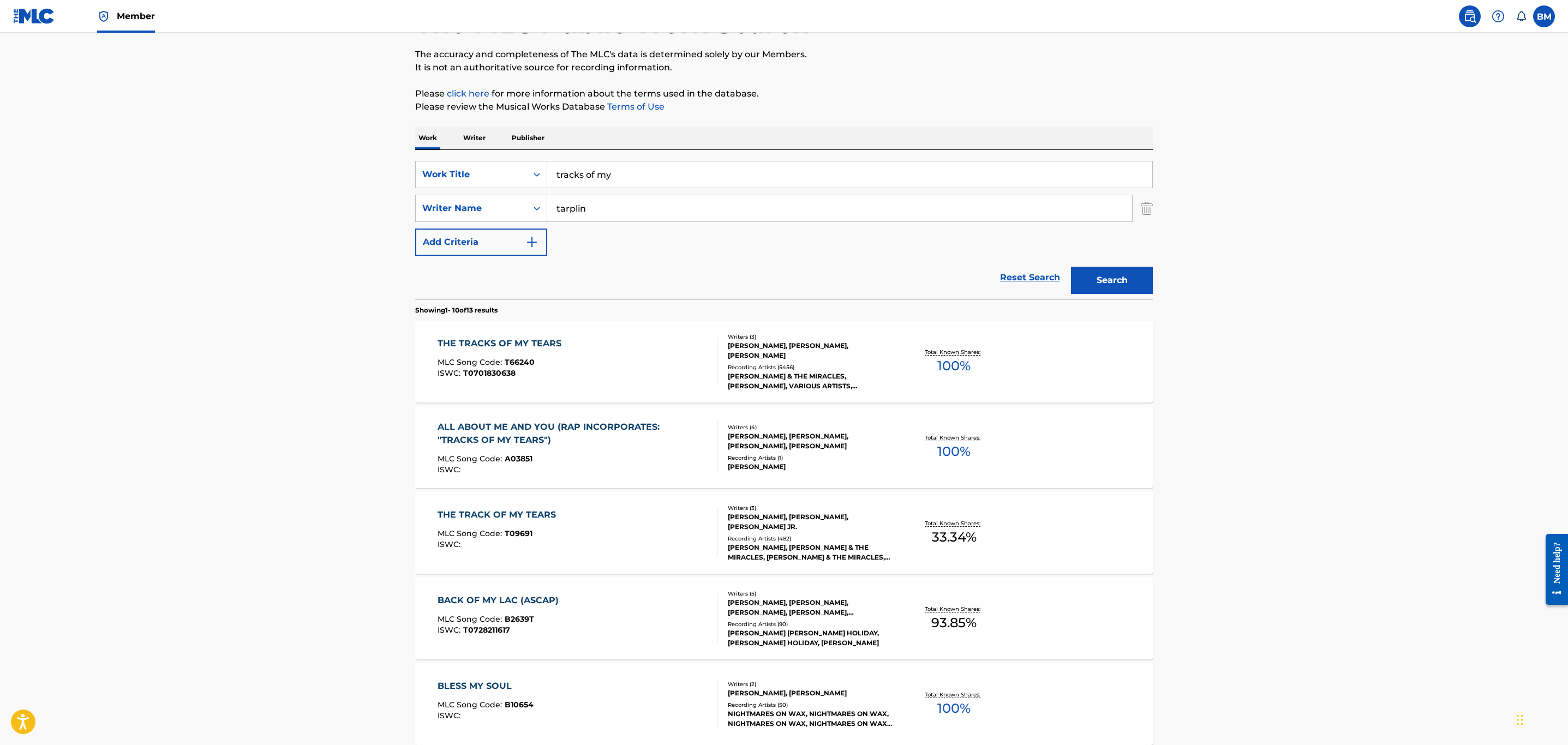
click at [574, 367] on div "THE TRACKS OF MY TEARS MLC Song Code : T66240 ISWC : T0701830638" at bounding box center [578, 362] width 280 height 49
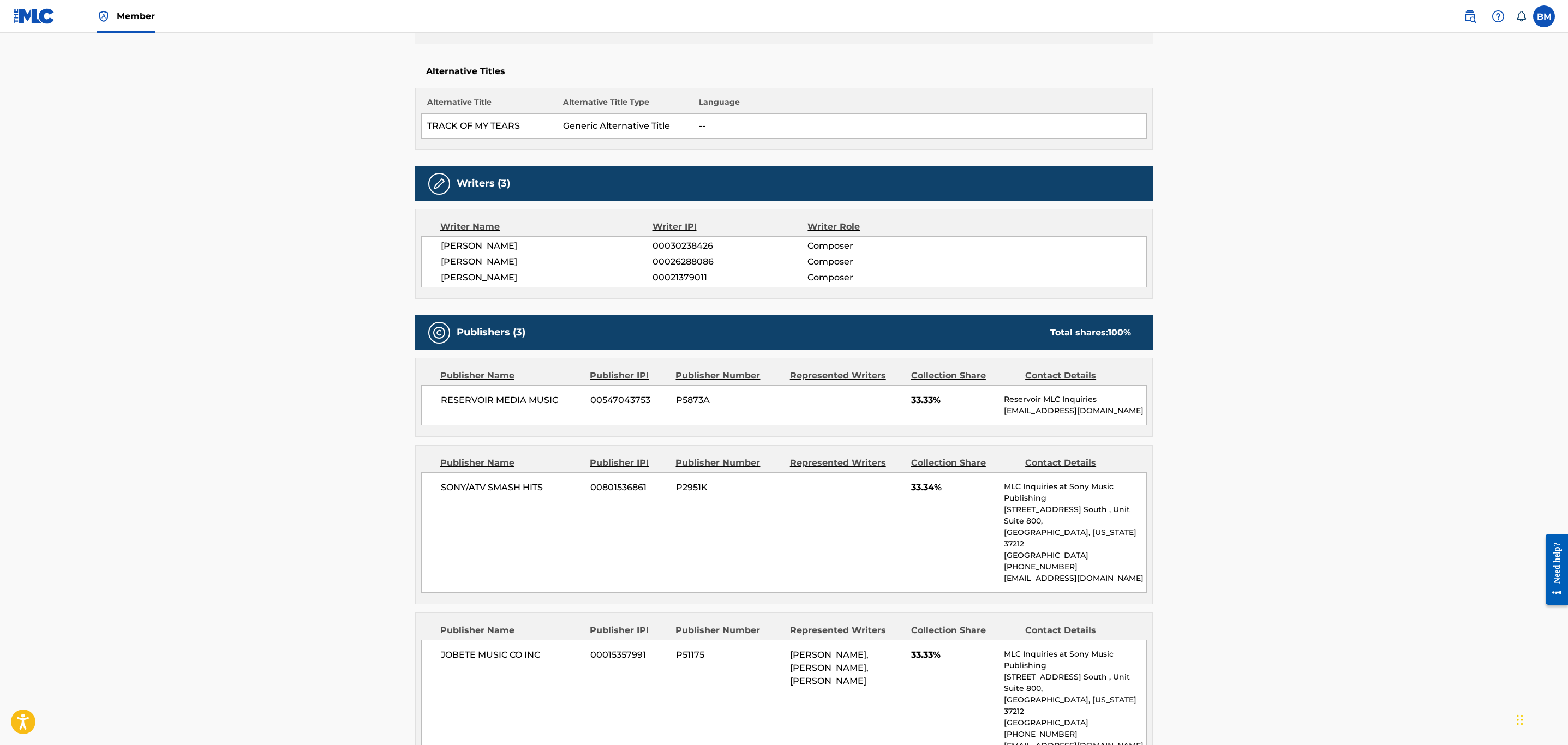
scroll to position [82, 0]
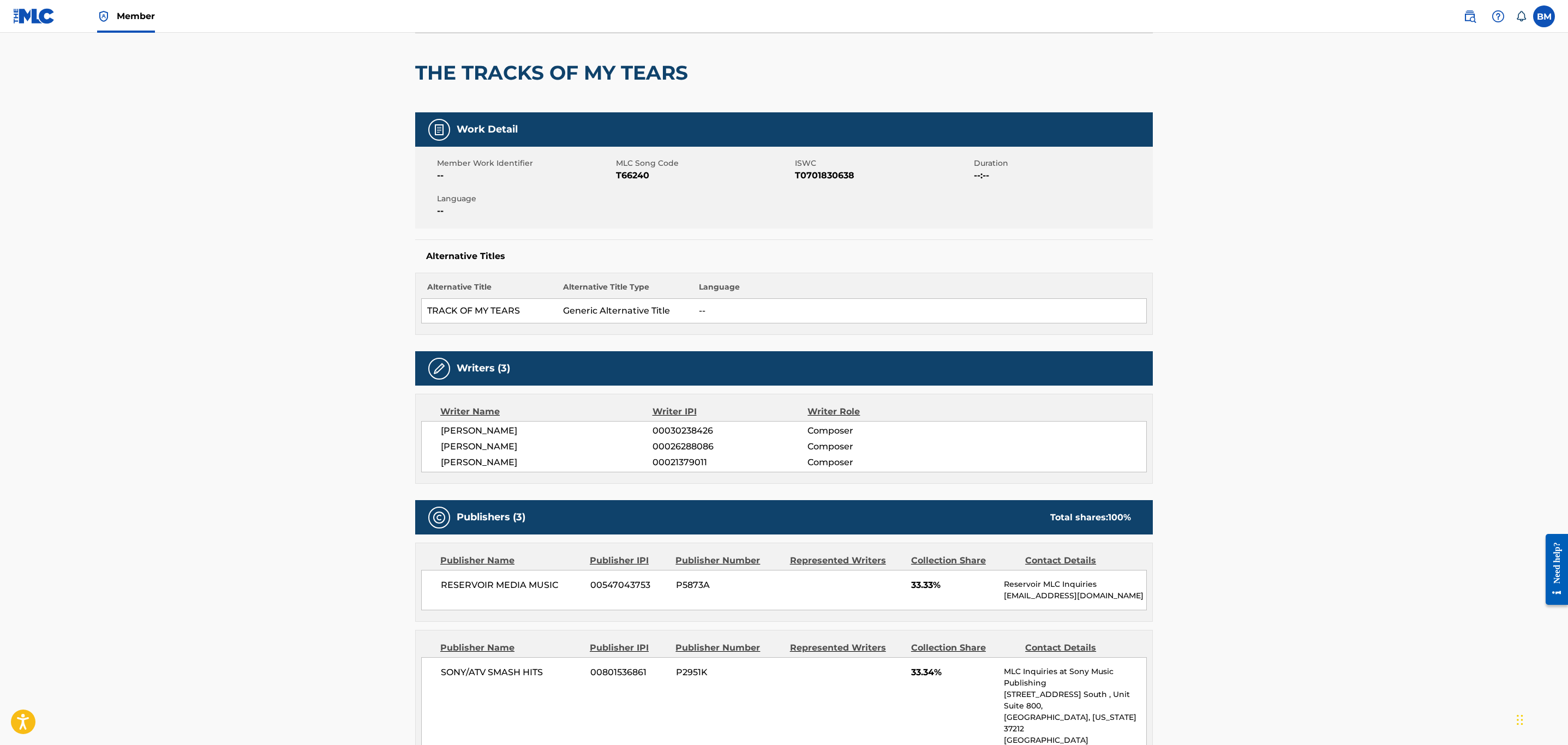
click at [641, 185] on div "Member Work Identifier -- MLC Song Code T66240 ISWC T0701830638 Duration --:-- …" at bounding box center [784, 188] width 738 height 82
click at [636, 175] on span "T66240" at bounding box center [704, 175] width 176 height 13
copy span "T66240"
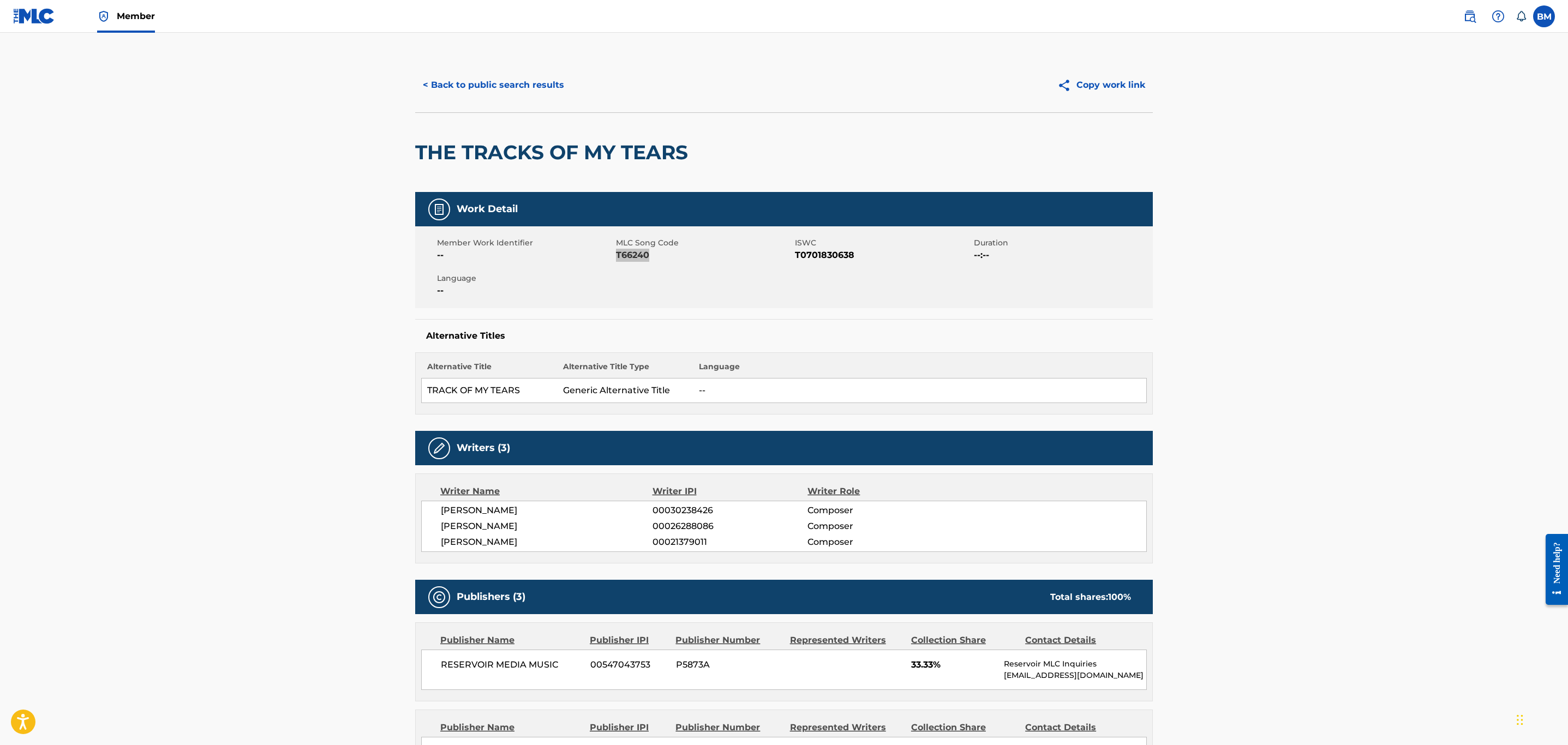
scroll to position [0, 0]
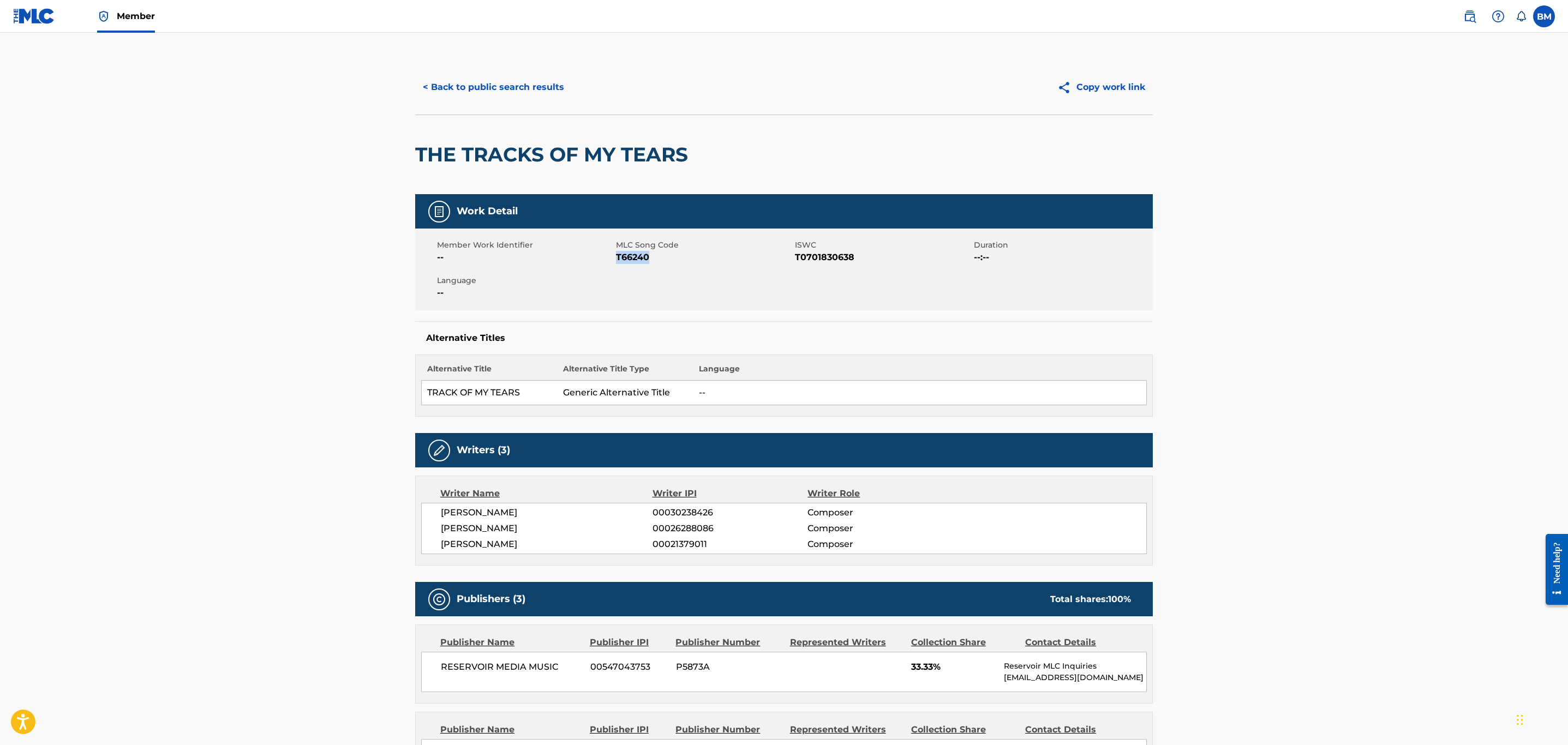
click at [416, 96] on button "< Back to public search results" at bounding box center [494, 88] width 156 height 28
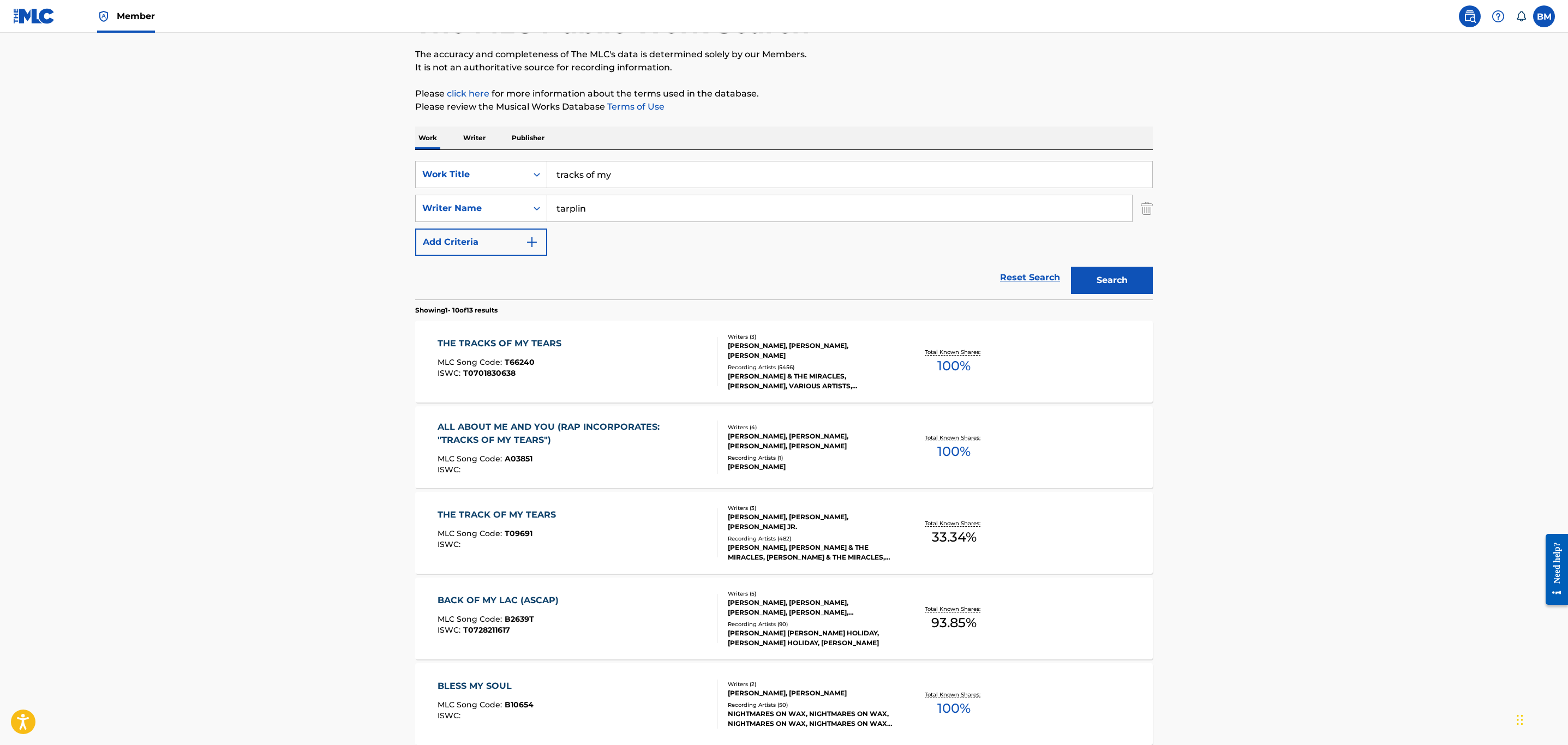
click at [581, 378] on div "THE TRACKS OF MY TEARS MLC Song Code : T66240 ISWC : T0701830638" at bounding box center [578, 362] width 280 height 49
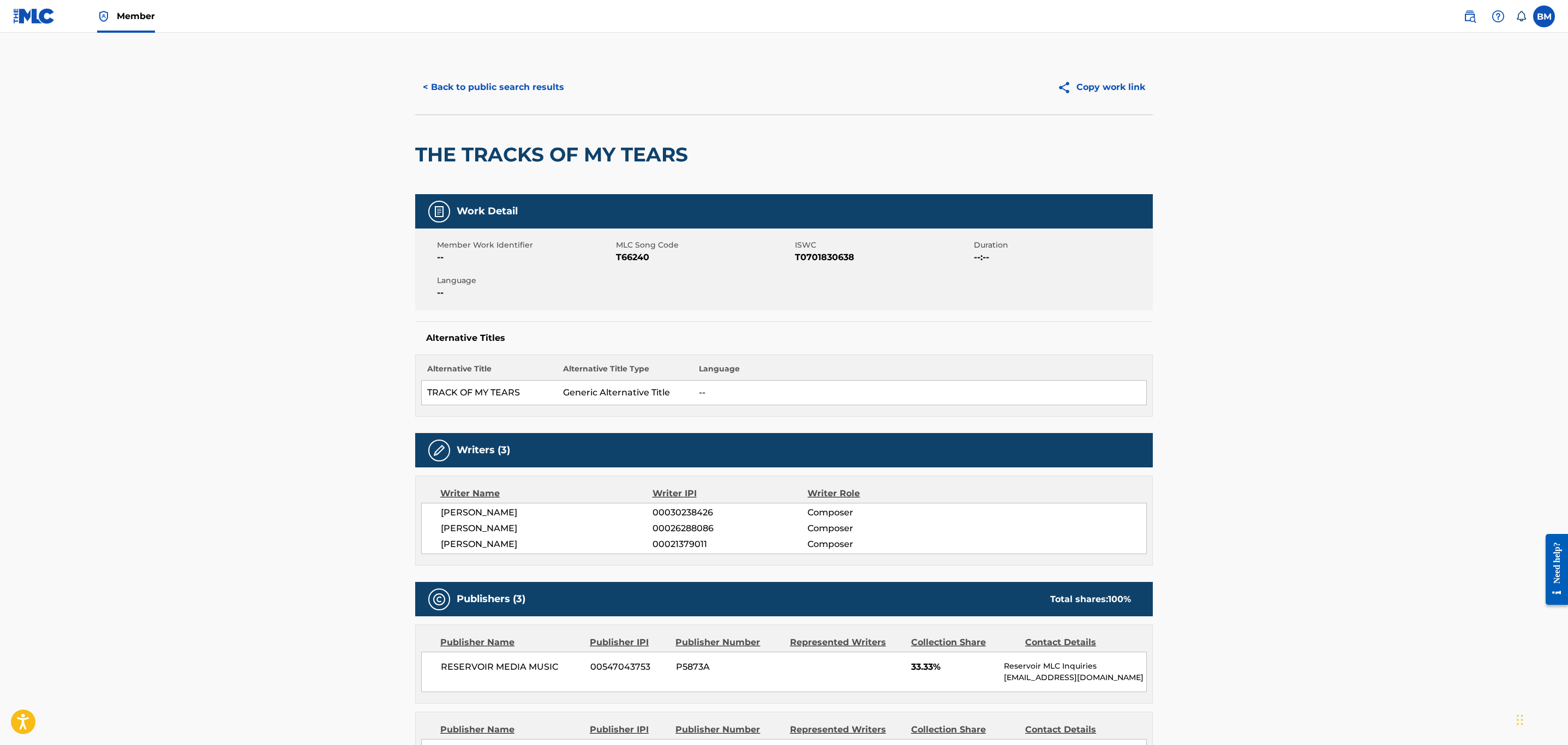
click at [628, 252] on span "T66240" at bounding box center [704, 257] width 176 height 13
copy span "T66240"
click at [492, 74] on button "< Back to public search results" at bounding box center [494, 88] width 156 height 28
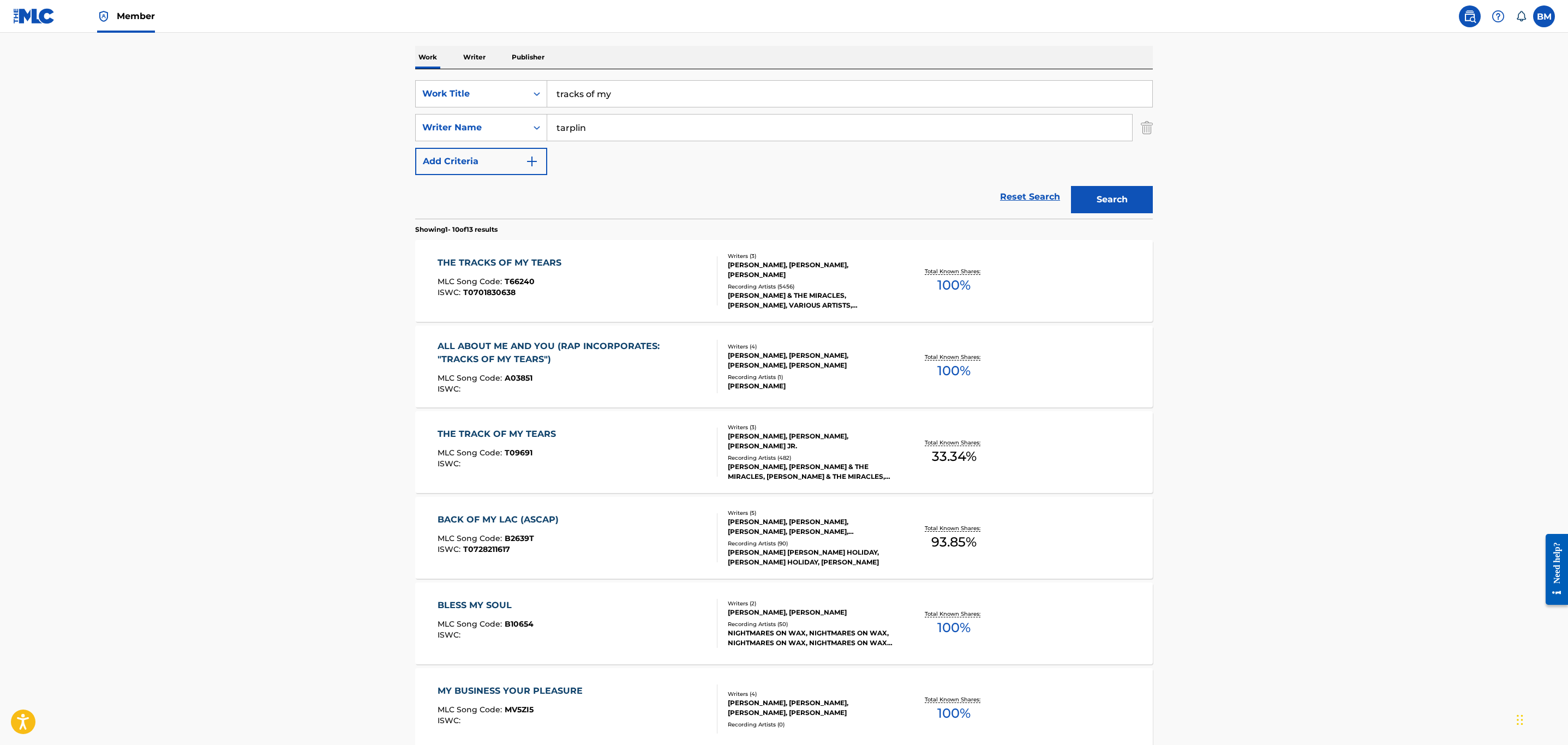
scroll to position [164, 0]
click at [603, 444] on div "THE TRACK OF MY TEARS MLC Song Code : T09691 ISWC :" at bounding box center [578, 451] width 280 height 49
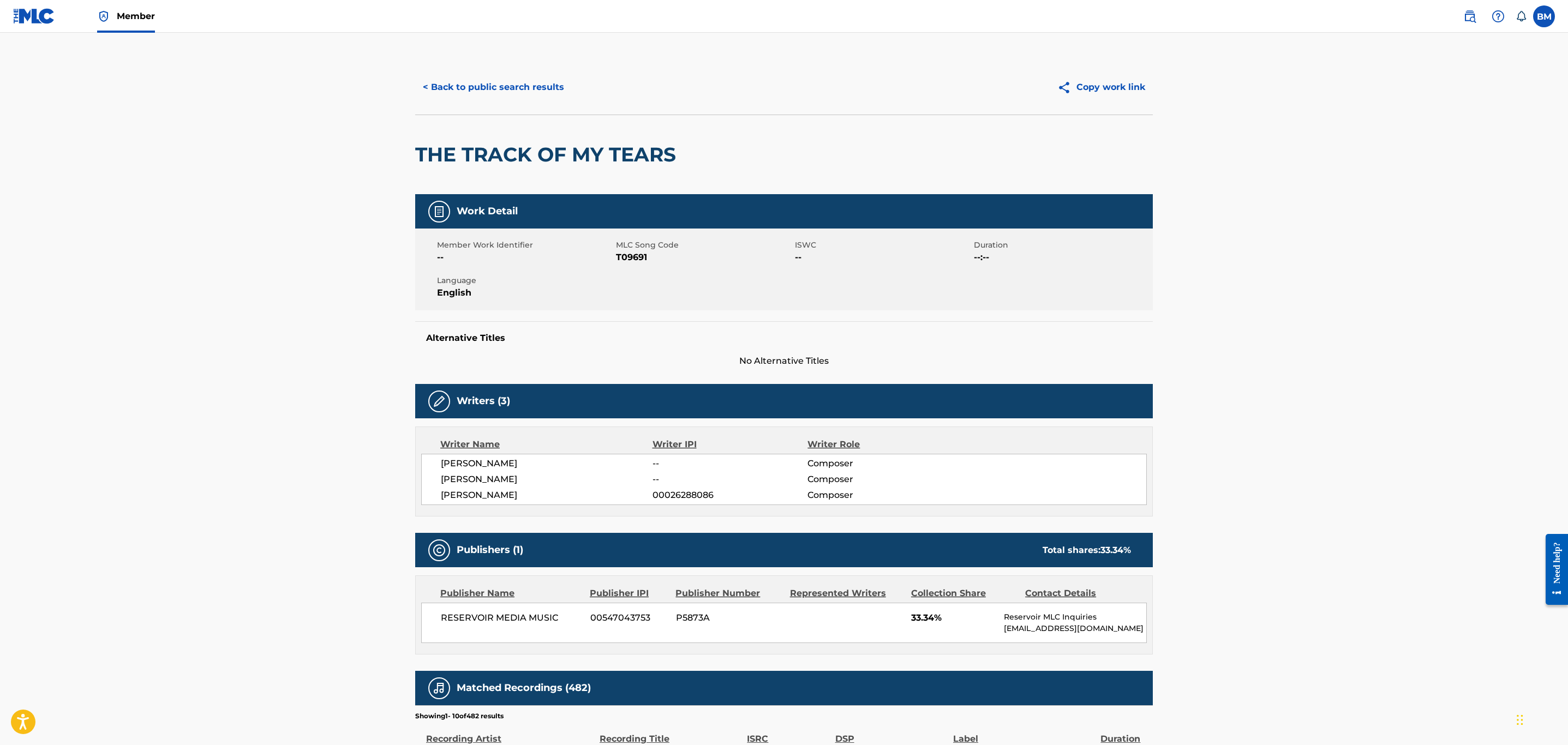
click at [621, 259] on span "T09691" at bounding box center [704, 257] width 176 height 13
copy span "T09691"
click at [452, 94] on button "< Back to public search results" at bounding box center [494, 88] width 156 height 28
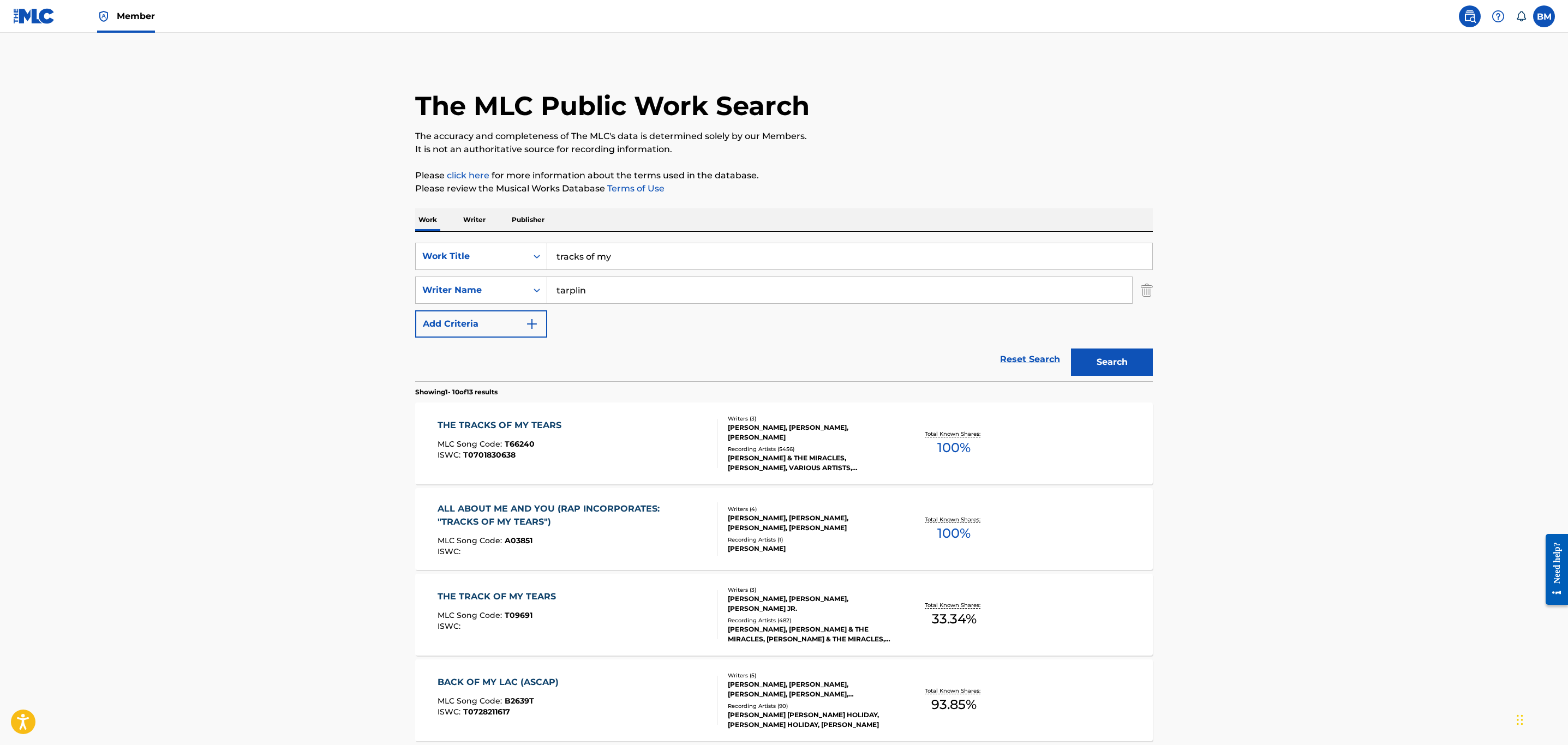
scroll to position [164, 0]
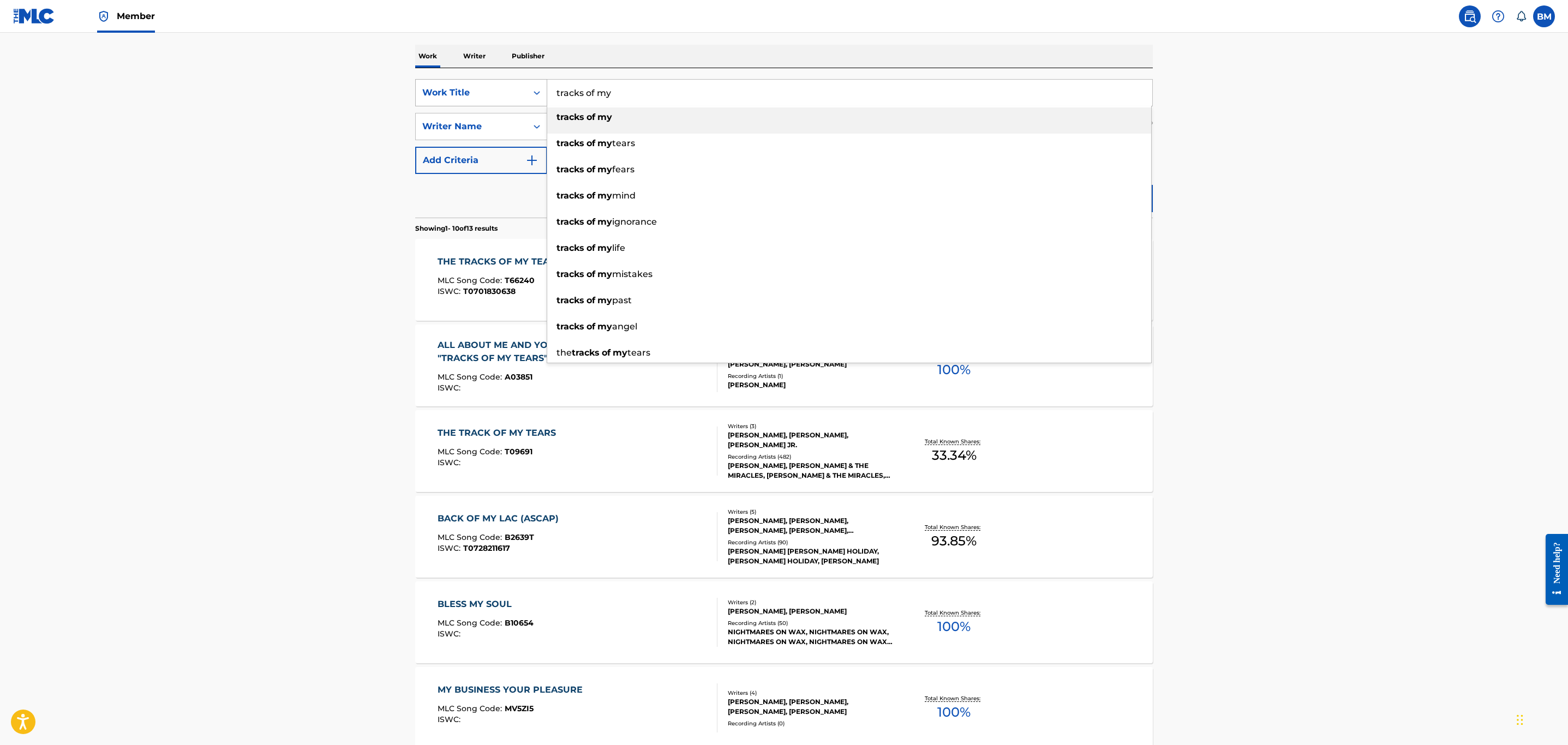
drag, startPoint x: 624, startPoint y: 100, endPoint x: 457, endPoint y: 105, distance: 167.1
click at [457, 105] on div "SearchWithCriteria9999f484-954f-4ab7-9562-3005d43075be Work Title tracks of my …" at bounding box center [784, 93] width 738 height 28
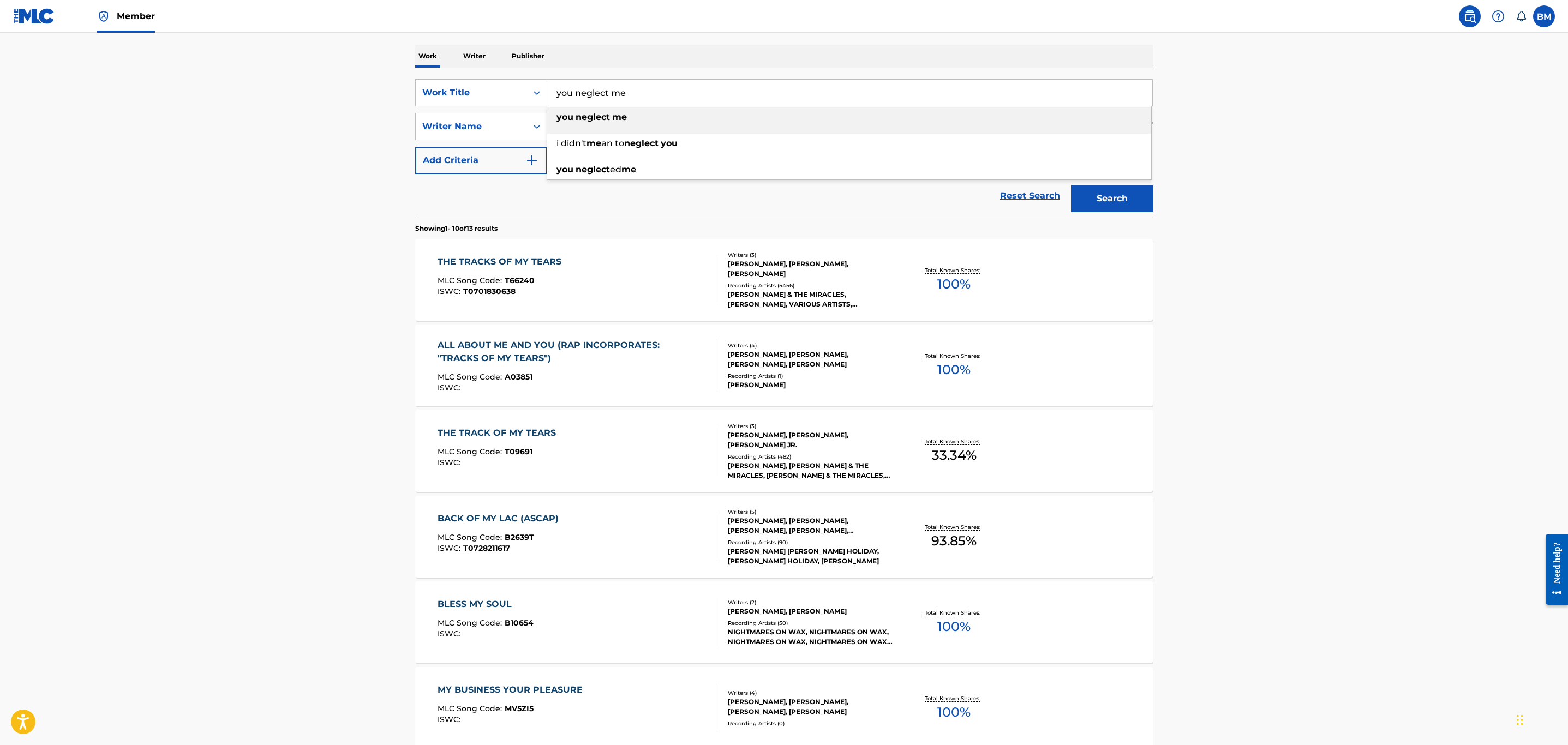
click at [375, 134] on main "The MLC Public Work Search The accuracy and completeness of The MLC's data is d…" at bounding box center [784, 511] width 1568 height 1284
click at [1156, 191] on div "The MLC Public Work Search The accuracy and completeness of The MLC's data is d…" at bounding box center [784, 522] width 764 height 1251
click at [1141, 192] on button "Search" at bounding box center [1112, 199] width 82 height 28
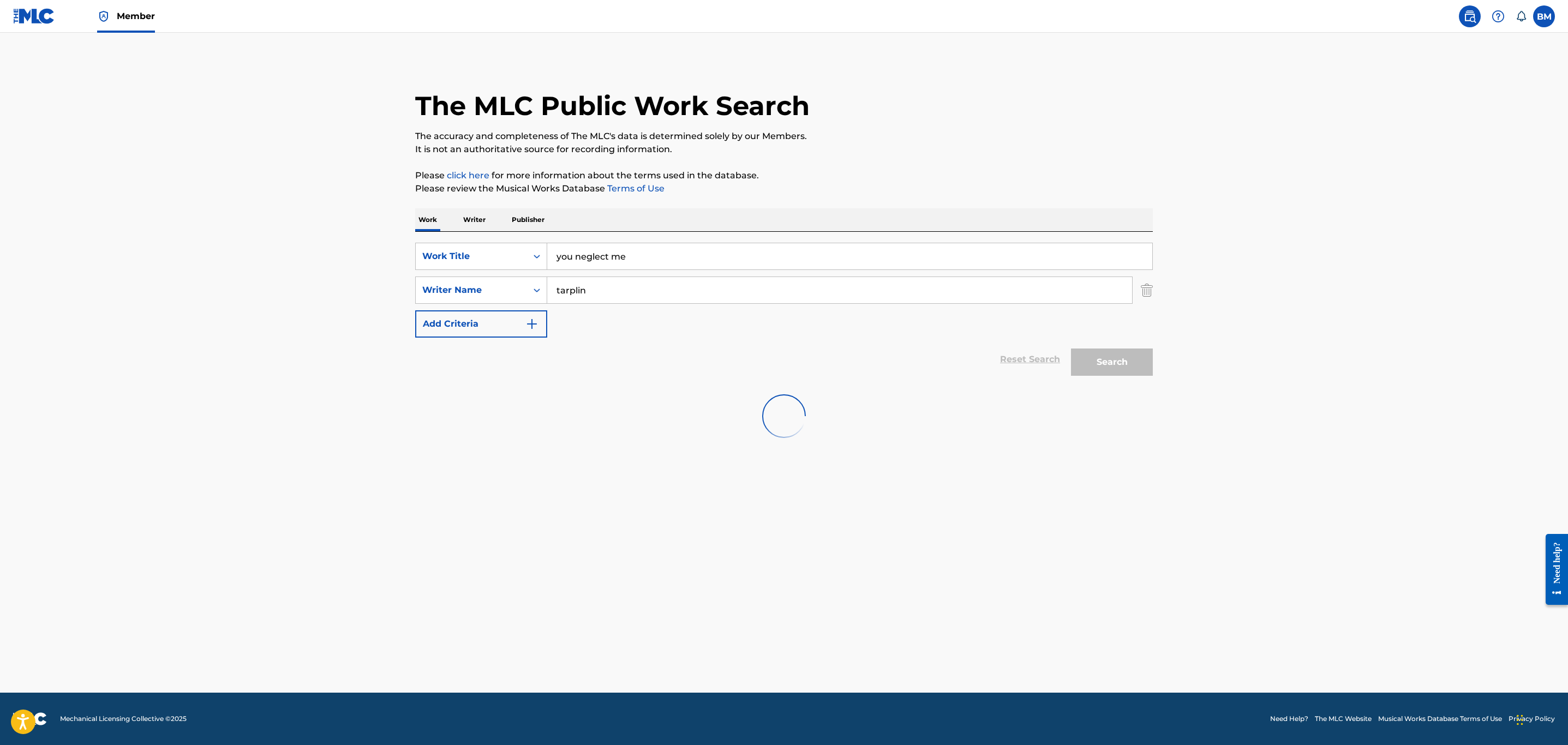
scroll to position [0, 0]
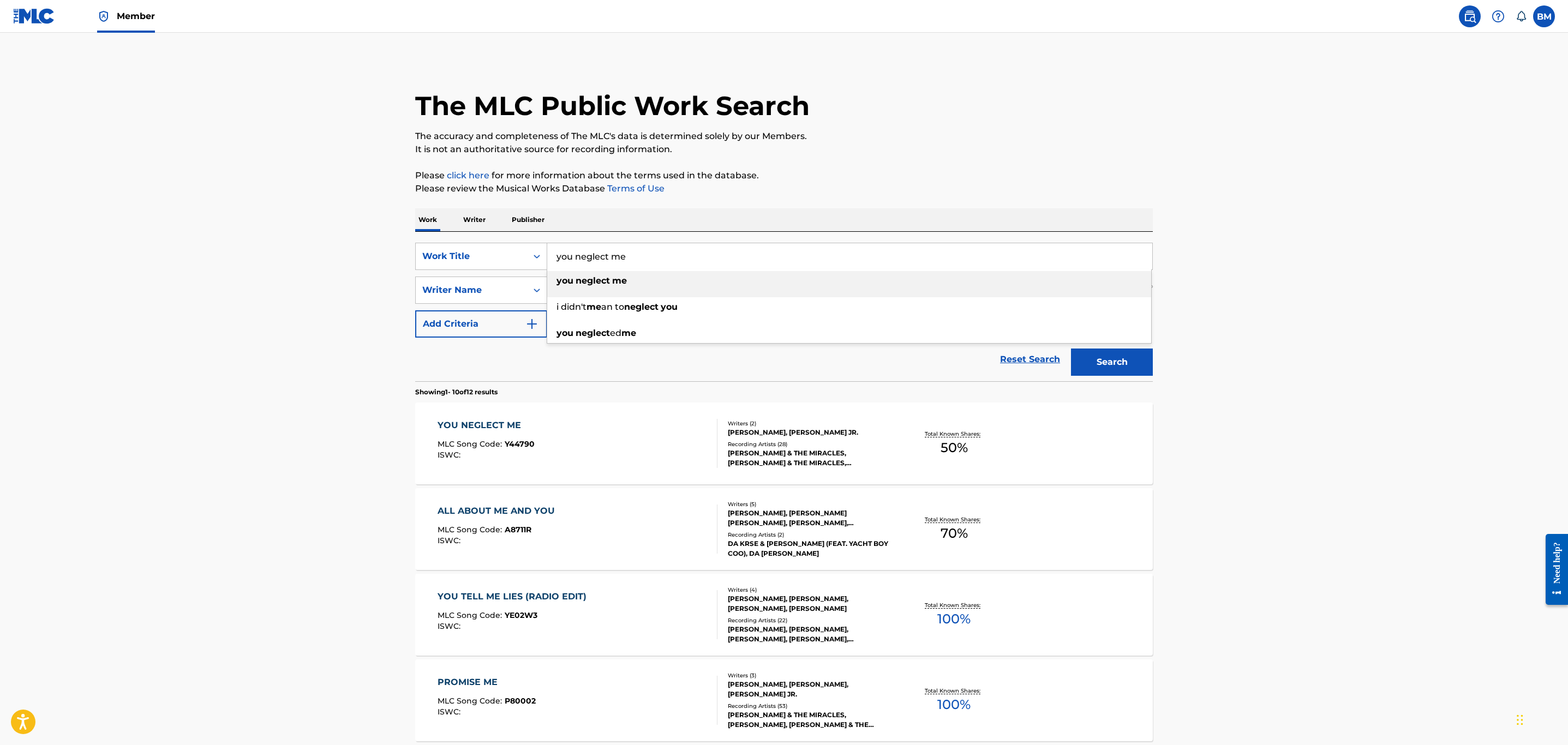
drag, startPoint x: 661, startPoint y: 255, endPoint x: 339, endPoint y: 285, distance: 323.4
click at [339, 285] on main "The MLC Public Work Search The accuracy and completeness of The MLC's data is d…" at bounding box center [784, 674] width 1568 height 1284
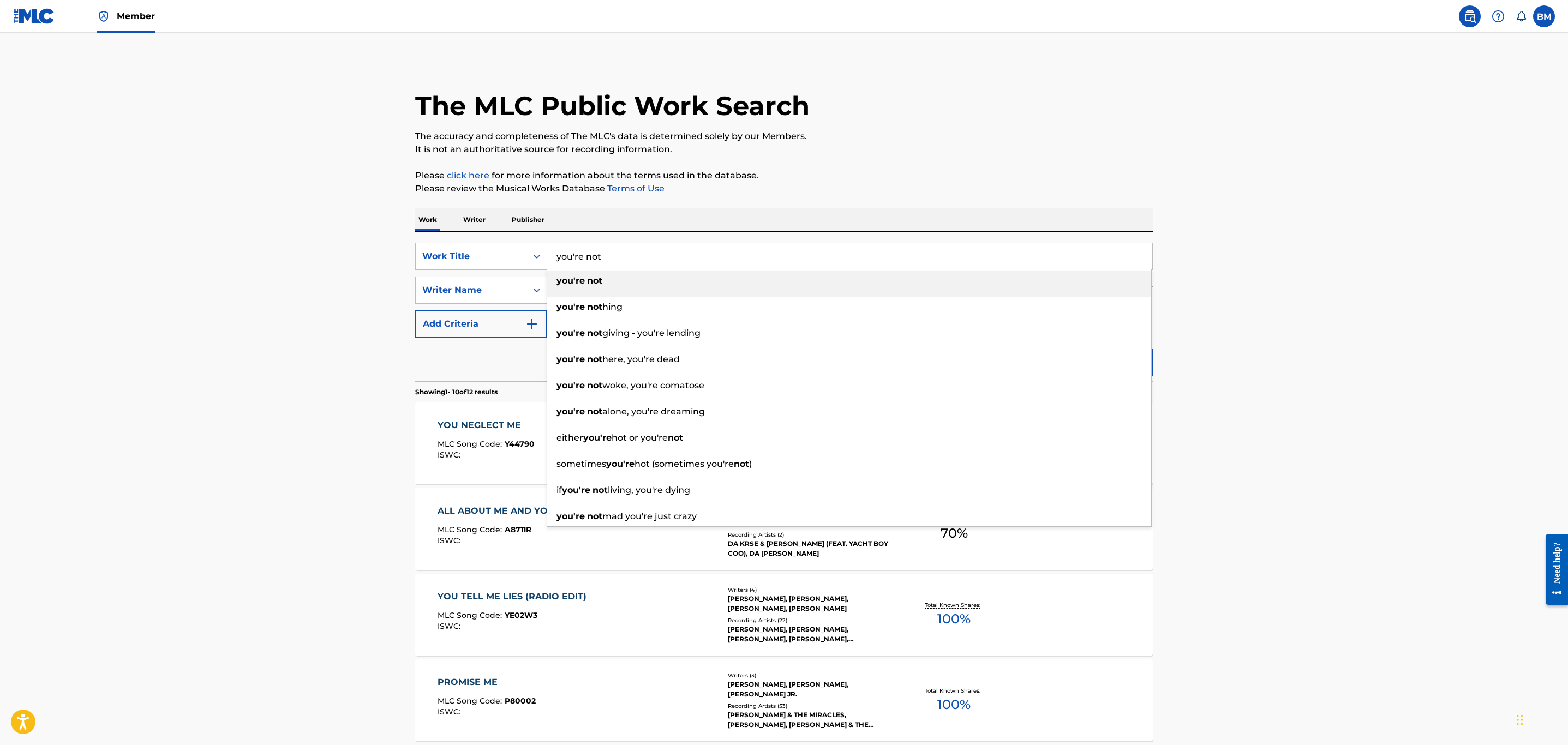
click at [339, 285] on main "The MLC Public Work Search The accuracy and completeness of The MLC's data is d…" at bounding box center [784, 674] width 1568 height 1284
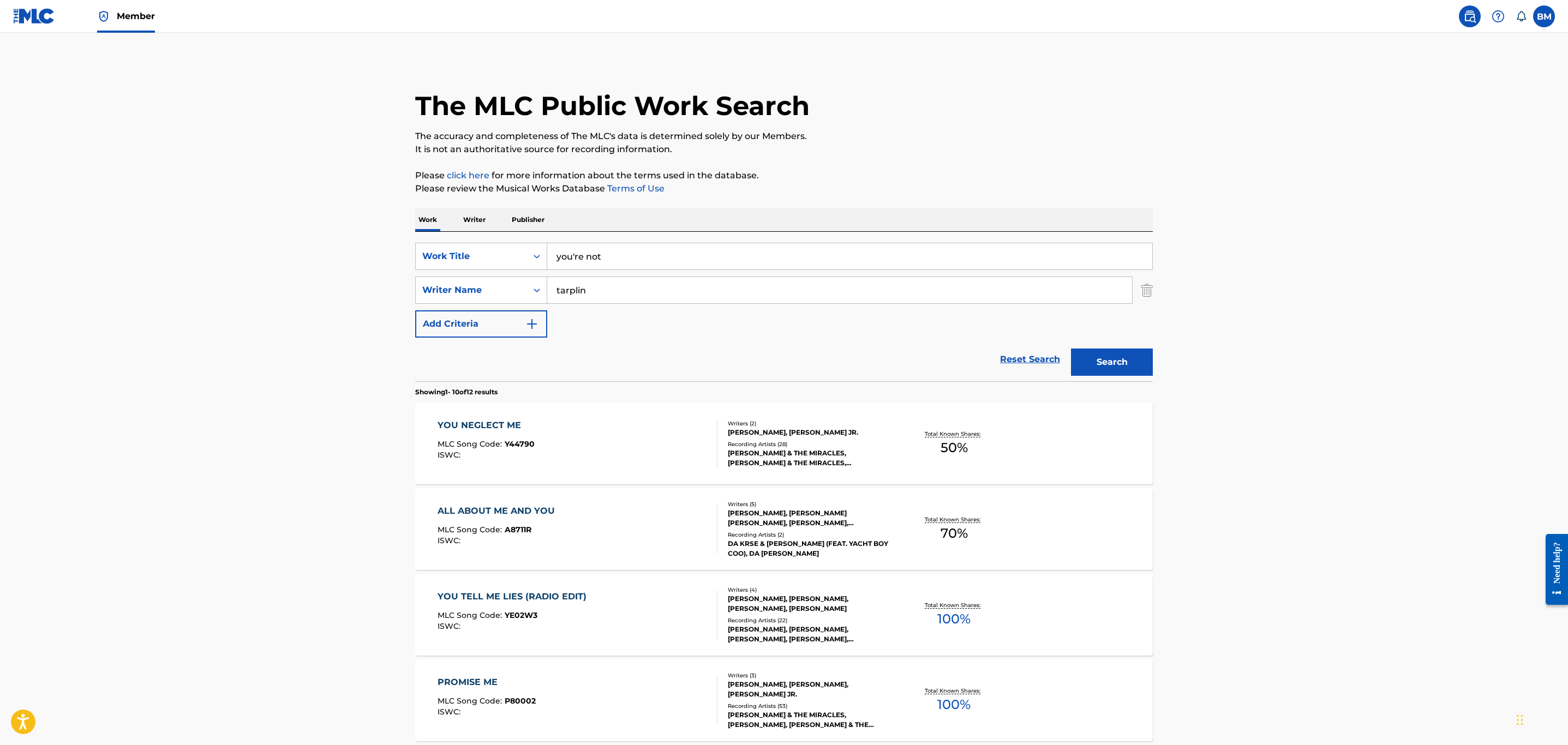
drag, startPoint x: 1130, startPoint y: 365, endPoint x: 990, endPoint y: 322, distance: 146.5
click at [1128, 365] on button "Search" at bounding box center [1112, 362] width 82 height 28
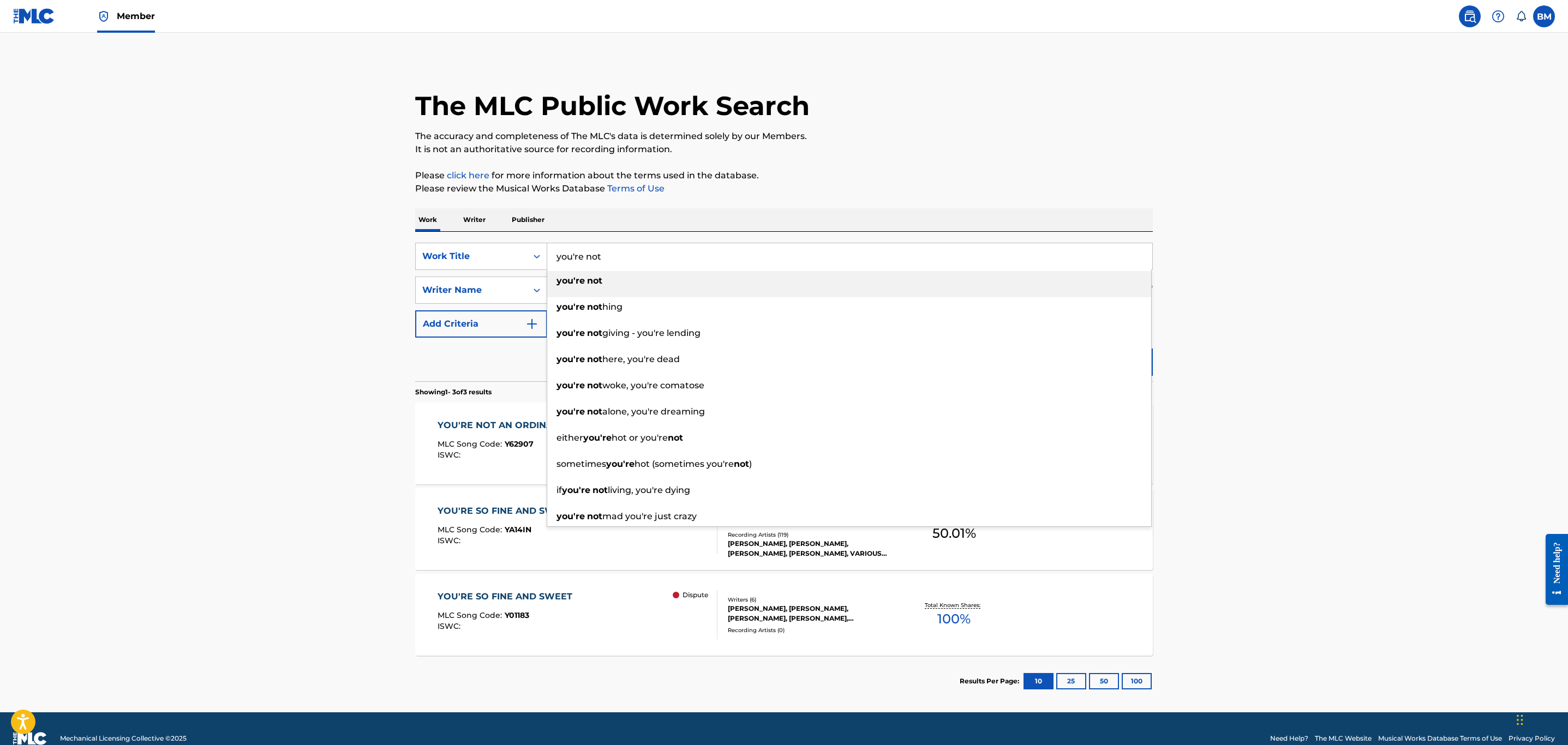
drag, startPoint x: 665, startPoint y: 260, endPoint x: 270, endPoint y: 260, distance: 395.0
click at [270, 260] on main "The MLC Public Work Search The accuracy and completeness of The MLC's data is d…" at bounding box center [784, 372] width 1568 height 679
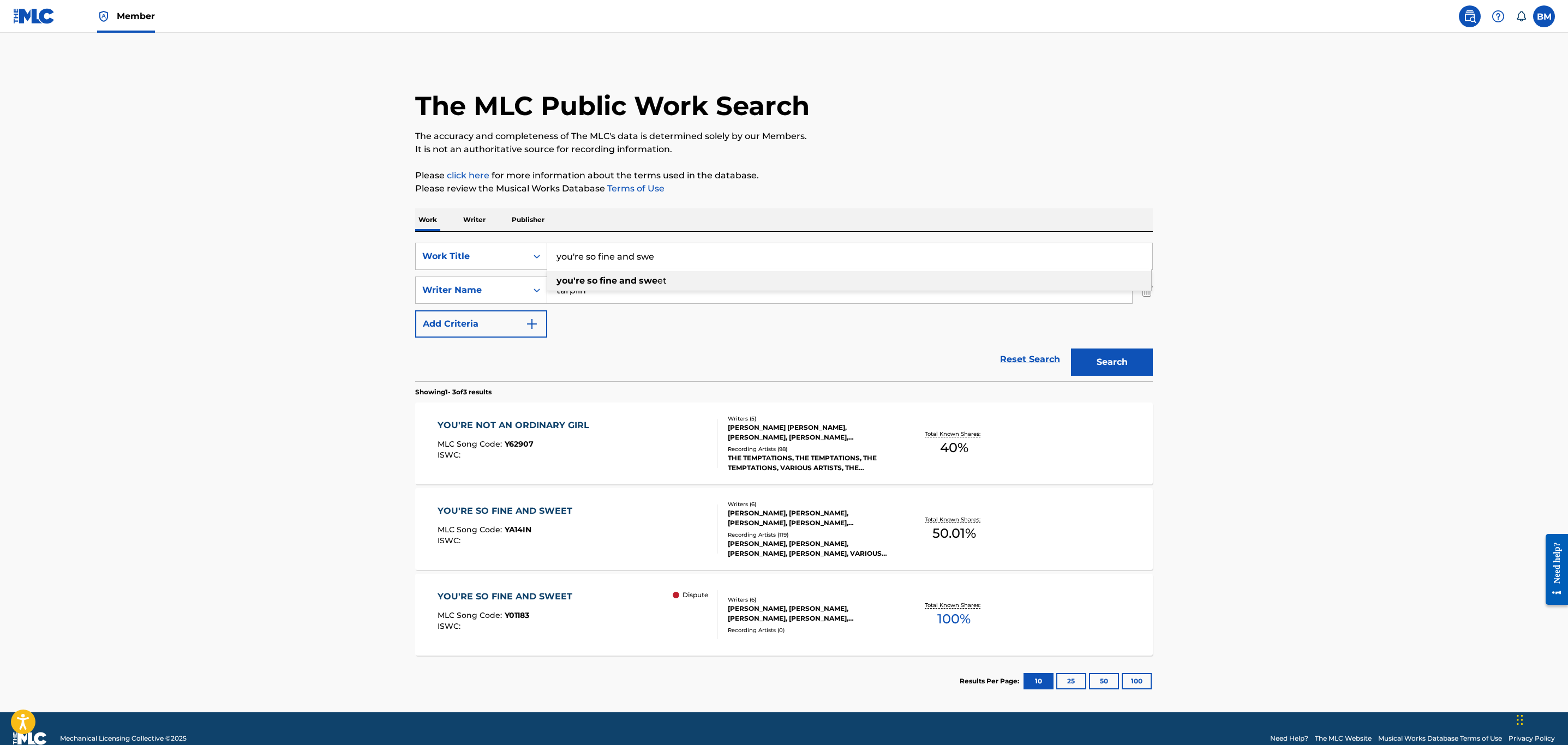
click at [270, 260] on main "The MLC Public Work Search The accuracy and completeness of The MLC's data is d…" at bounding box center [784, 372] width 1568 height 679
click at [661, 252] on input "you're so fine and swe" at bounding box center [850, 256] width 605 height 26
type input "you're so fine and sweet"
drag, startPoint x: 1300, startPoint y: 359, endPoint x: 1220, endPoint y: 367, distance: 80.4
click at [1296, 360] on main "The MLC Public Work Search The accuracy and completeness of The MLC's data is d…" at bounding box center [784, 372] width 1568 height 679
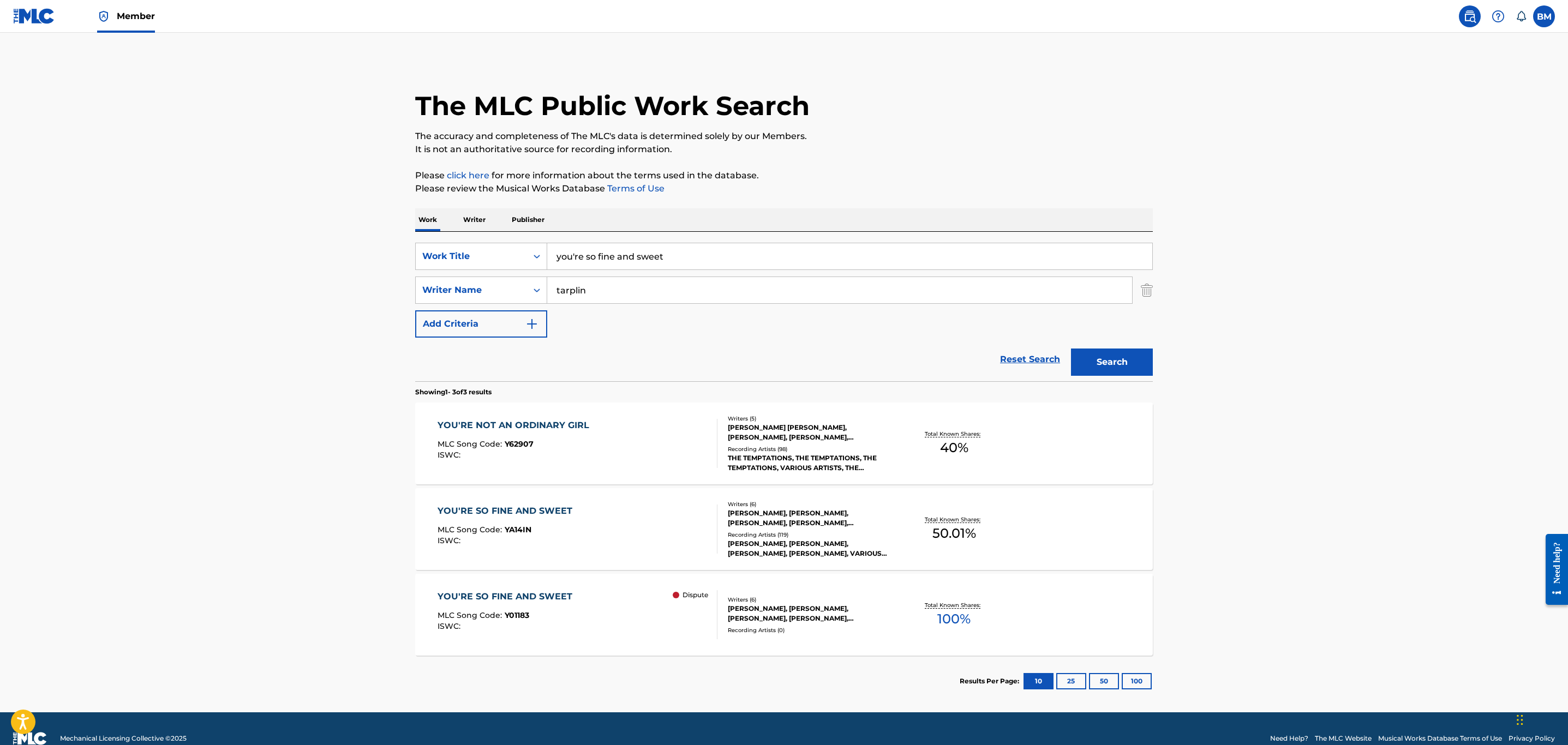
click at [1128, 372] on button "Search" at bounding box center [1112, 362] width 82 height 28
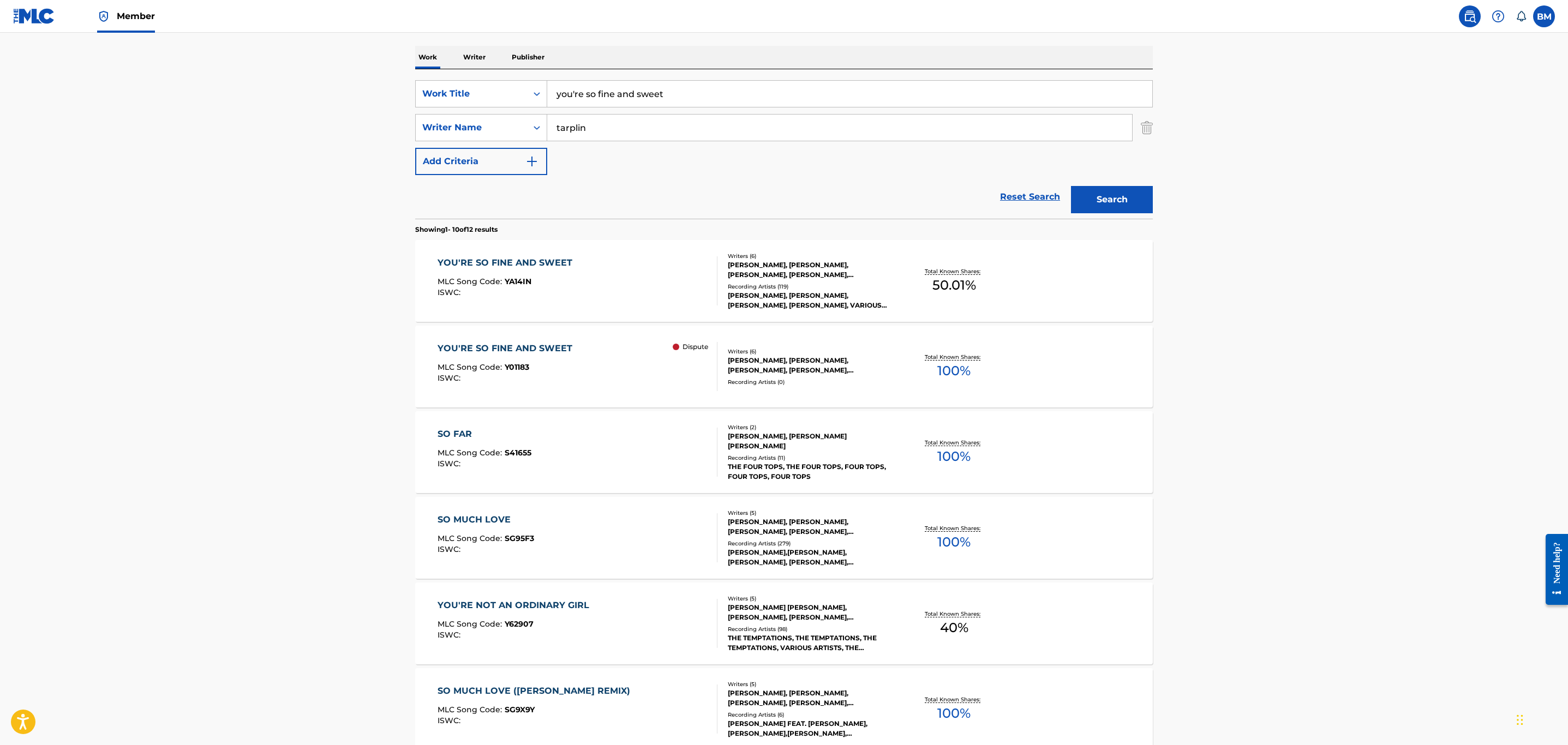
scroll to position [164, 0]
click at [614, 300] on div "YOU'RE SO FINE AND SWEET MLC Song Code : YA14IN ISWC :" at bounding box center [578, 280] width 280 height 49
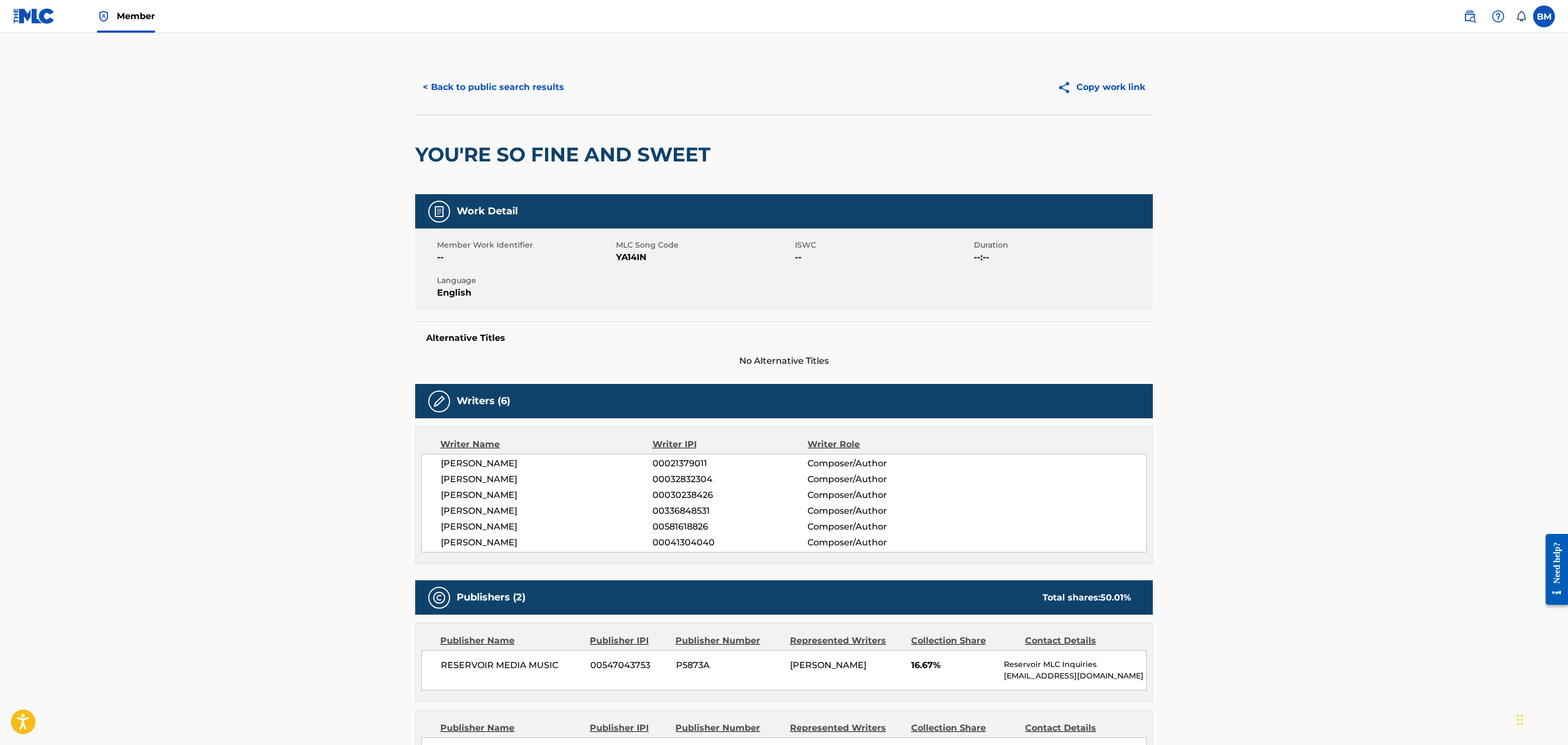
click at [507, 88] on button "< Back to public search results" at bounding box center [494, 88] width 156 height 28
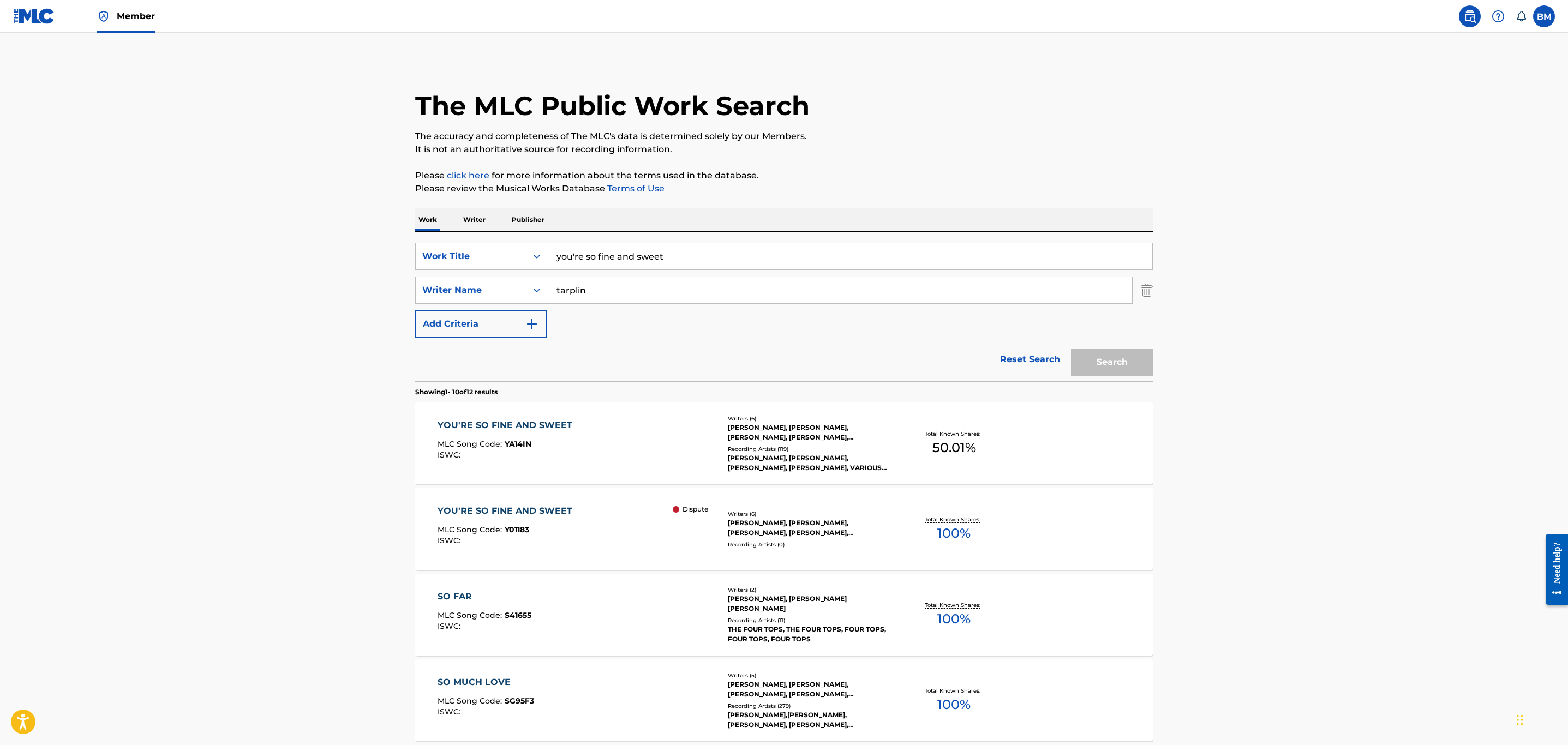
scroll to position [164, 0]
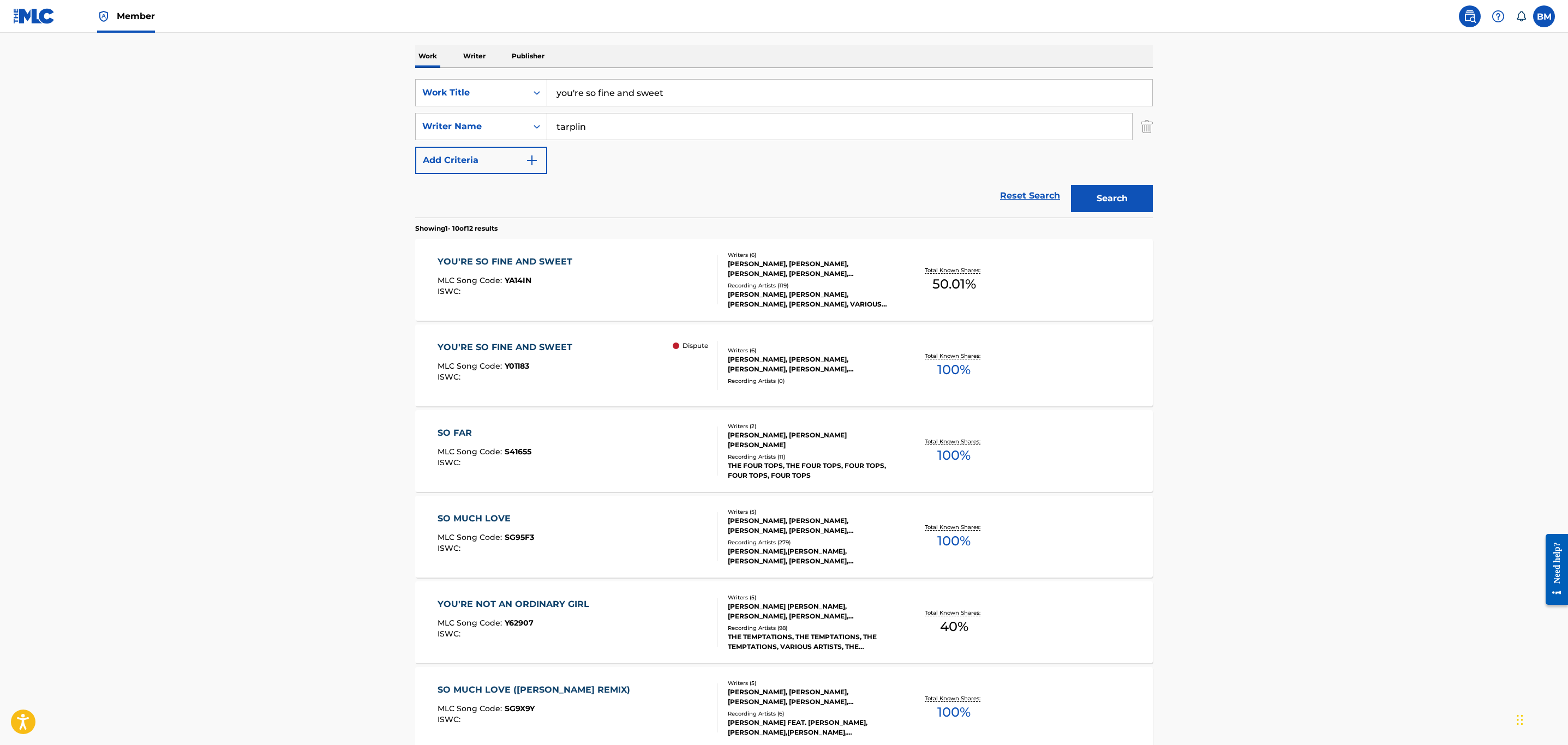
click at [593, 360] on div "YOU'RE SO FINE AND SWEET MLC Song Code : Y01183 ISWC : Dispute" at bounding box center [578, 365] width 280 height 49
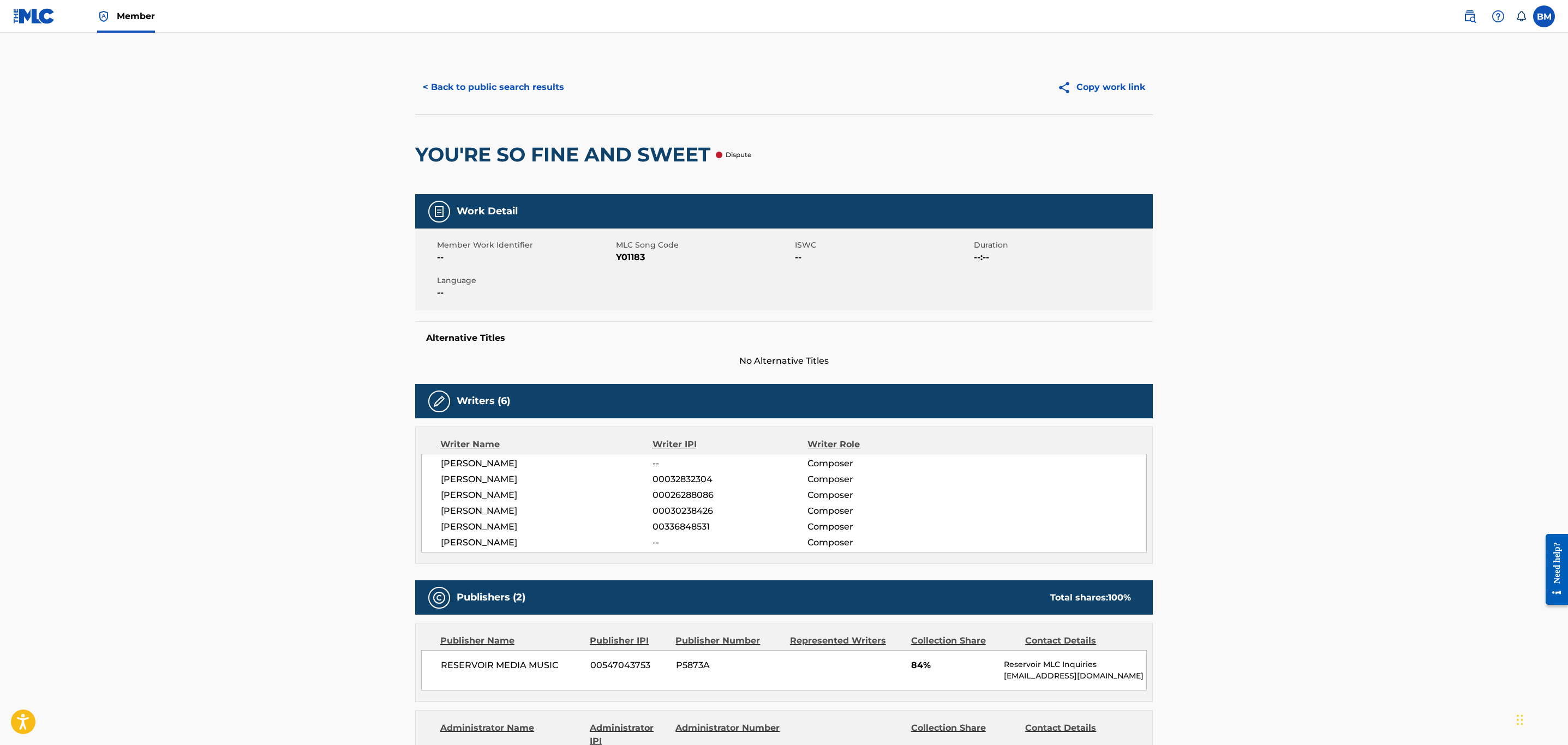
click at [487, 88] on button "< Back to public search results" at bounding box center [494, 88] width 156 height 28
